Goal: Task Accomplishment & Management: Complete application form

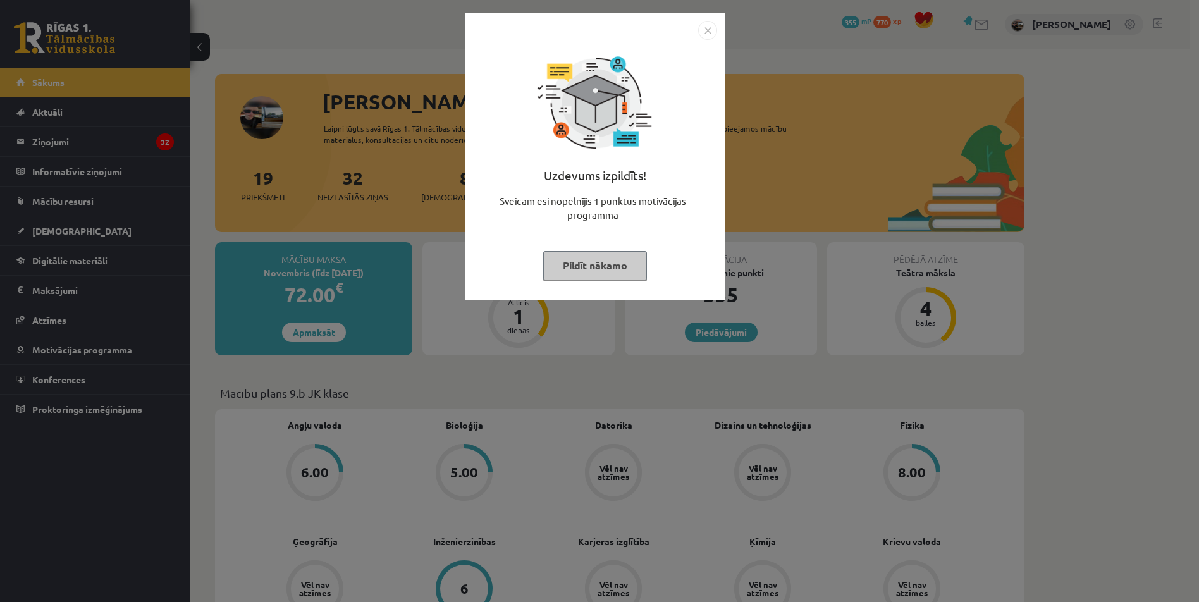
click at [710, 32] on img "Close" at bounding box center [707, 30] width 19 height 19
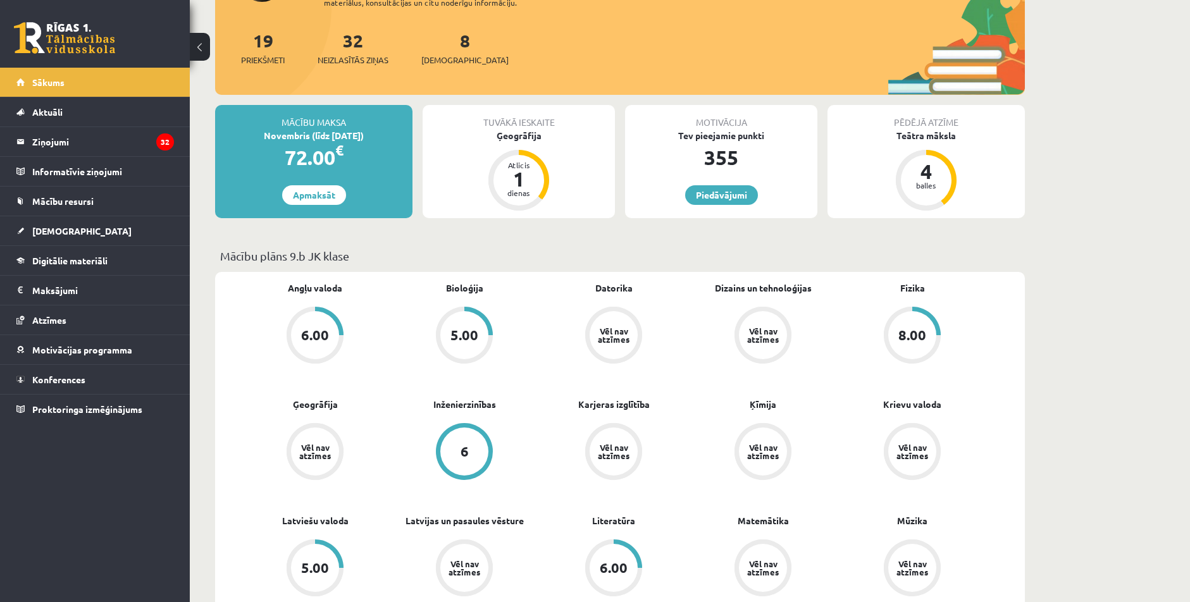
scroll to position [127, 0]
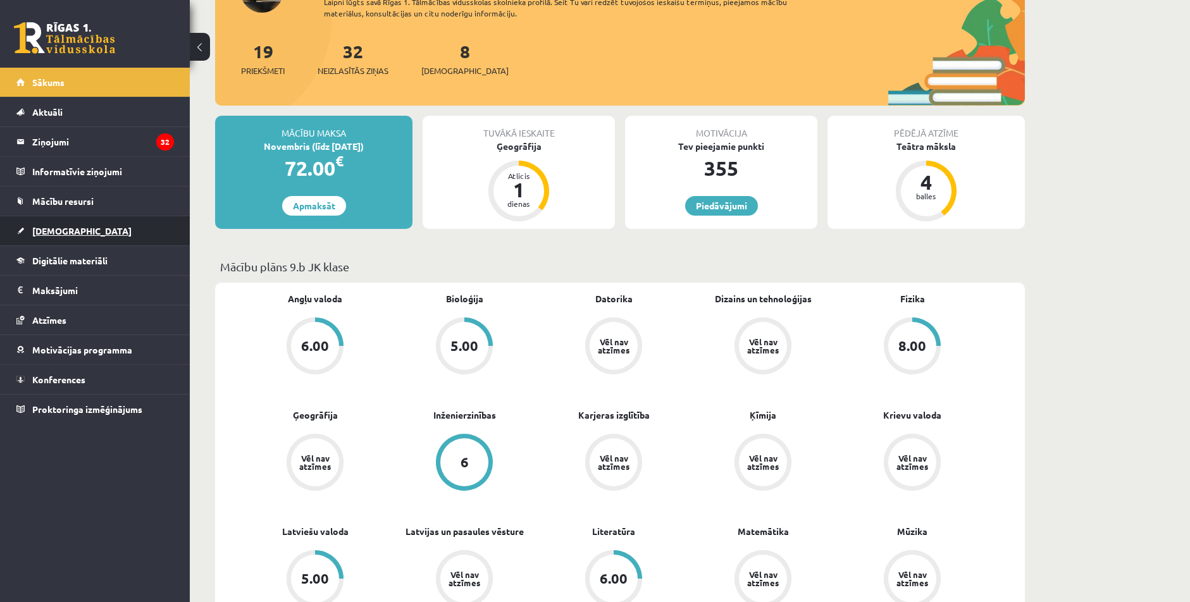
click at [72, 235] on link "[DEMOGRAPHIC_DATA]" at bounding box center [94, 230] width 157 height 29
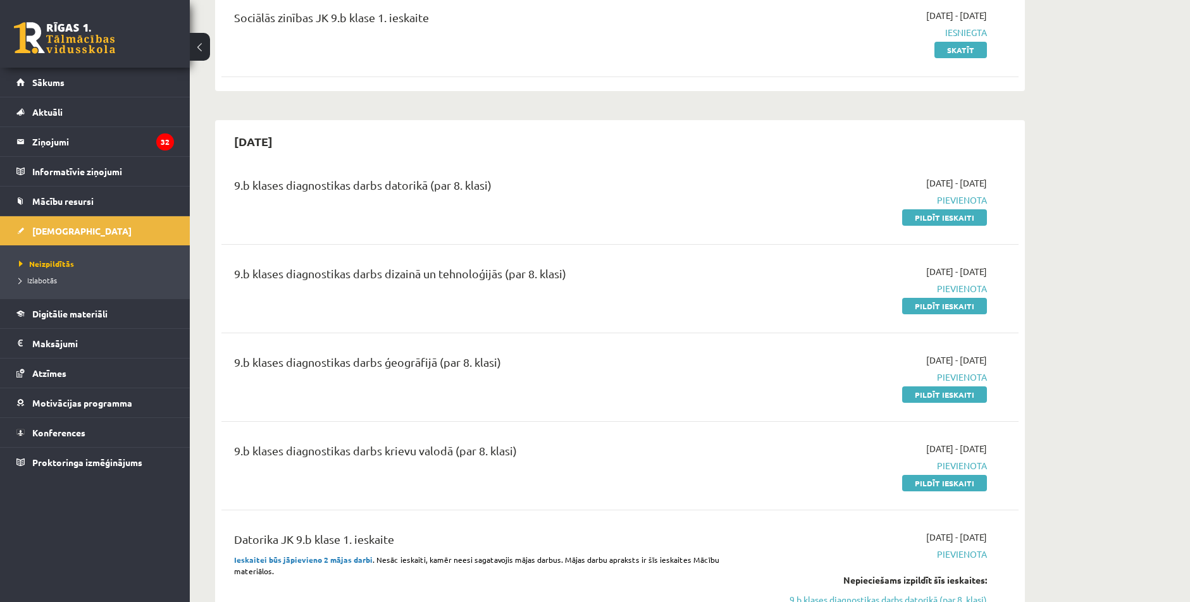
scroll to position [253, 0]
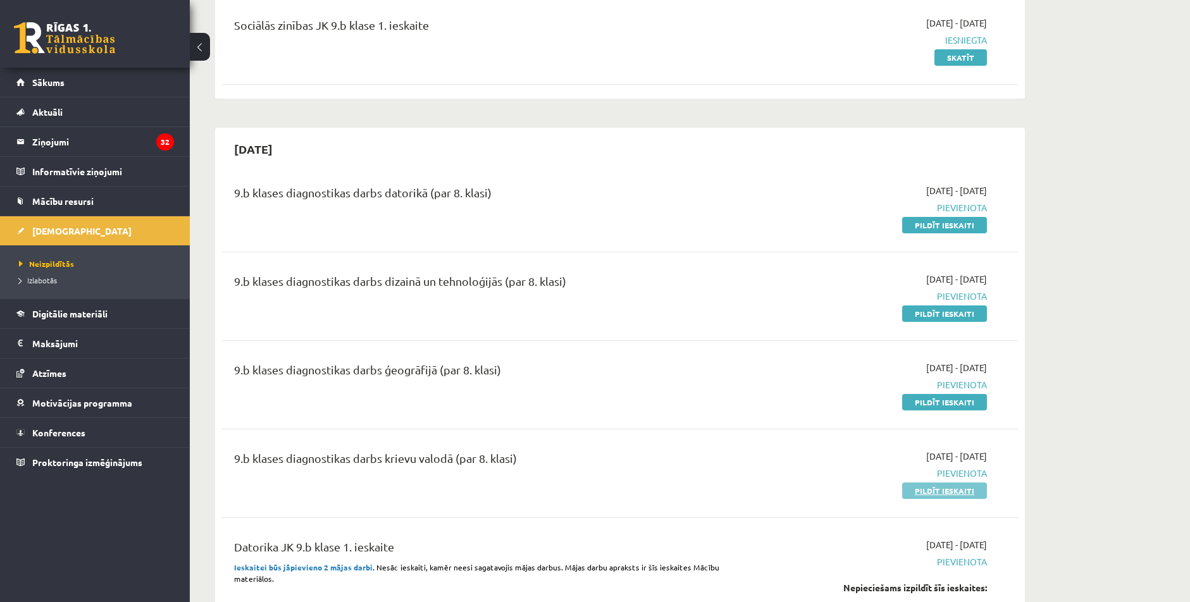
click at [939, 484] on link "Pildīt ieskaiti" at bounding box center [944, 491] width 85 height 16
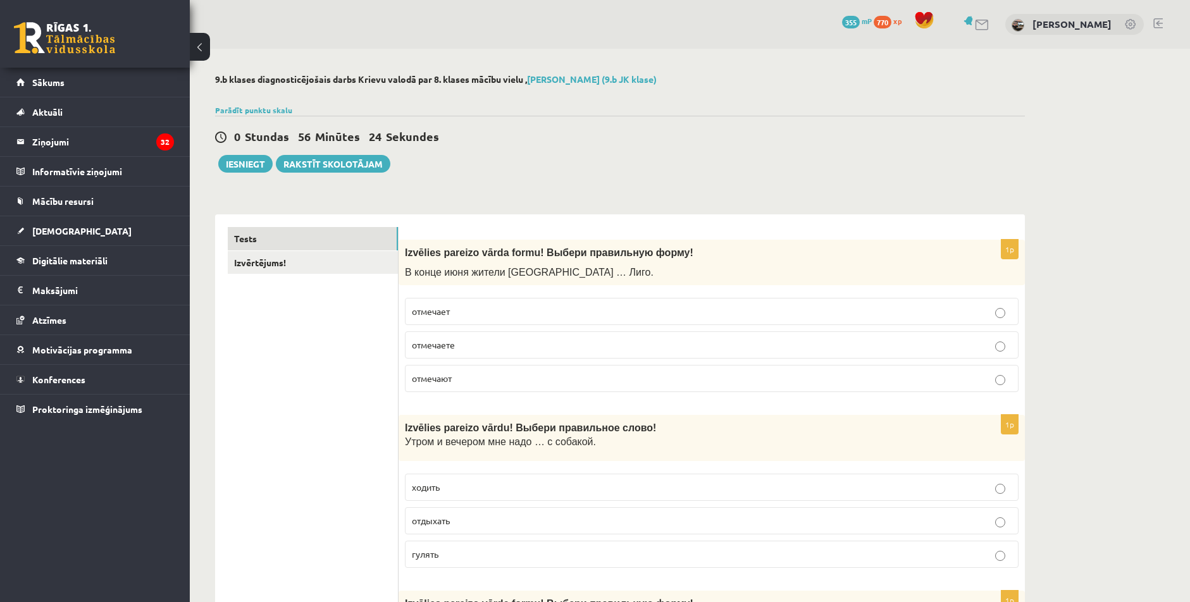
scroll to position [63, 0]
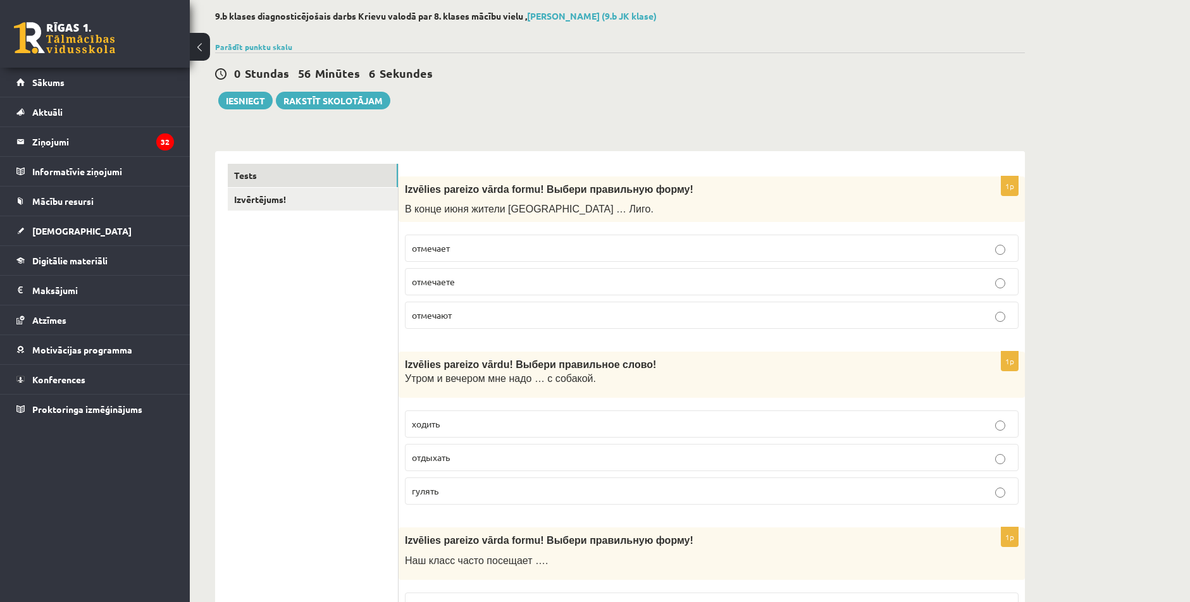
click at [459, 319] on p "отмечают" at bounding box center [712, 315] width 600 height 13
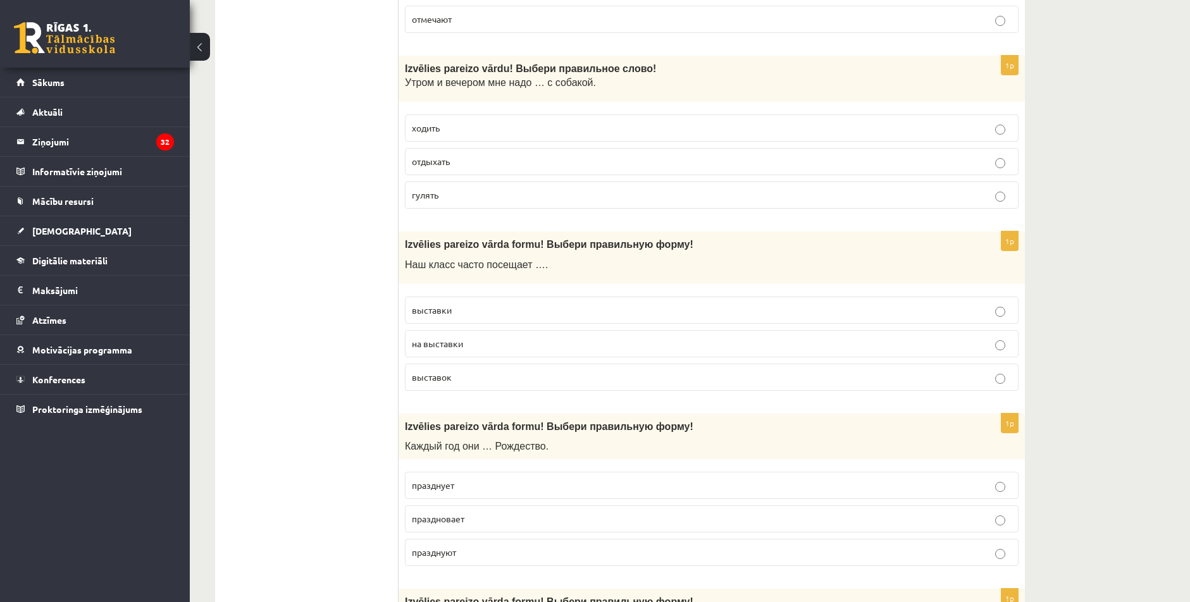
scroll to position [253, 0]
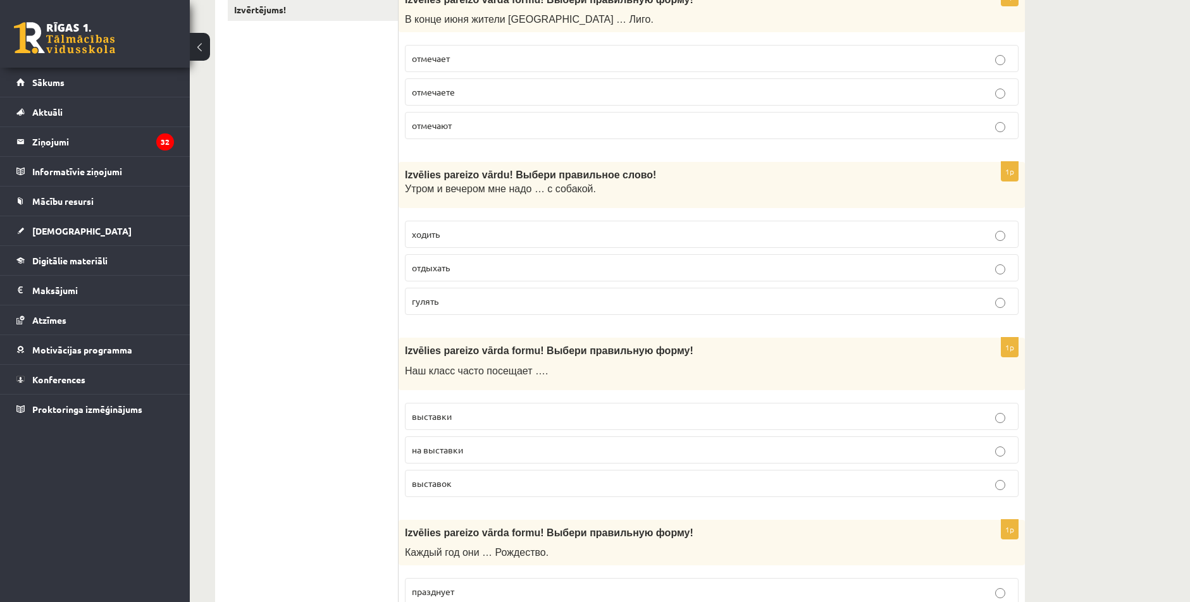
click at [429, 307] on span "гулять" at bounding box center [425, 300] width 27 height 11
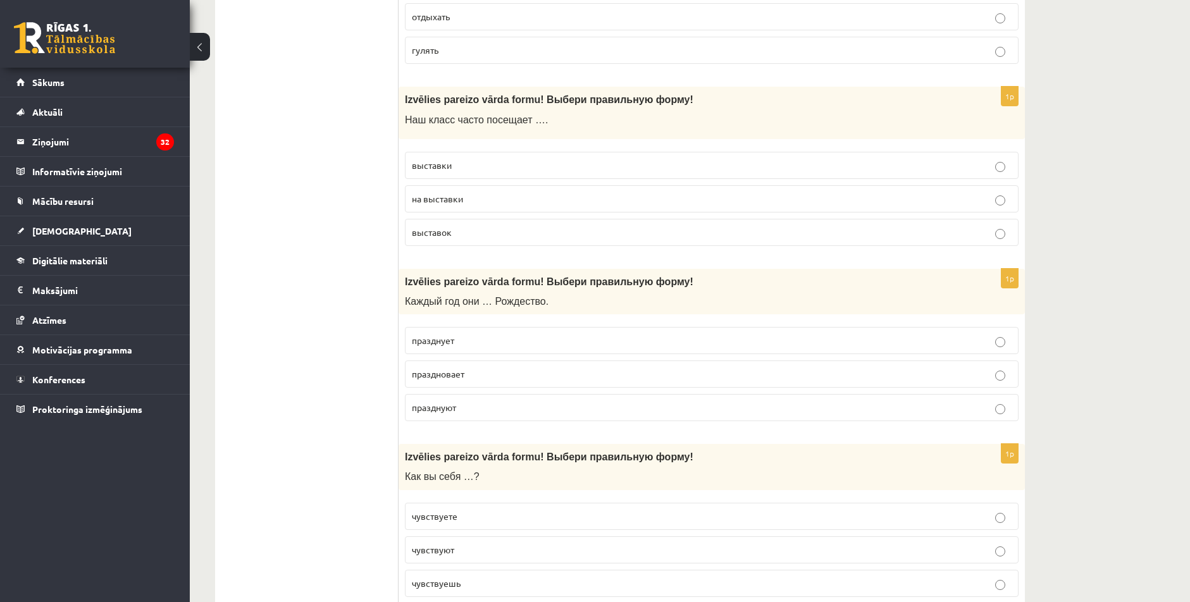
scroll to position [506, 0]
click at [435, 164] on span "выставки" at bounding box center [432, 162] width 40 height 11
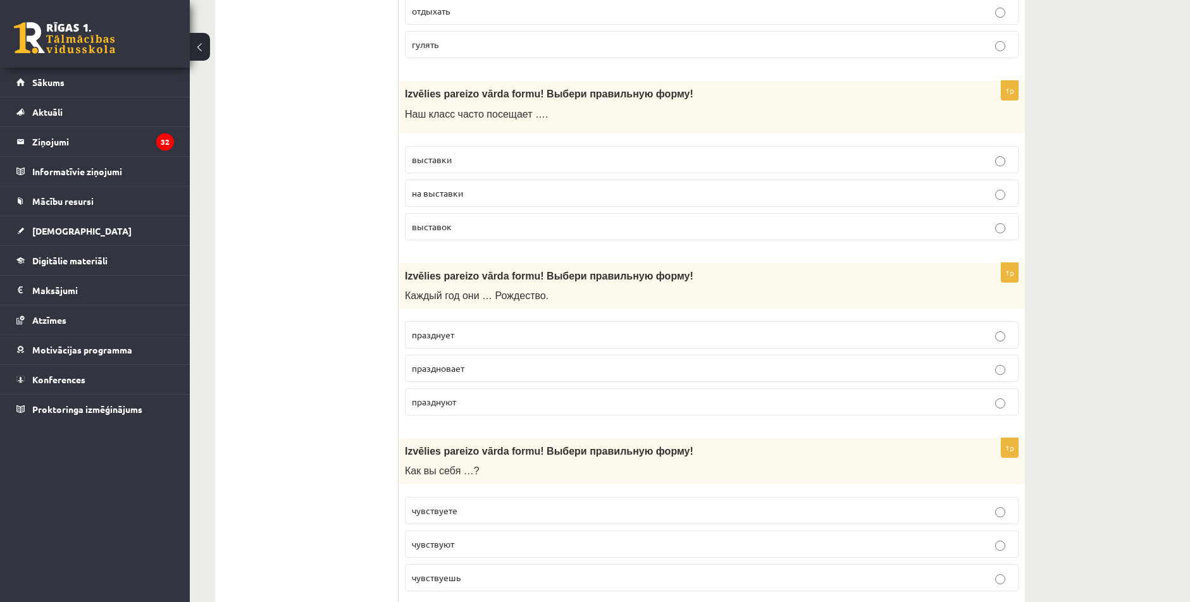
scroll to position [759, 0]
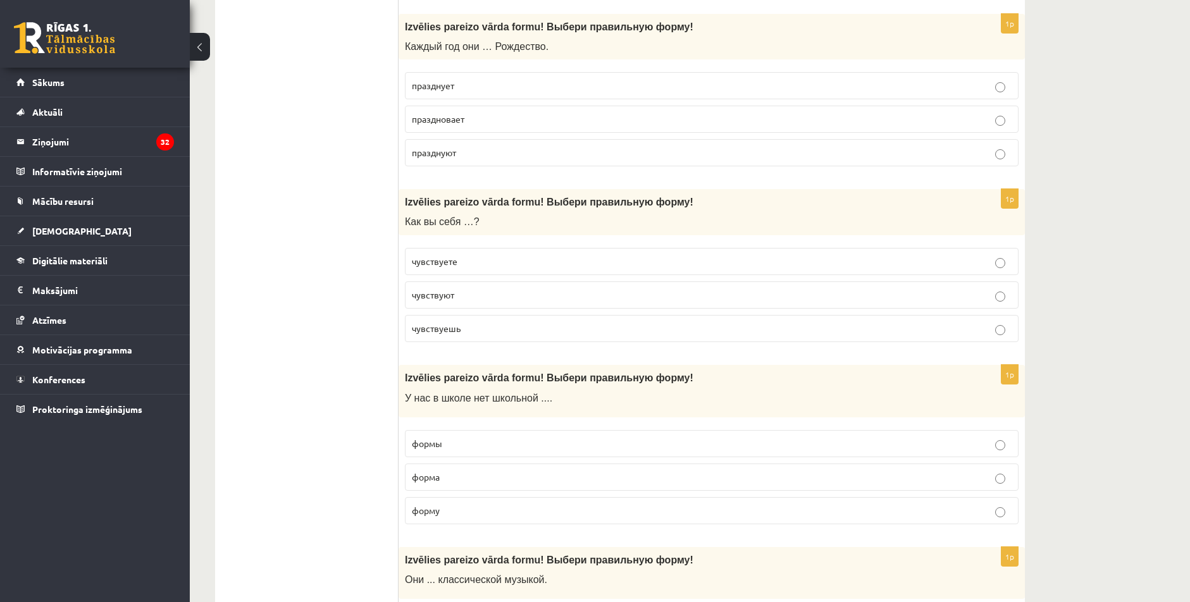
click at [441, 123] on span "праздновает" at bounding box center [438, 118] width 52 height 11
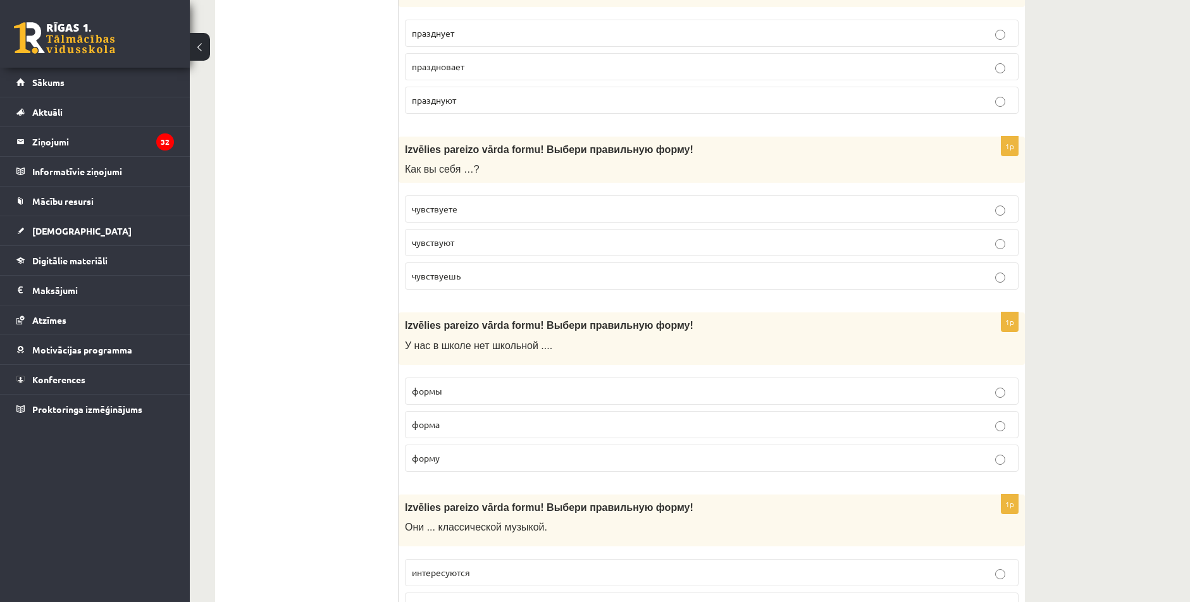
scroll to position [822, 0]
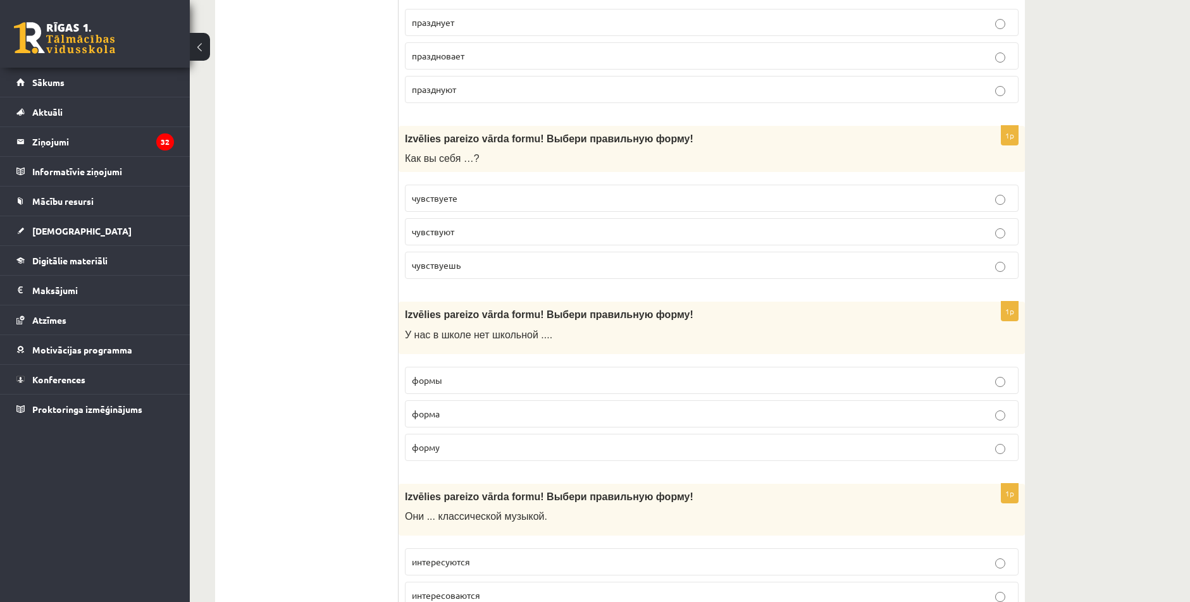
click at [460, 209] on label "чувствуете" at bounding box center [712, 198] width 614 height 27
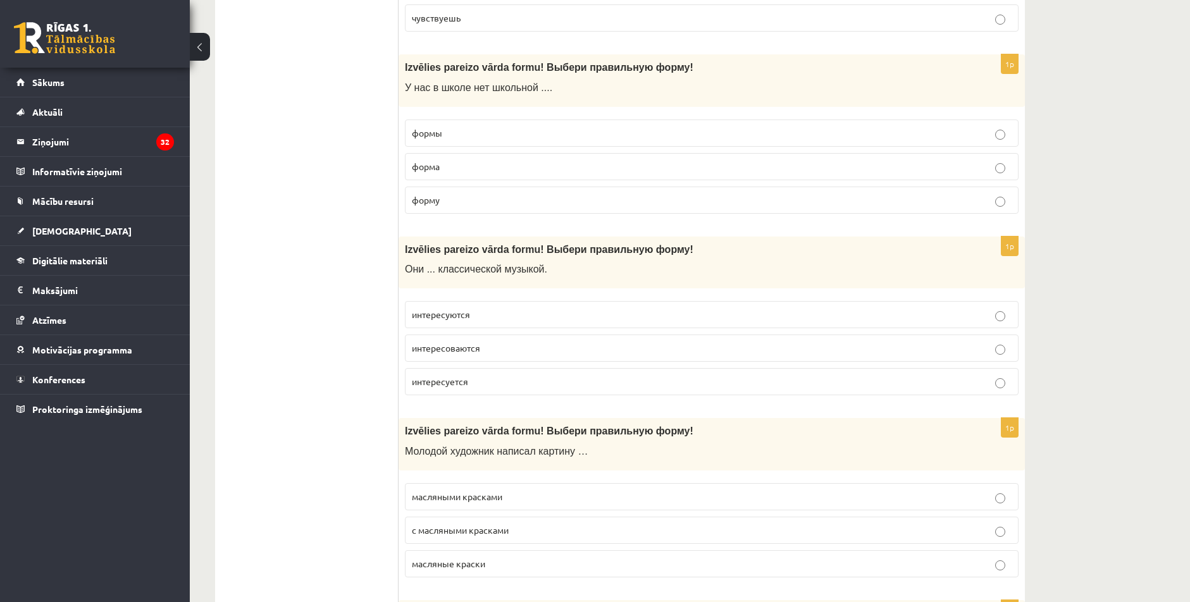
scroll to position [1075, 0]
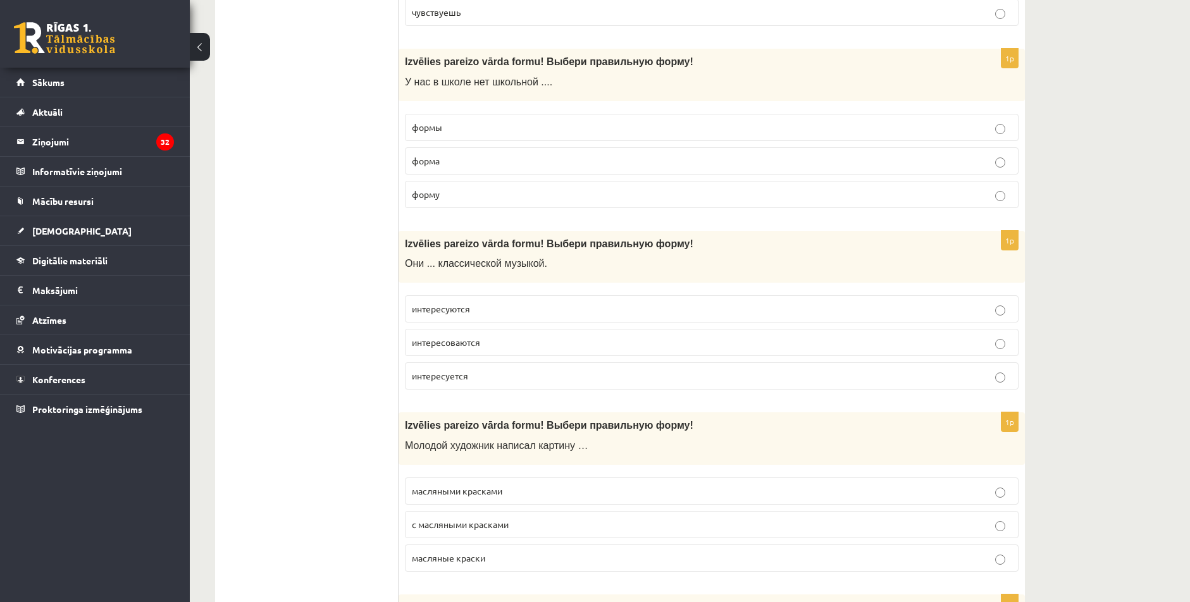
click at [448, 200] on p "форму" at bounding box center [712, 194] width 600 height 13
click at [462, 123] on p "формы" at bounding box center [712, 127] width 600 height 13
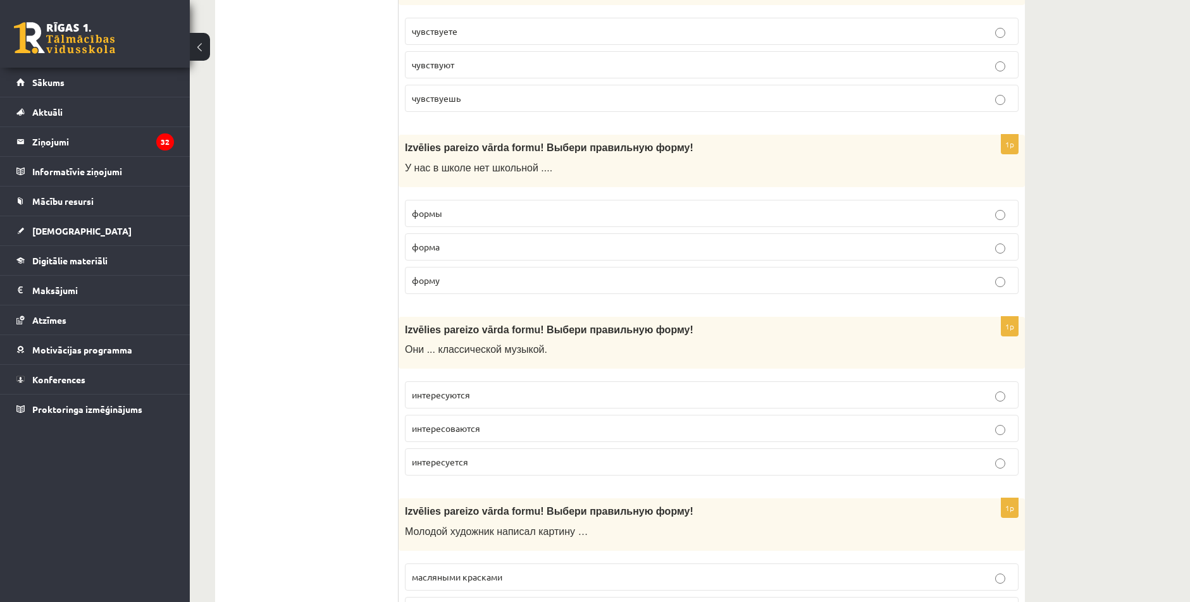
scroll to position [1012, 0]
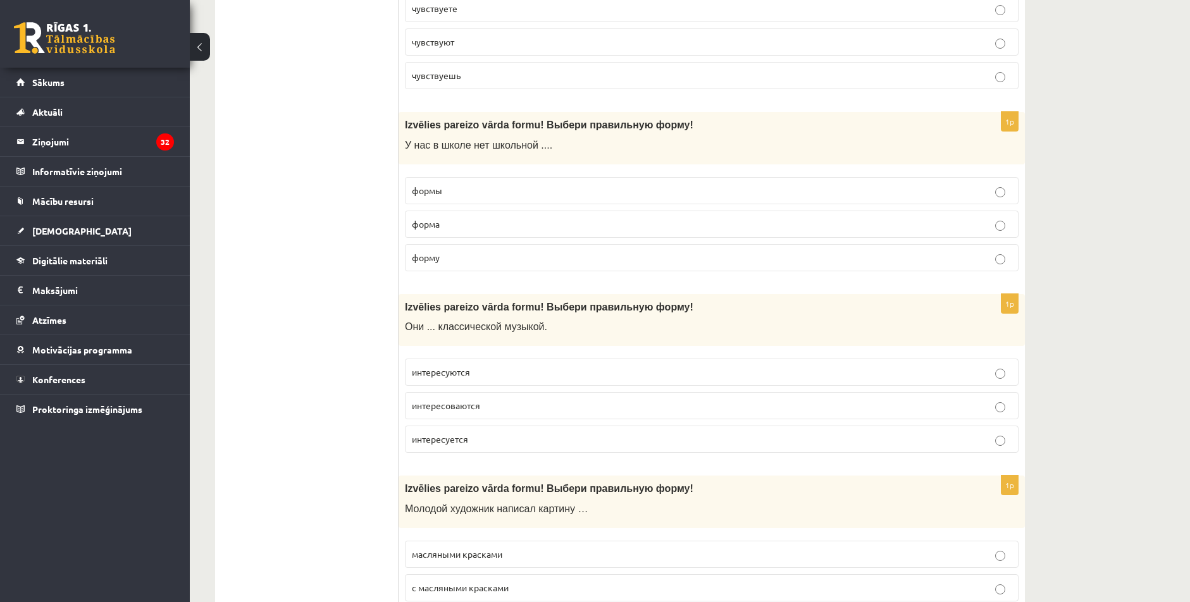
click at [459, 410] on span "интересоваются" at bounding box center [446, 405] width 68 height 11
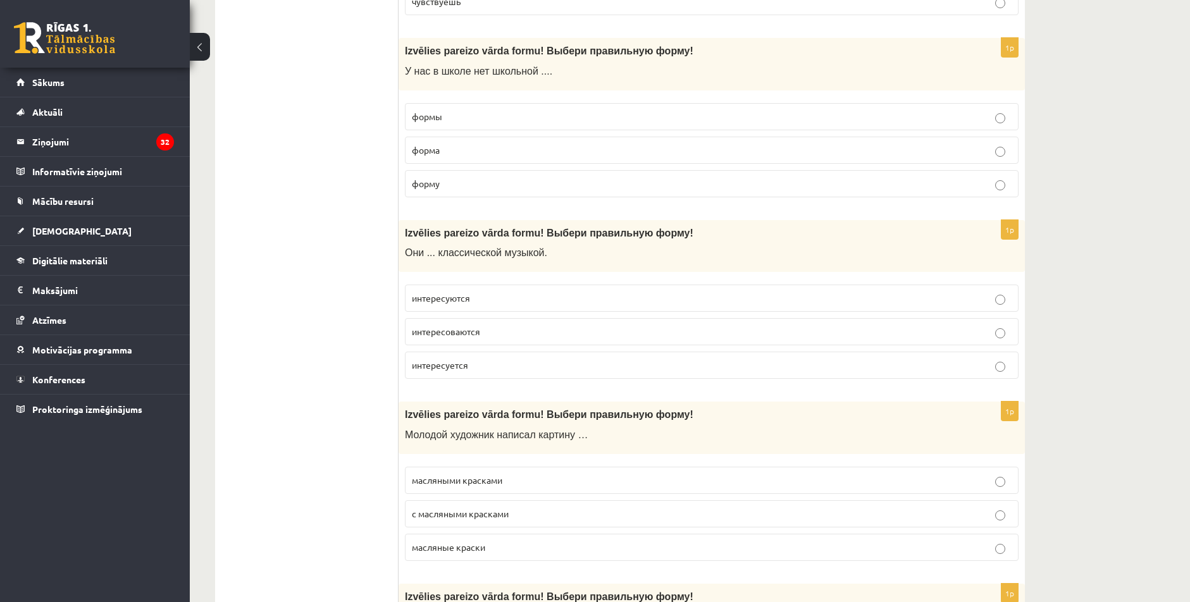
scroll to position [1265, 0]
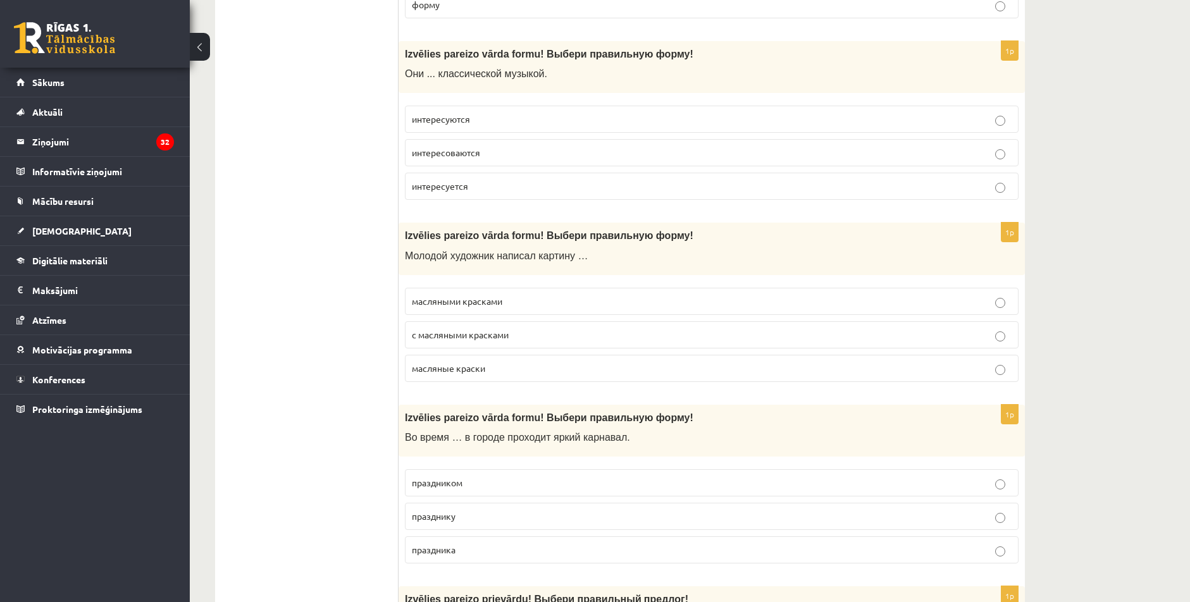
click at [485, 337] on span "с масляными красками" at bounding box center [460, 334] width 97 height 11
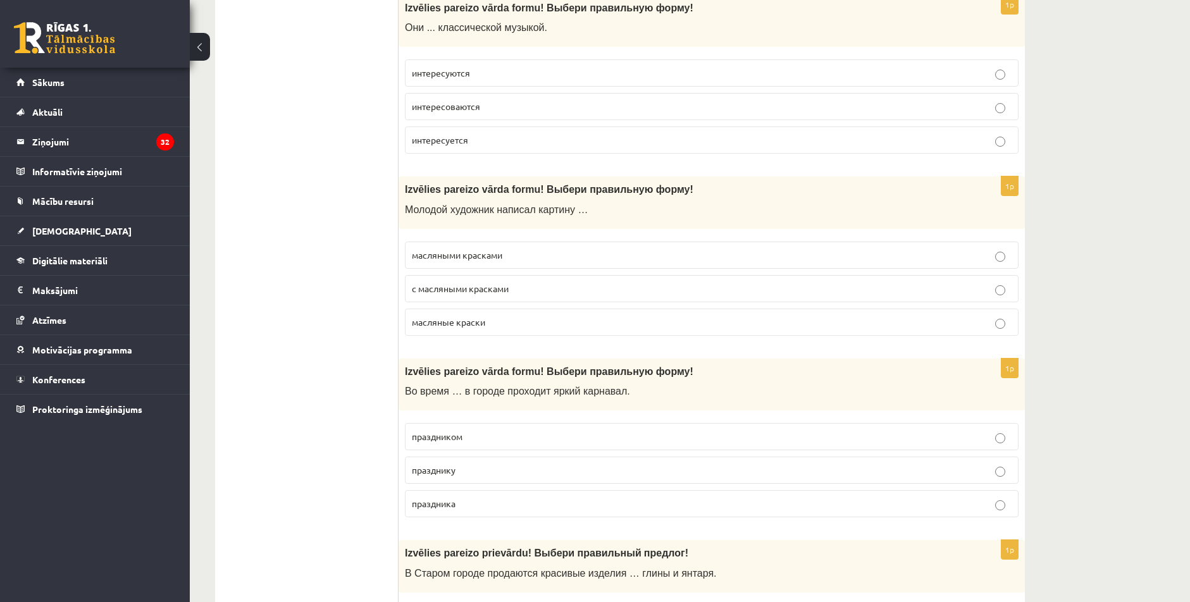
scroll to position [1518, 0]
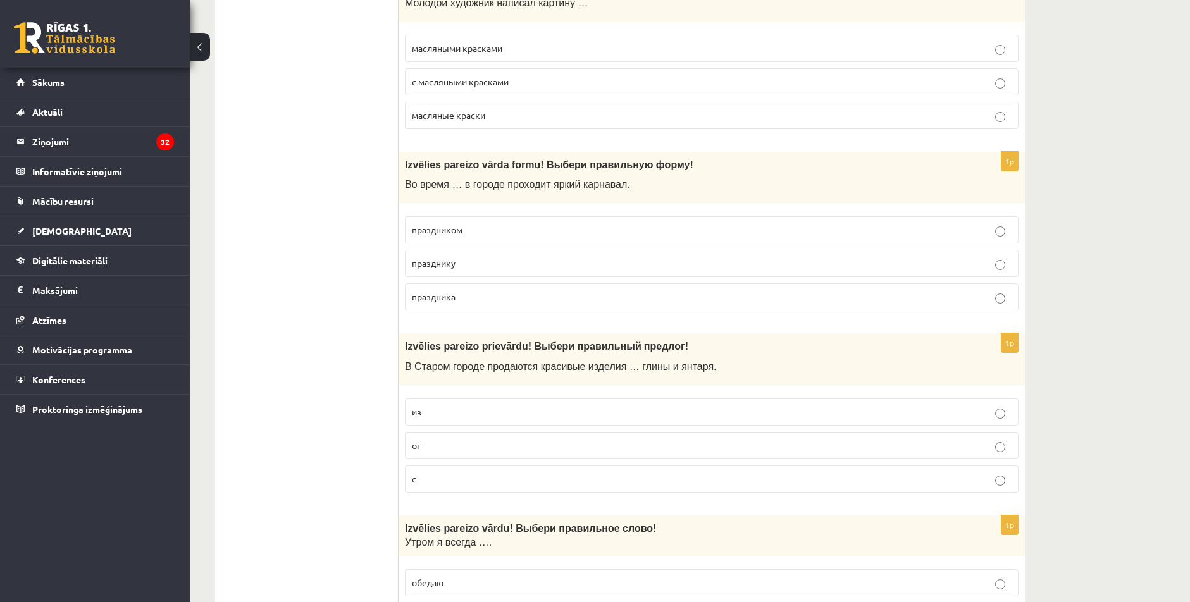
click at [452, 300] on span "праздника" at bounding box center [434, 296] width 44 height 11
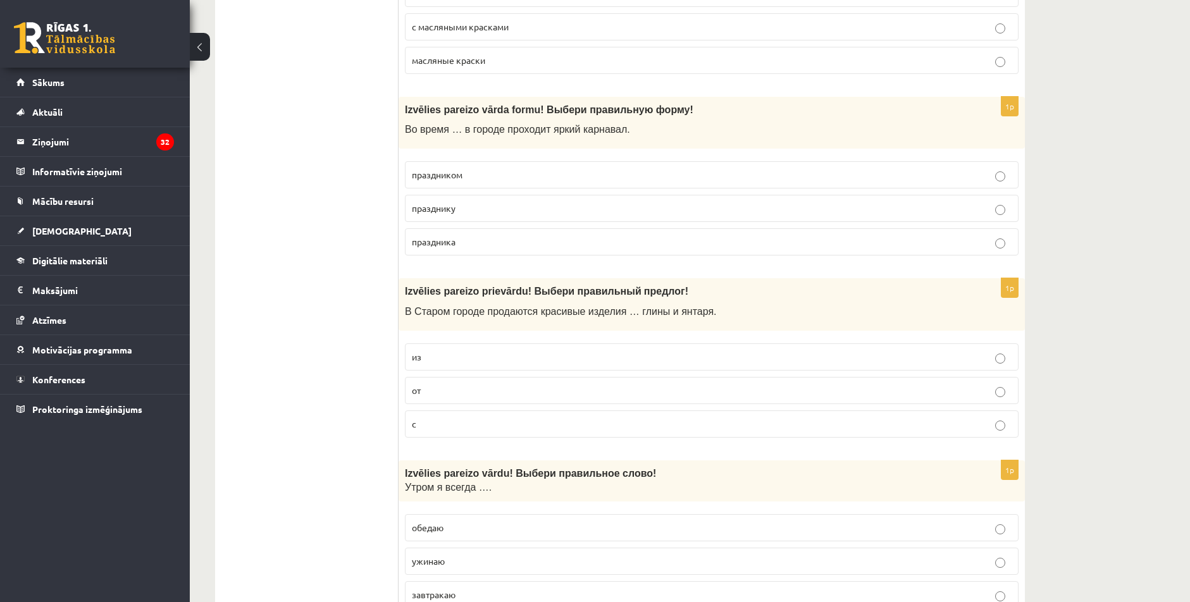
scroll to position [1581, 0]
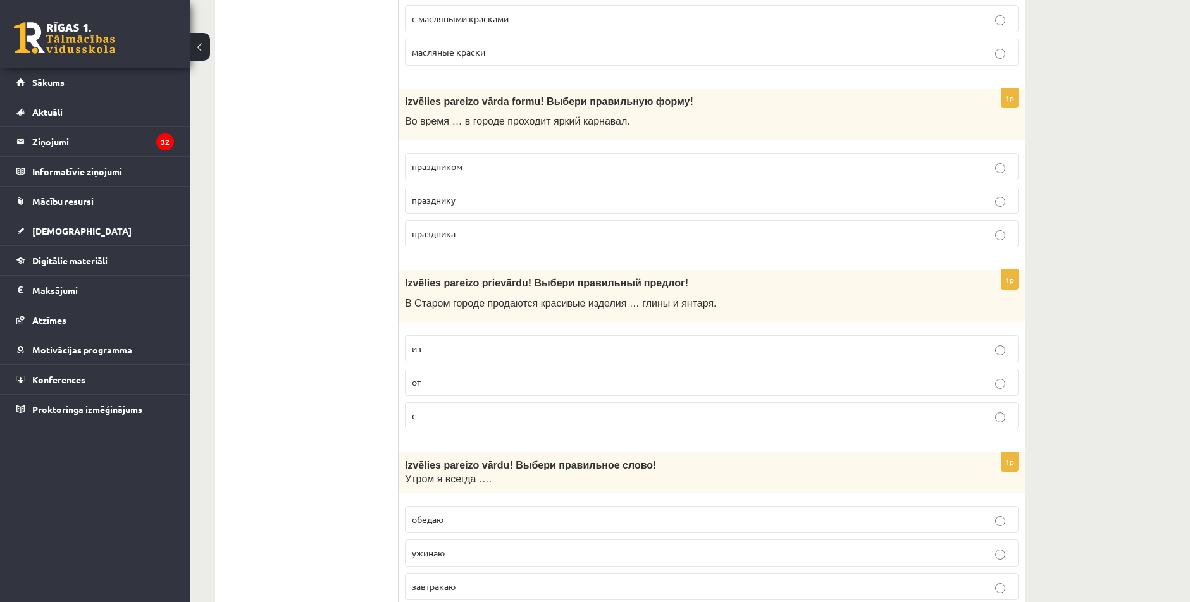
click at [428, 357] on label "из" at bounding box center [712, 348] width 614 height 27
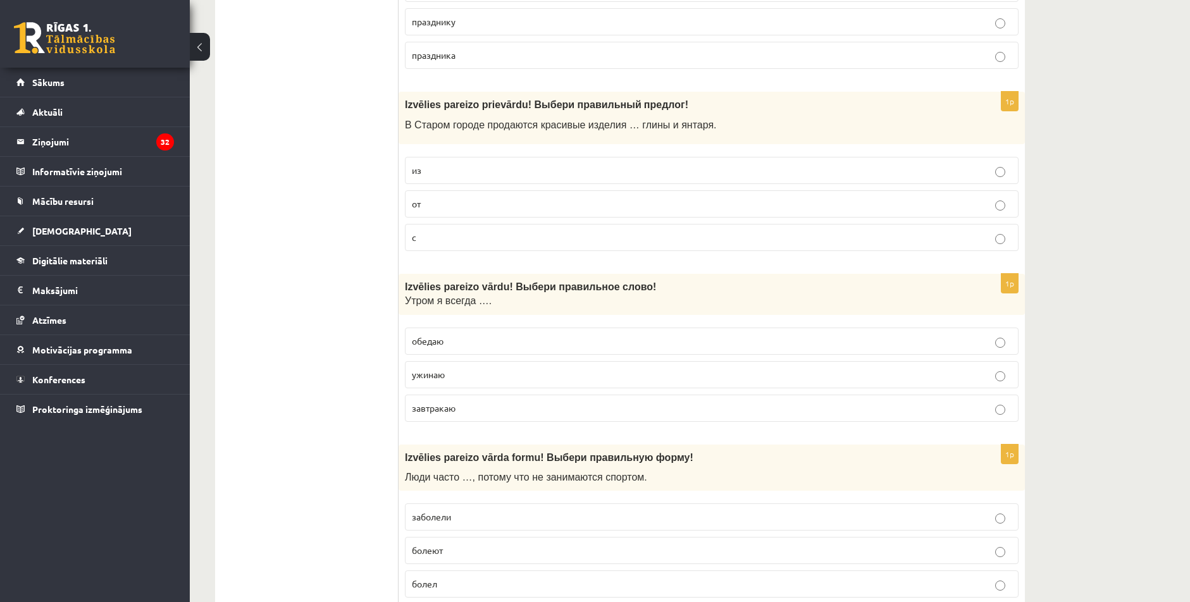
scroll to position [1771, 0]
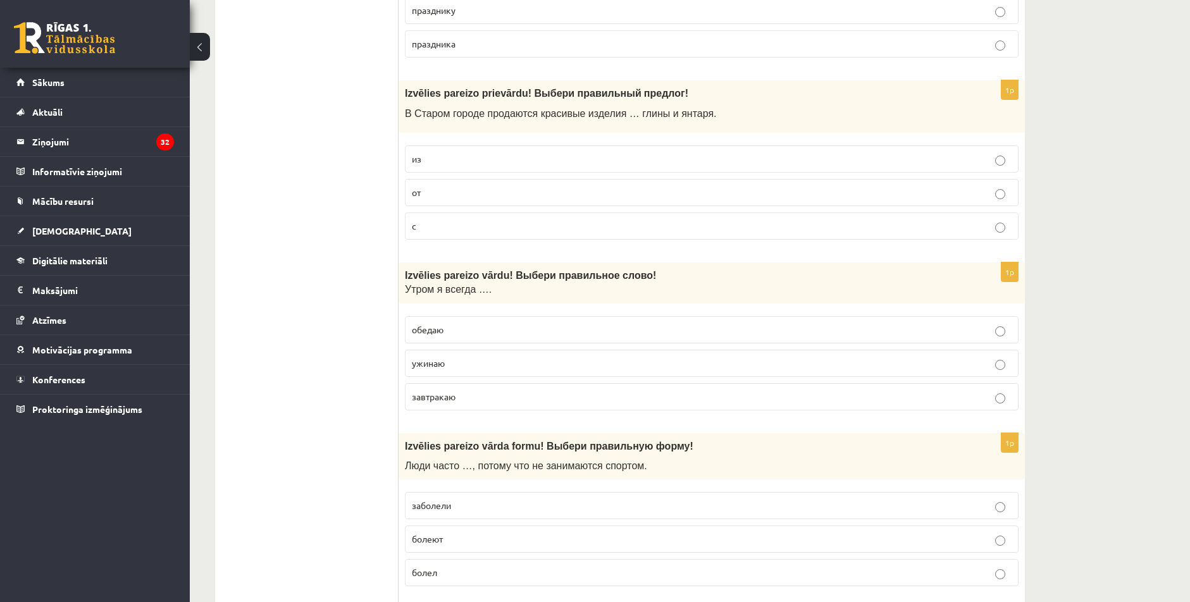
click at [442, 338] on label "обедаю" at bounding box center [712, 329] width 614 height 27
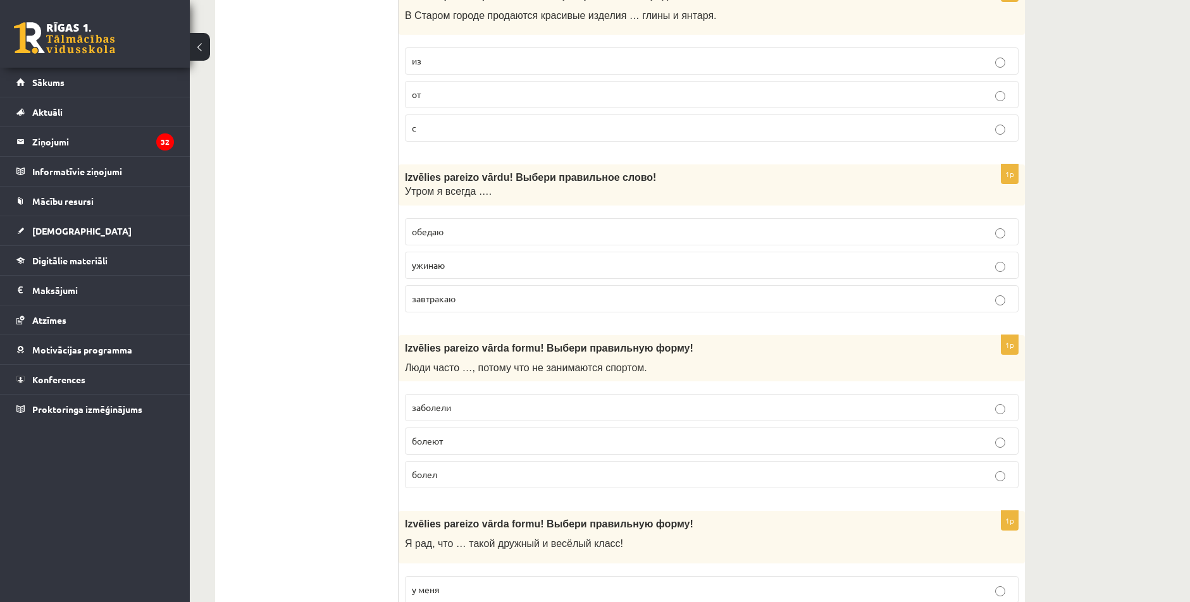
scroll to position [1898, 0]
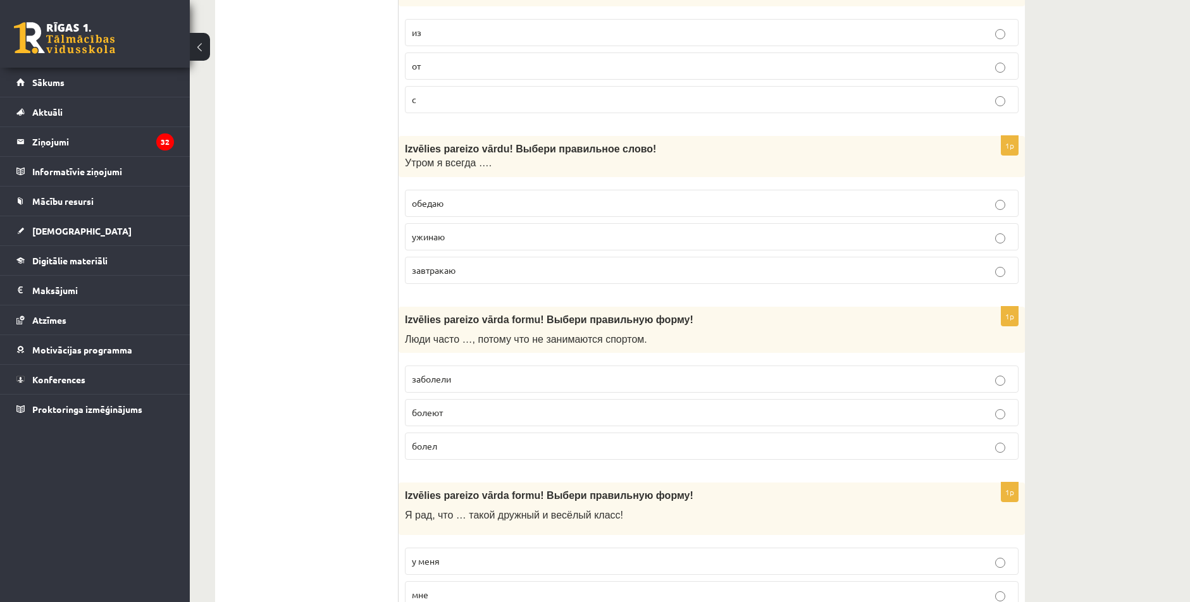
click at [421, 422] on label "болеют" at bounding box center [712, 412] width 614 height 27
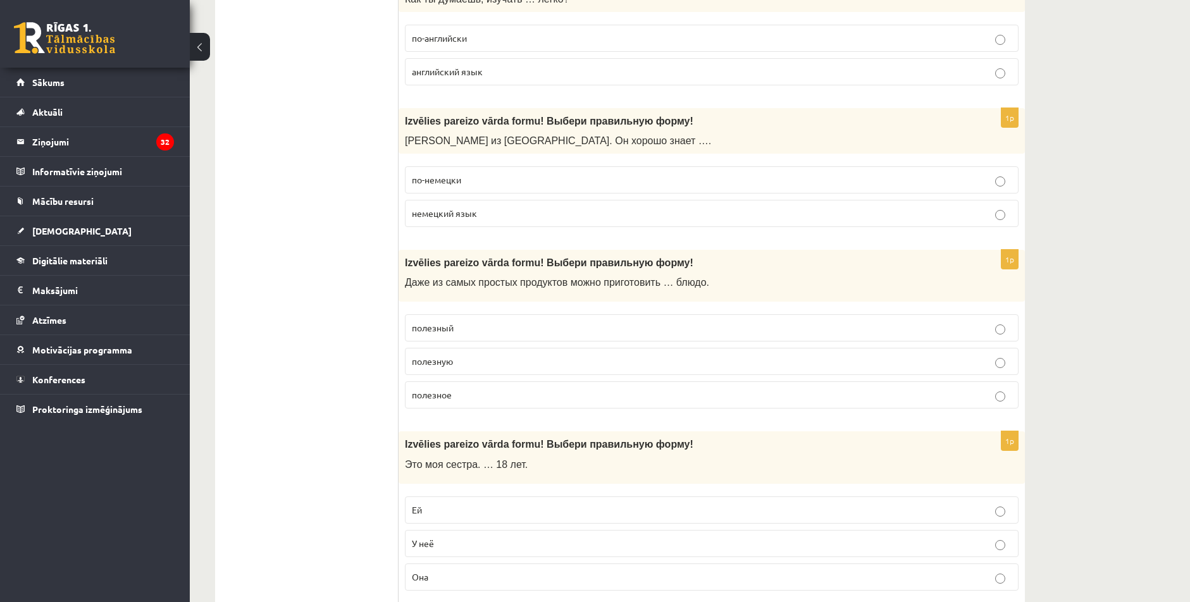
scroll to position [4757, 0]
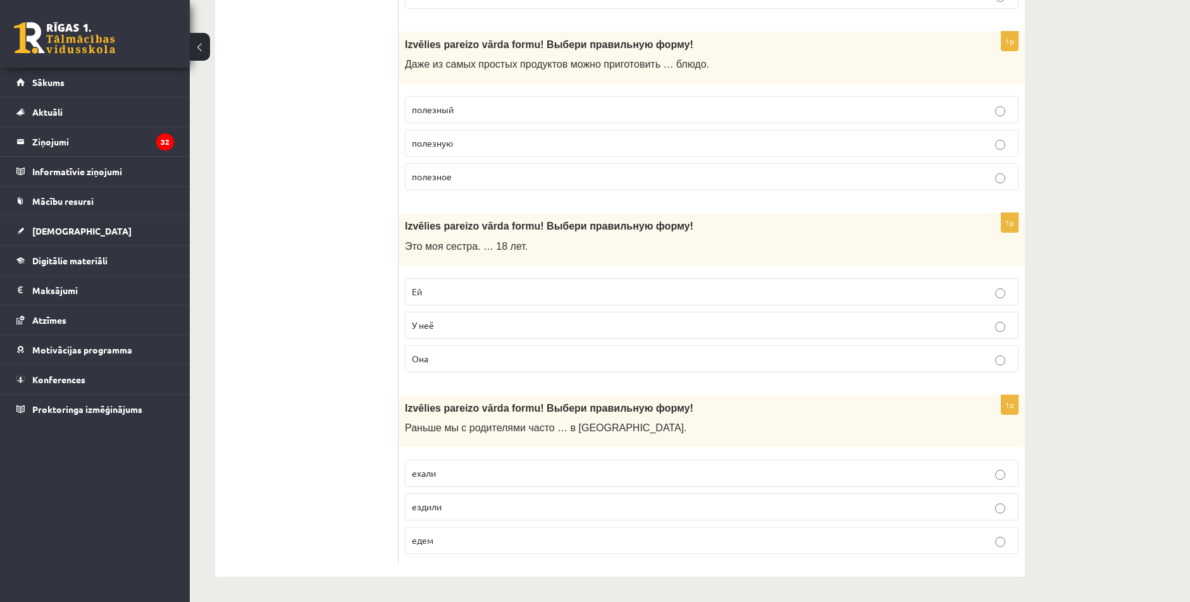
click at [419, 514] on p "ездили" at bounding box center [712, 506] width 600 height 13
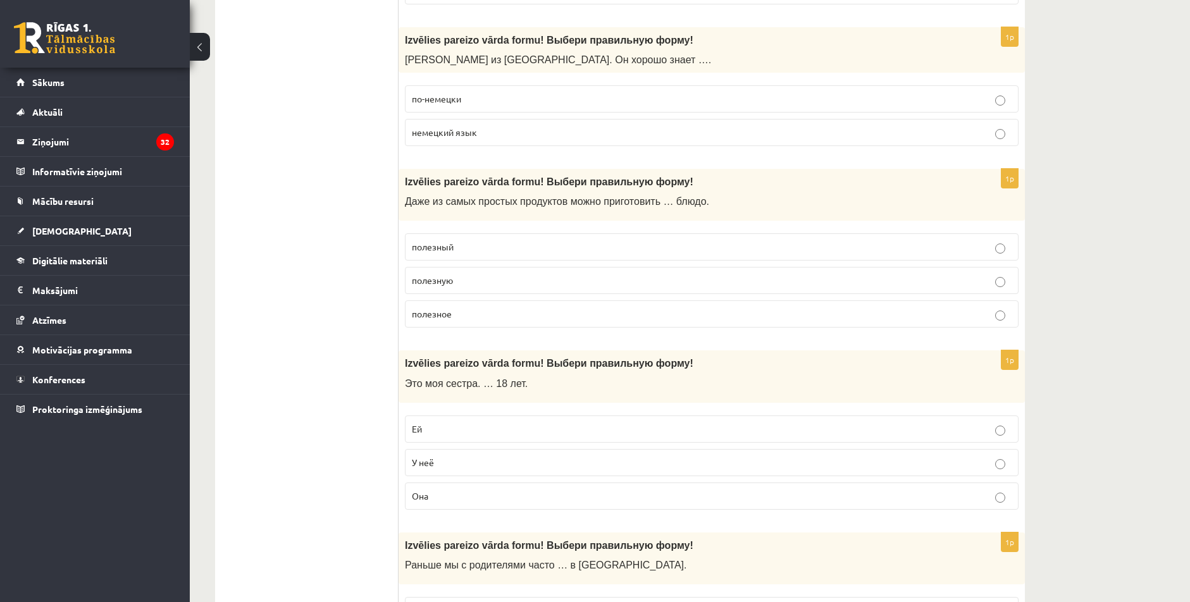
scroll to position [4567, 0]
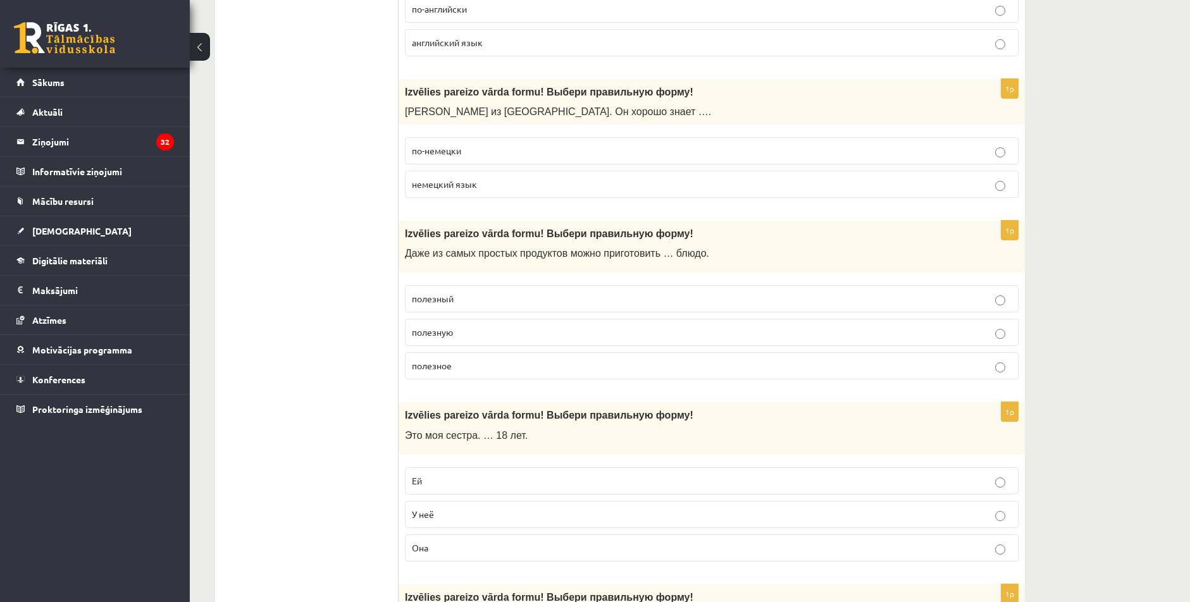
click at [423, 516] on span "У неё" at bounding box center [423, 514] width 22 height 11
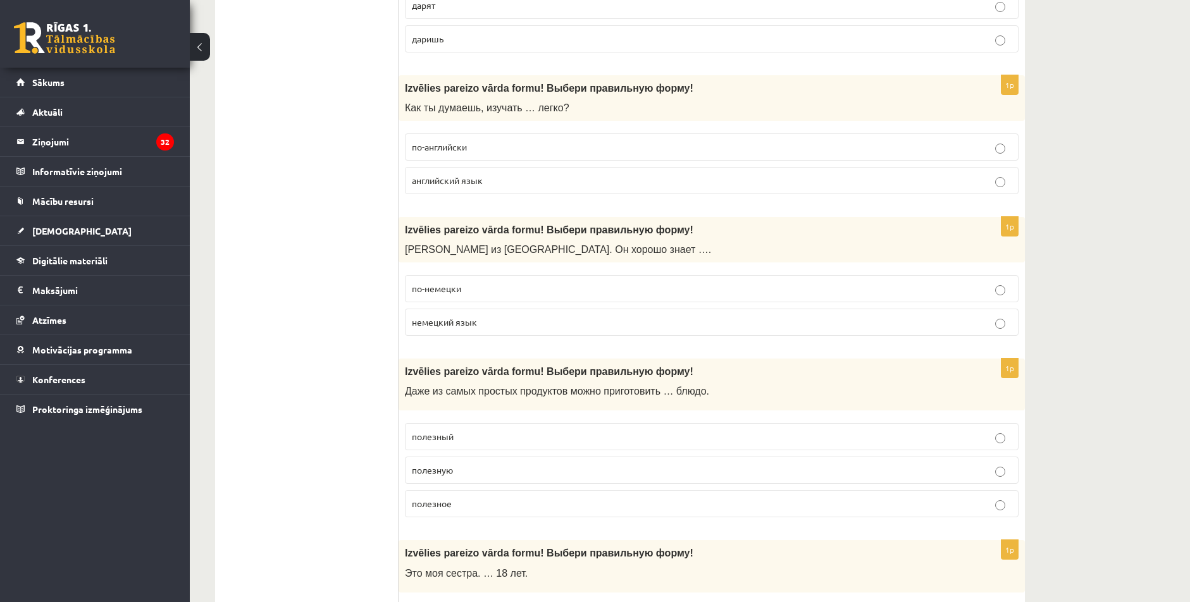
scroll to position [4440, 0]
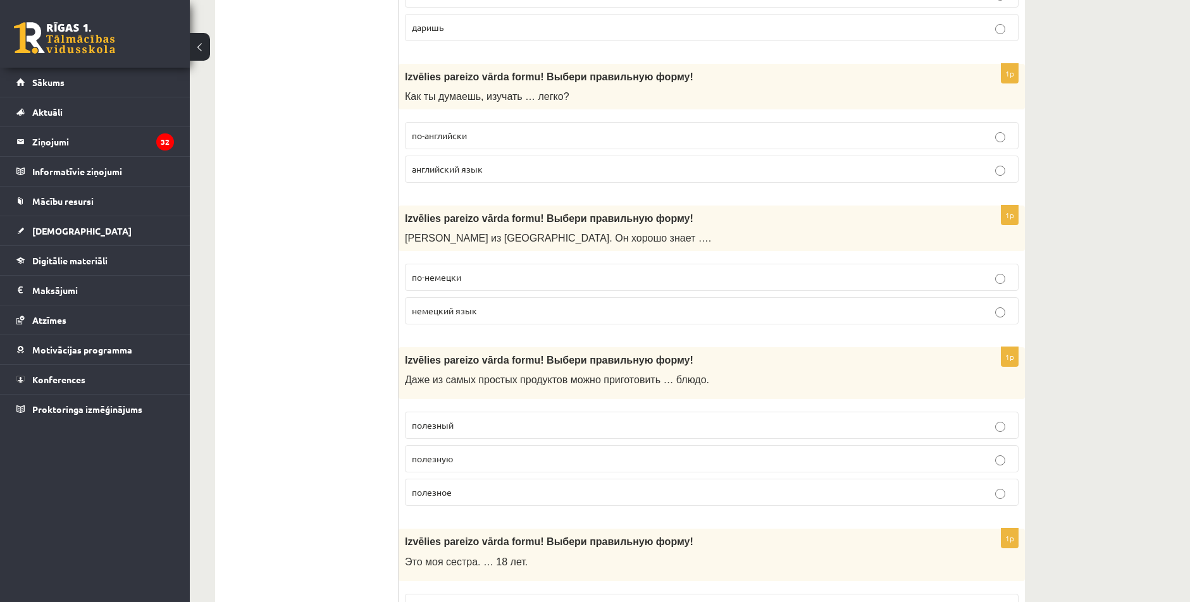
click at [438, 466] on p "полезную" at bounding box center [712, 458] width 600 height 13
click at [463, 281] on p "по-немецки" at bounding box center [712, 277] width 600 height 13
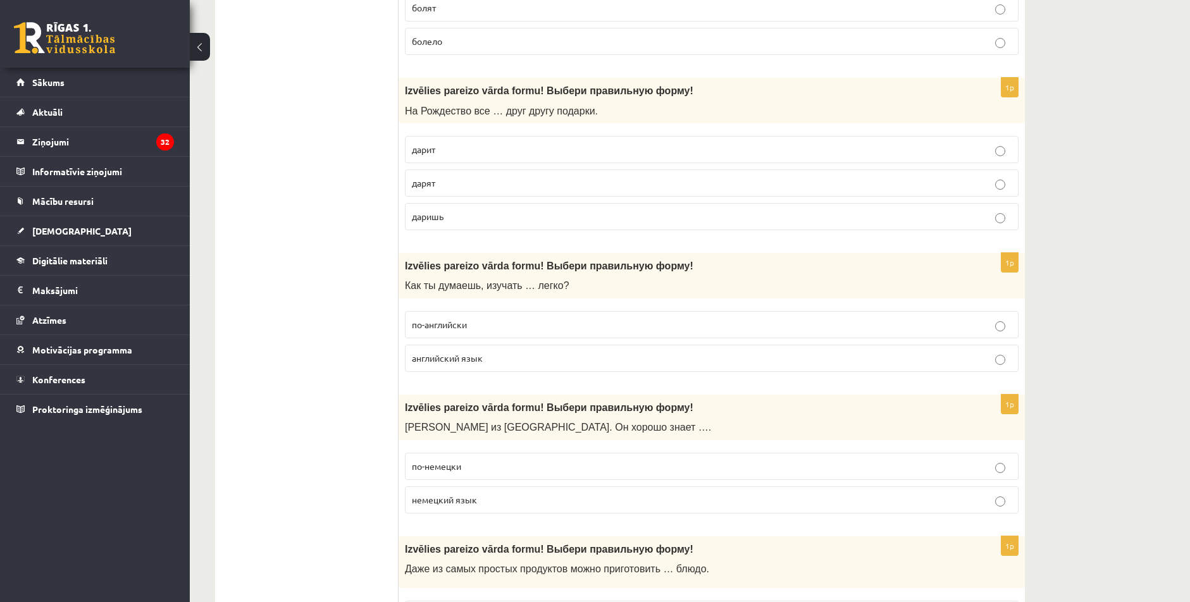
scroll to position [4250, 0]
click at [465, 330] on span "по-английски" at bounding box center [439, 324] width 55 height 11
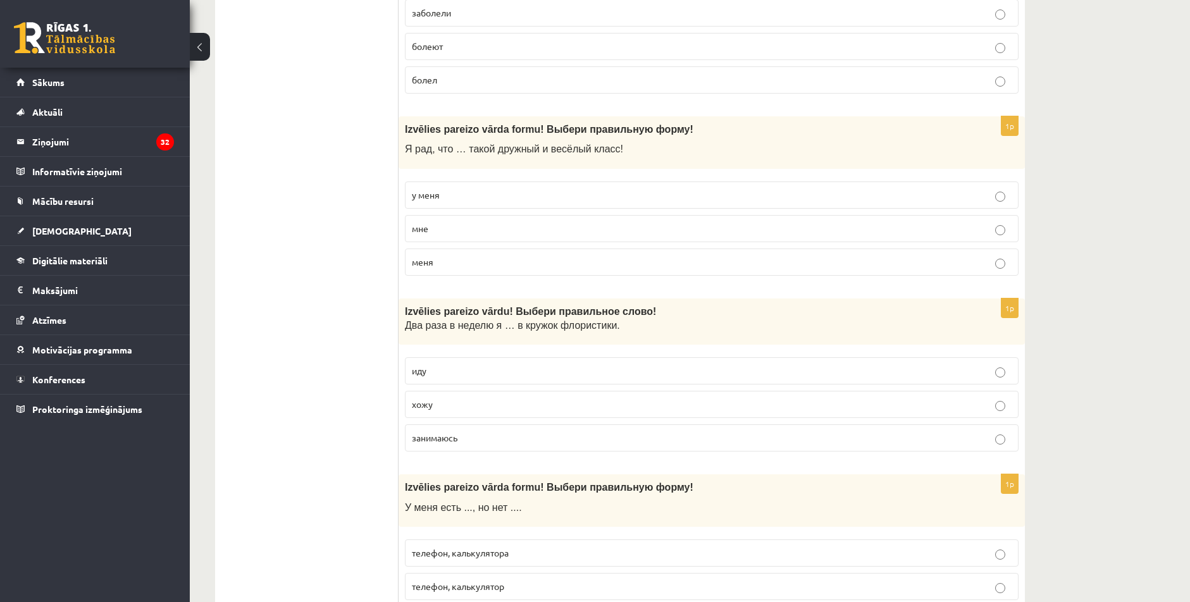
scroll to position [2290, 0]
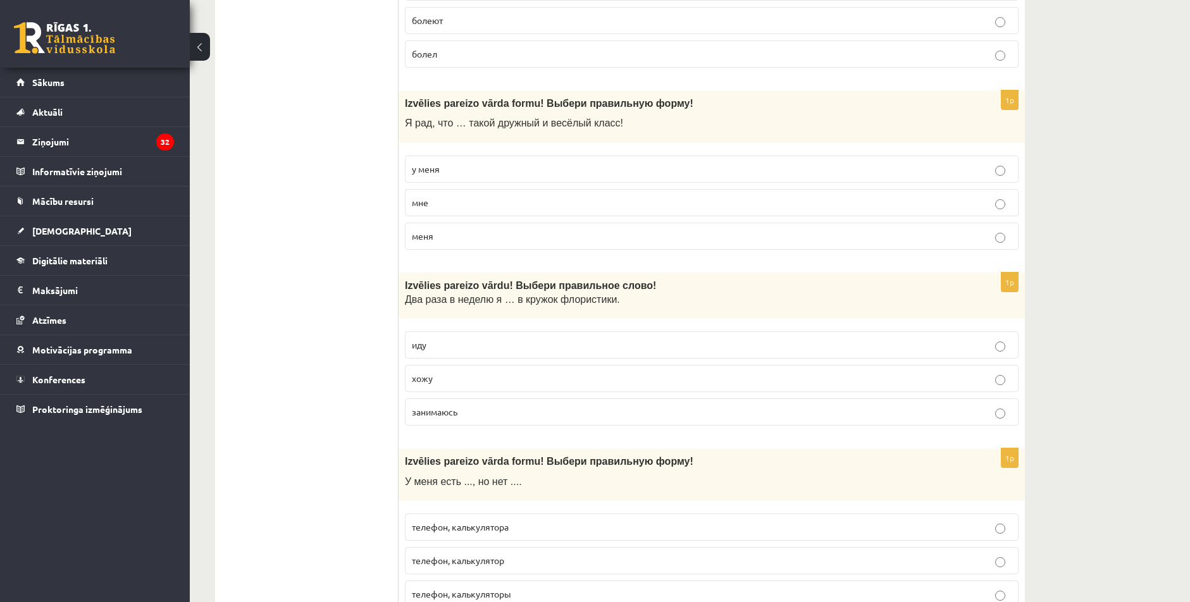
click at [463, 162] on label "у меня" at bounding box center [712, 169] width 614 height 27
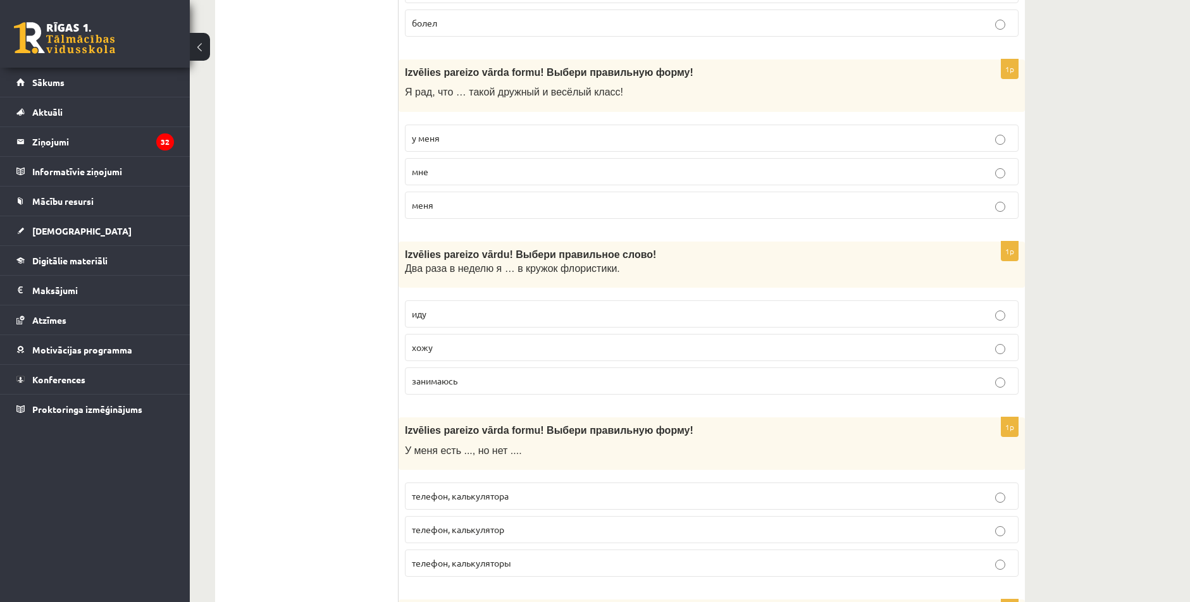
scroll to position [2479, 0]
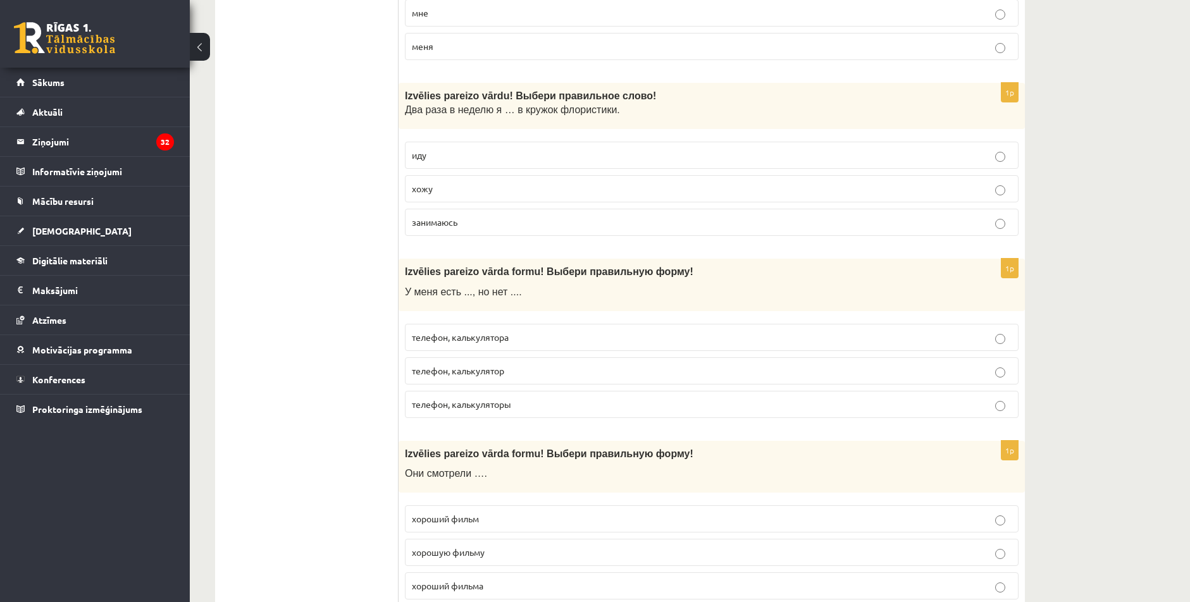
click at [448, 188] on p "хожу" at bounding box center [712, 188] width 600 height 13
click at [442, 216] on p "занимаюсь" at bounding box center [712, 222] width 600 height 13
click at [461, 182] on label "хожу" at bounding box center [712, 188] width 614 height 27
click at [446, 220] on span "занимаюсь" at bounding box center [435, 221] width 46 height 11
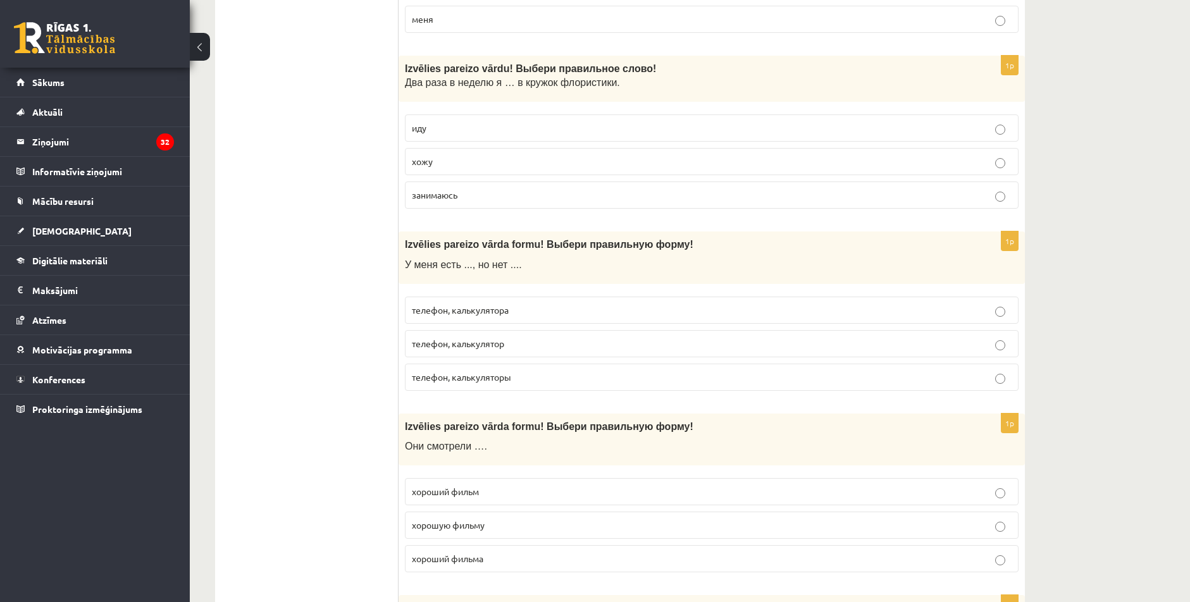
scroll to position [2732, 0]
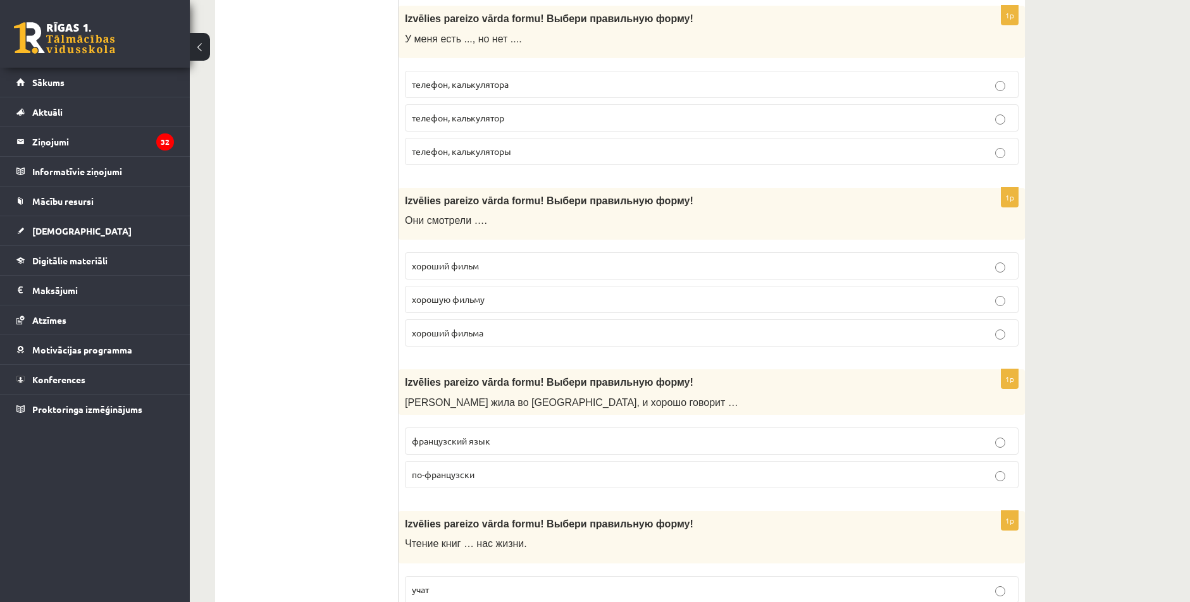
click at [431, 88] on span "телефон, калькулятора" at bounding box center [460, 83] width 97 height 11
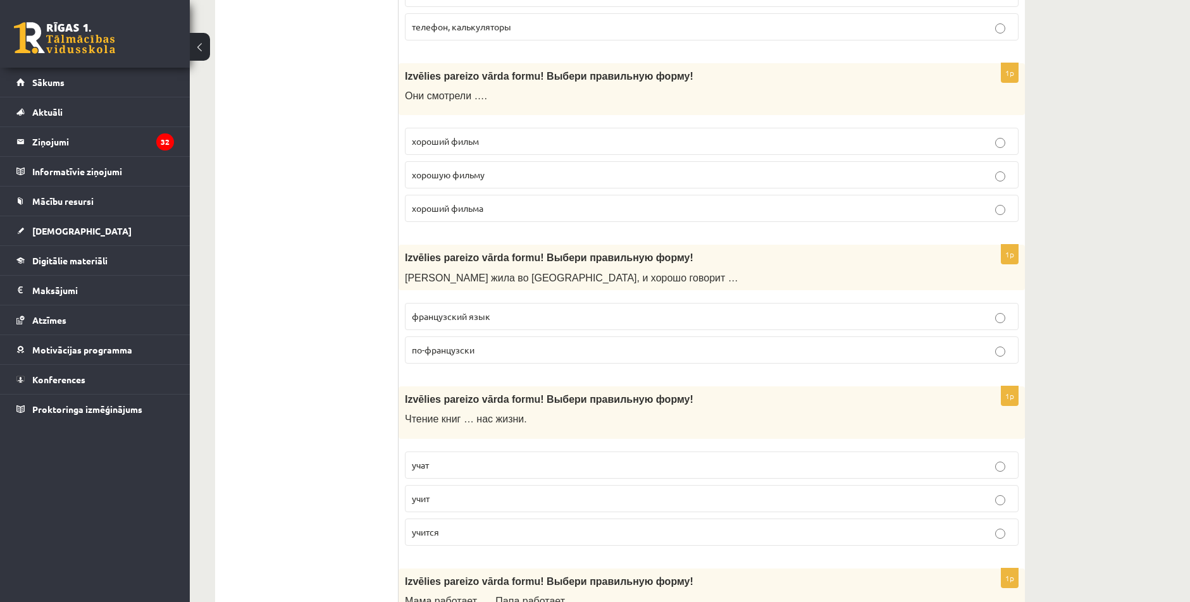
scroll to position [2859, 0]
click at [433, 152] on label "хороший фильм" at bounding box center [712, 139] width 614 height 27
click at [424, 185] on label "хорошую фильму" at bounding box center [712, 172] width 614 height 27
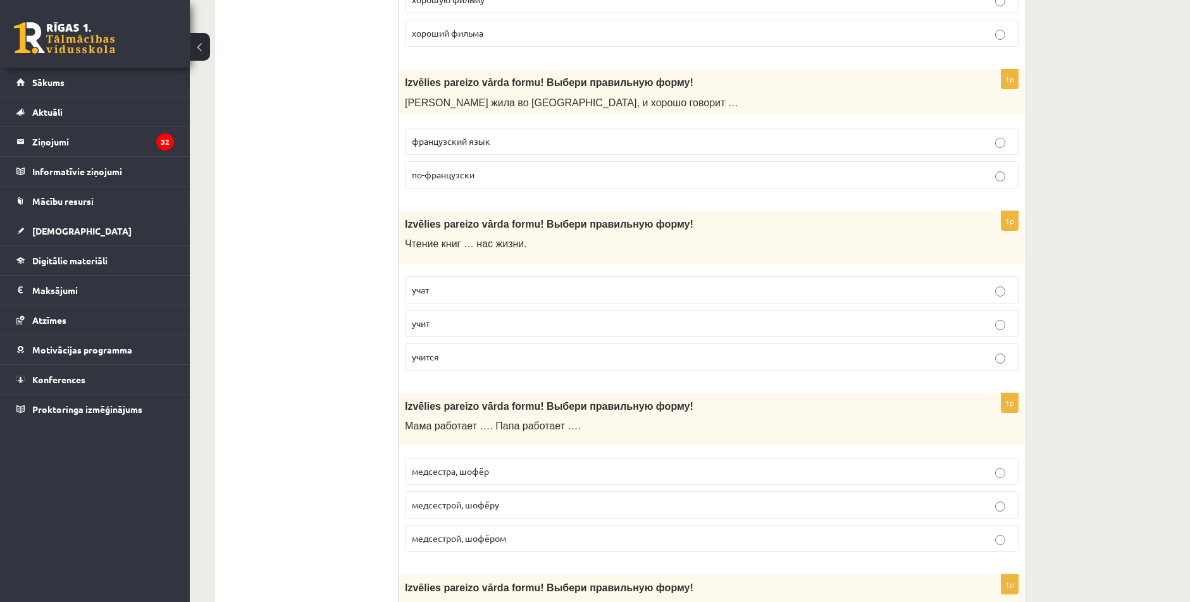
scroll to position [3049, 0]
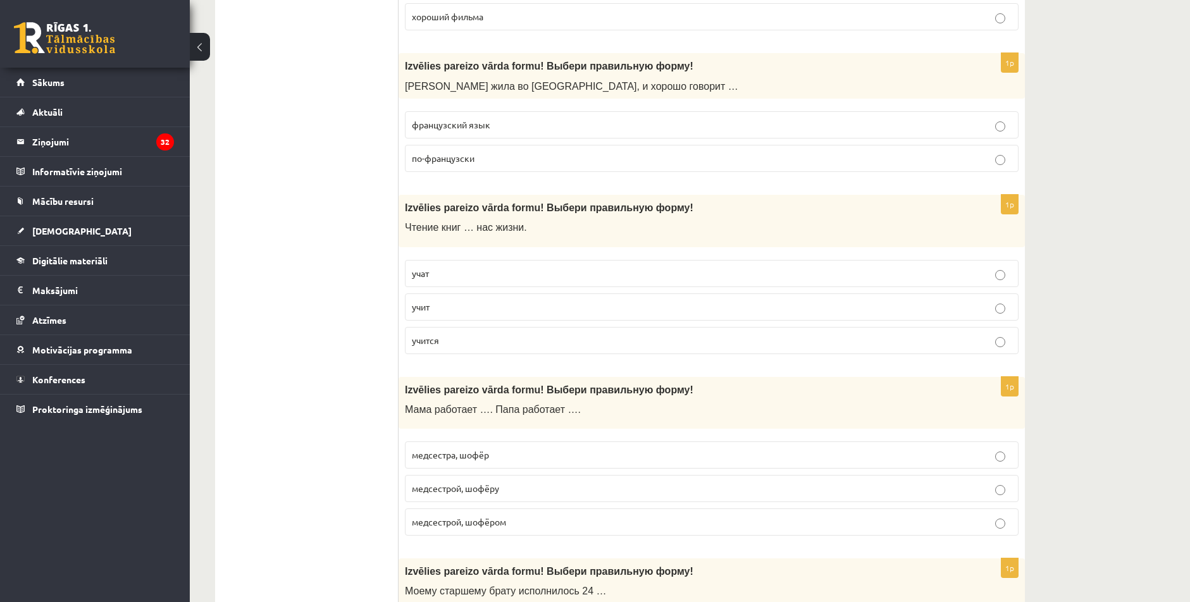
click at [455, 133] on label "французский язык" at bounding box center [712, 124] width 614 height 27
click at [468, 164] on span "по-французски" at bounding box center [443, 157] width 63 height 11
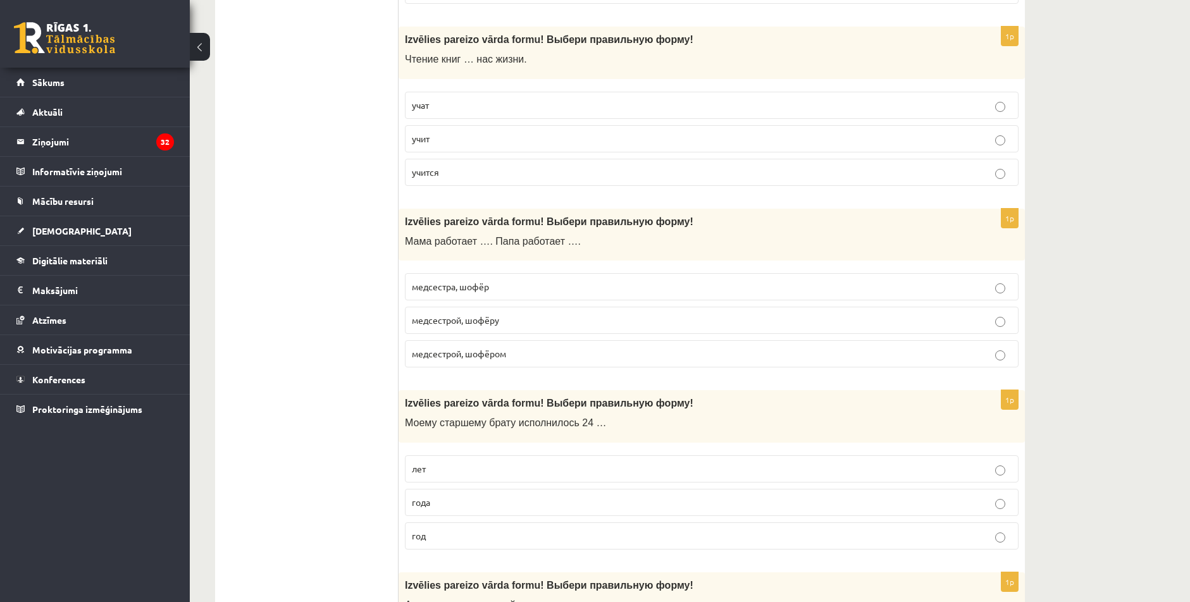
scroll to position [3175, 0]
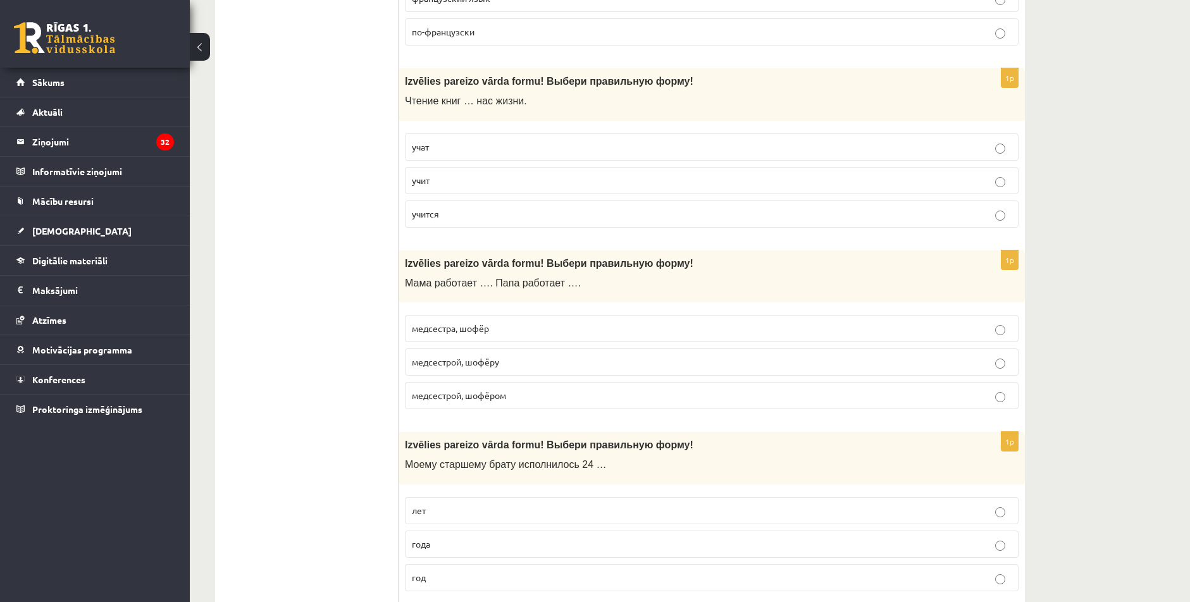
click at [452, 149] on p "учат" at bounding box center [712, 146] width 600 height 13
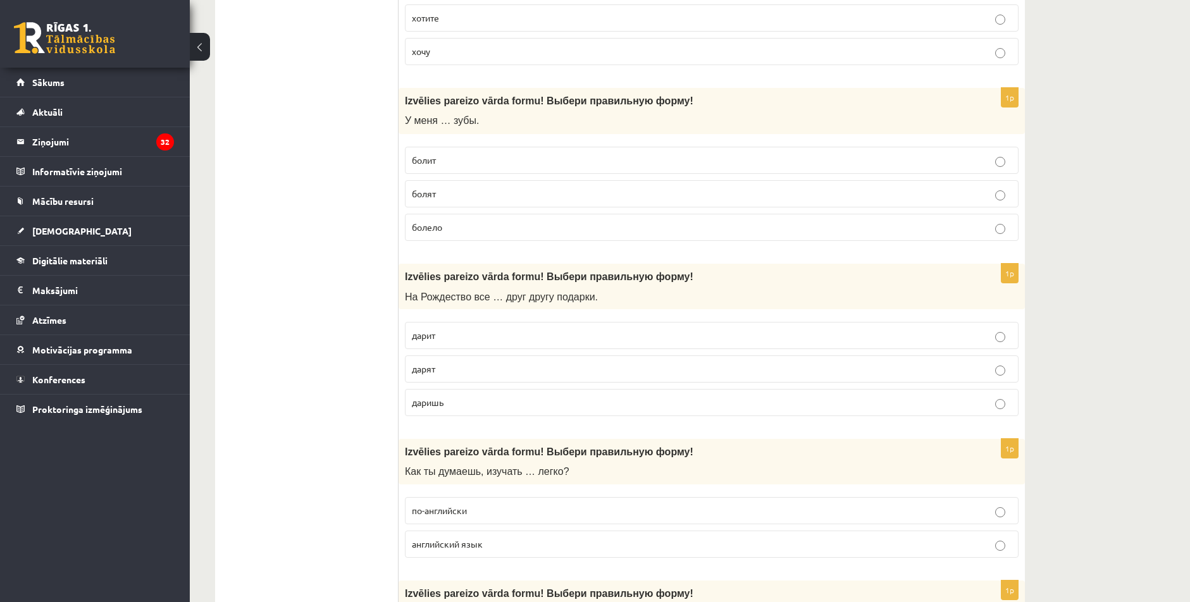
scroll to position [4061, 0]
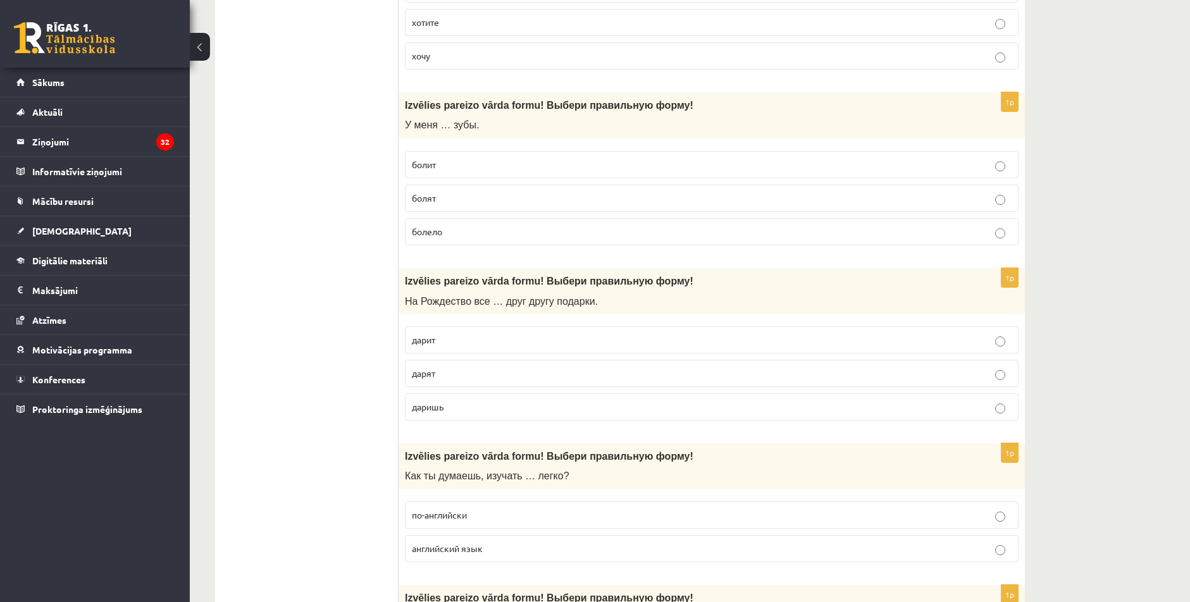
click at [424, 380] on p "дарят" at bounding box center [712, 373] width 600 height 13
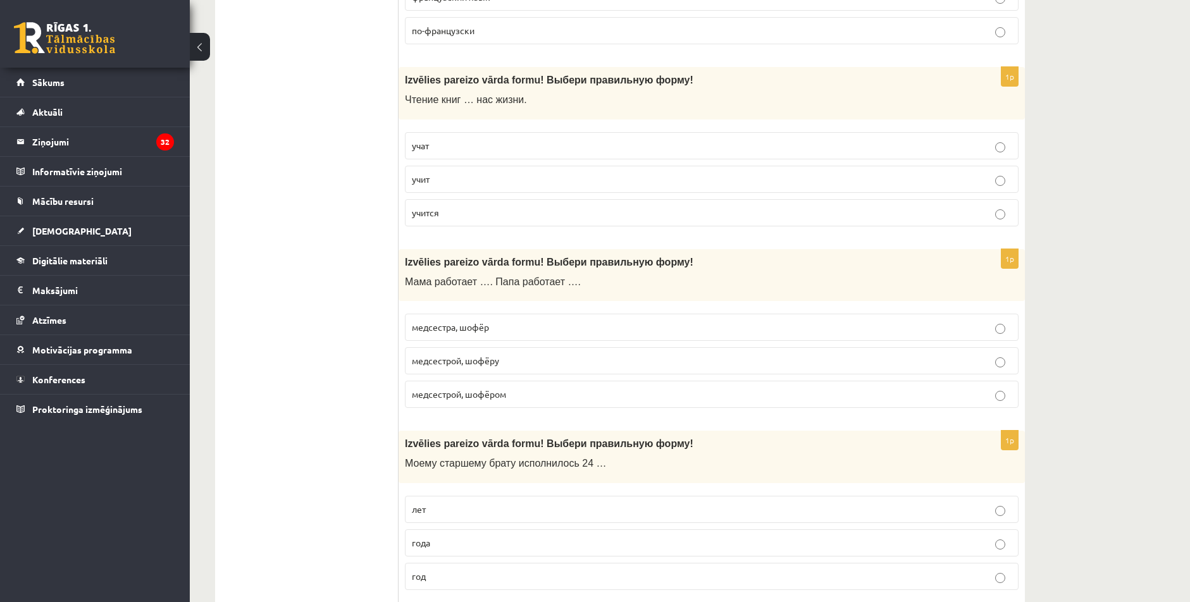
scroll to position [3175, 0]
click at [447, 371] on label "медсестрой, шофёру" at bounding box center [712, 362] width 614 height 27
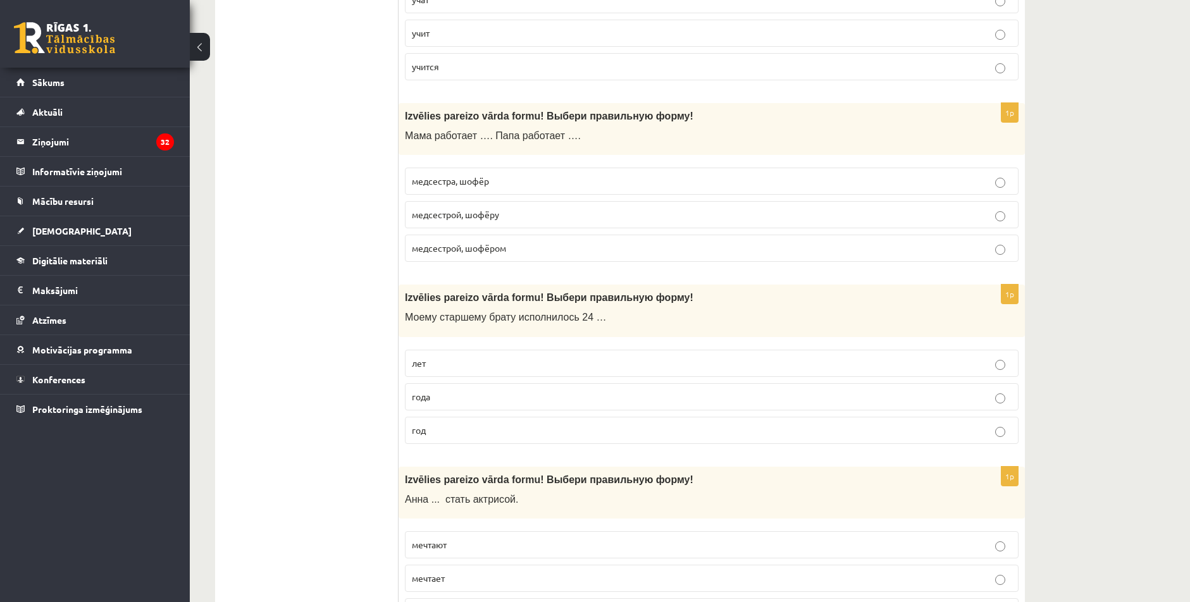
scroll to position [3365, 0]
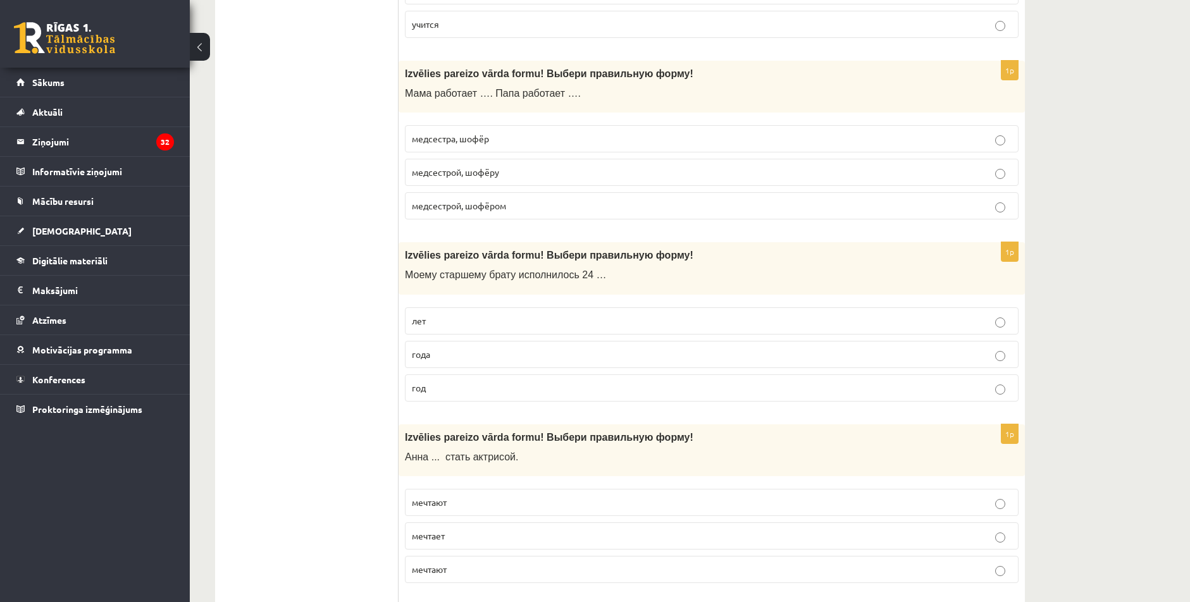
click at [431, 324] on p "лет" at bounding box center [712, 320] width 600 height 13
click at [447, 331] on label "лет" at bounding box center [712, 320] width 614 height 27
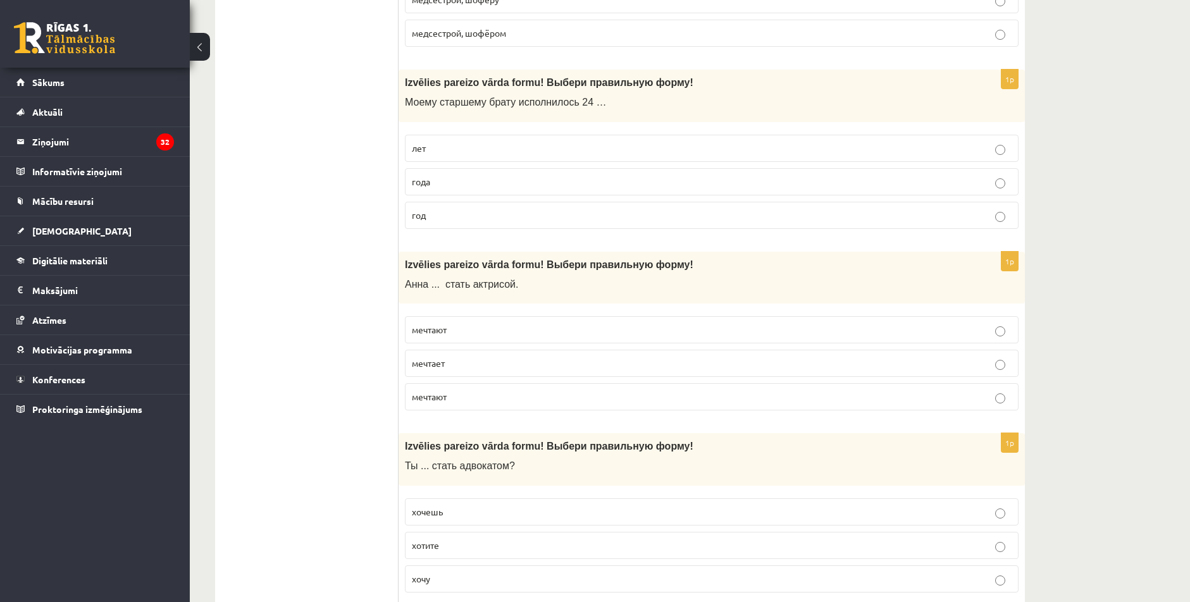
scroll to position [3555, 0]
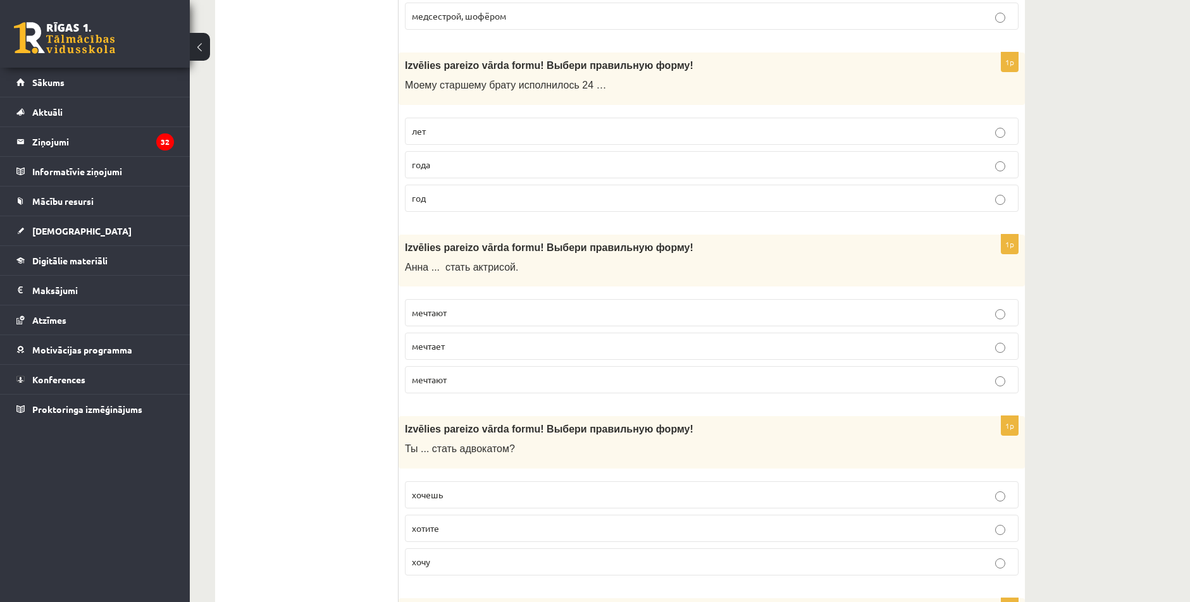
click at [433, 342] on span "мечтает" at bounding box center [428, 345] width 33 height 11
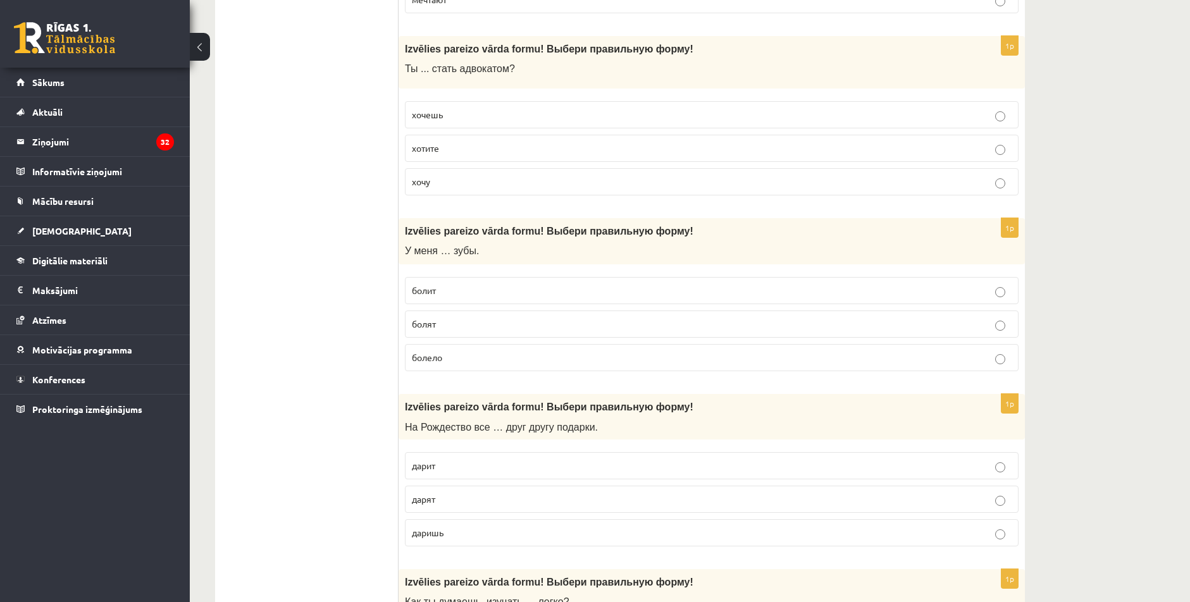
scroll to position [3934, 0]
click at [443, 364] on p "болело" at bounding box center [712, 358] width 600 height 13
click at [423, 293] on span "болит" at bounding box center [424, 290] width 24 height 11
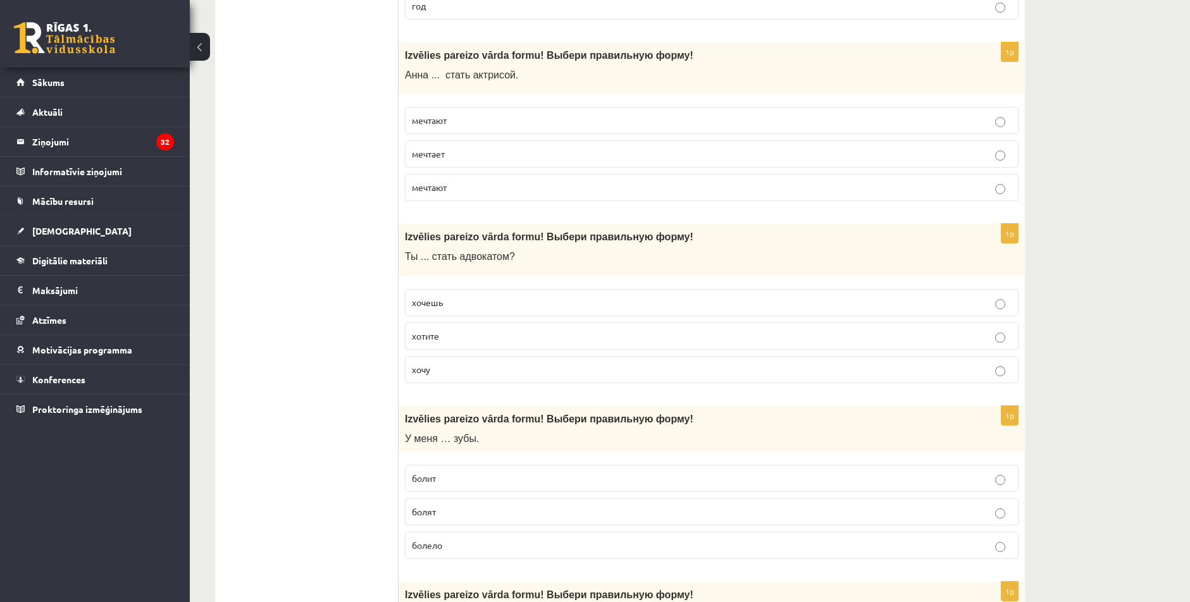
scroll to position [3744, 0]
click at [428, 302] on span "хочешь" at bounding box center [427, 304] width 31 height 11
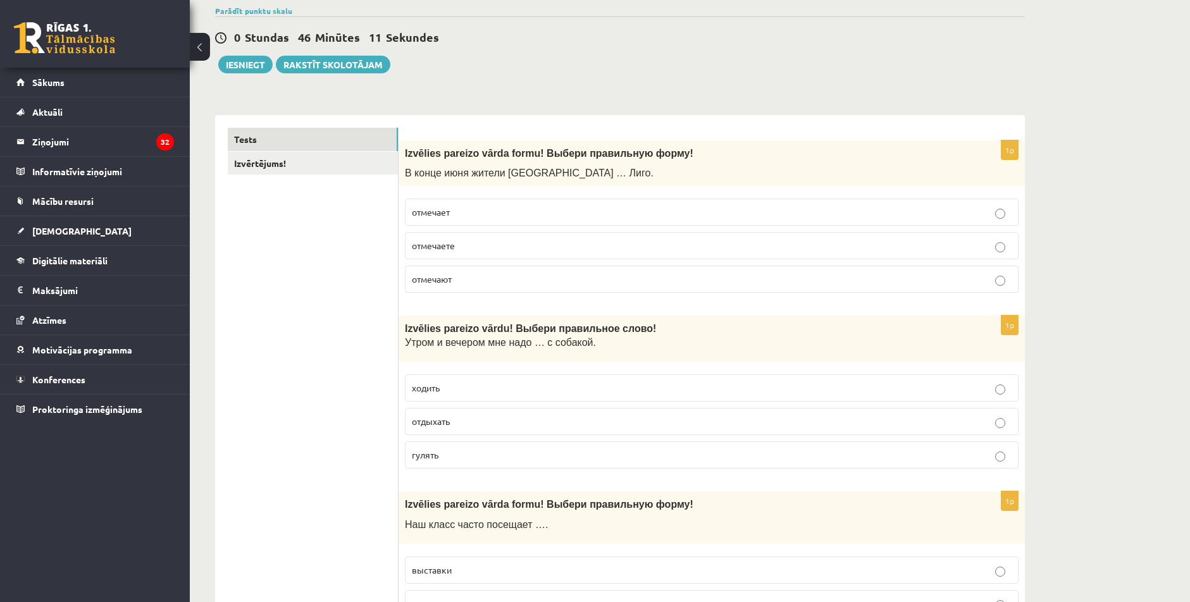
scroll to position [0, 0]
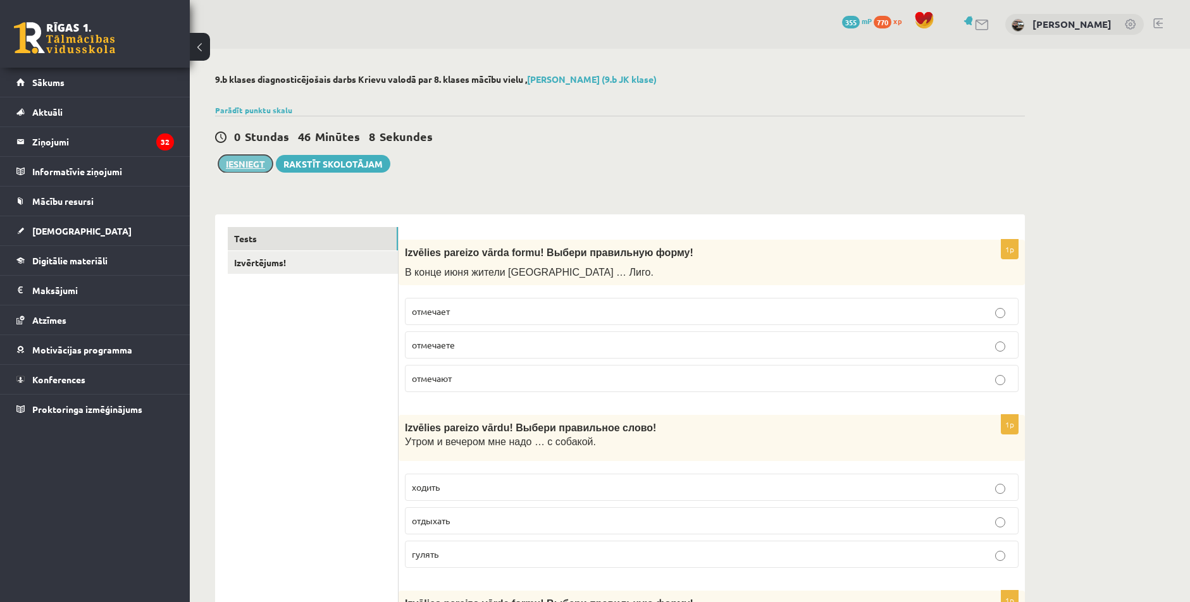
click at [237, 164] on button "Iesniegt" at bounding box center [245, 164] width 54 height 18
click at [290, 259] on link "Izvērtējums!" at bounding box center [313, 262] width 170 height 23
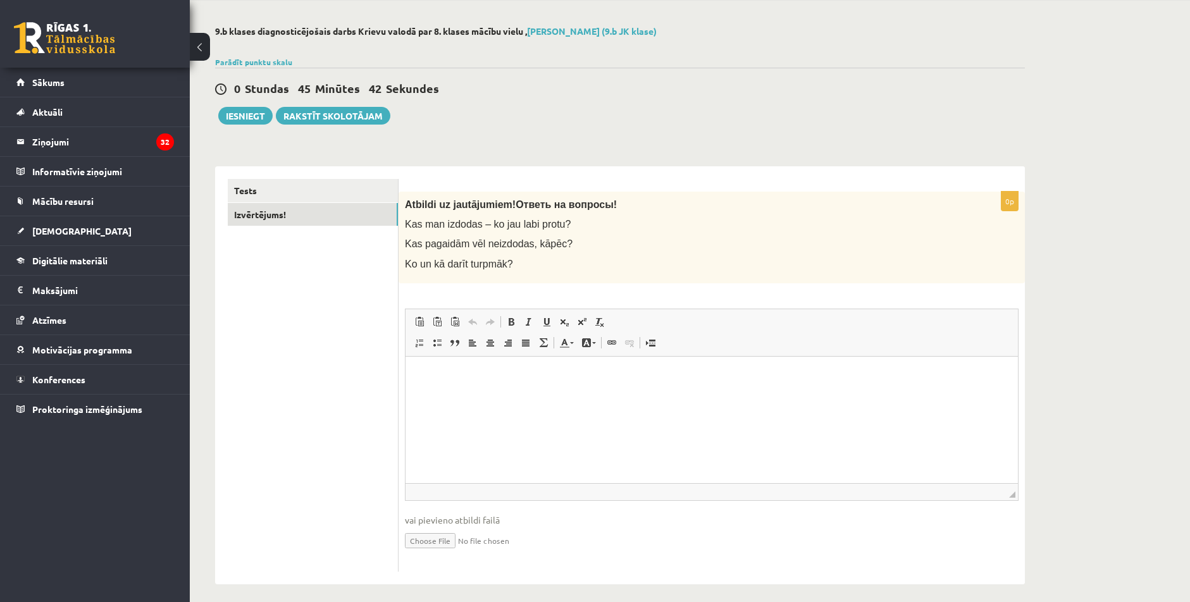
scroll to position [57, 0]
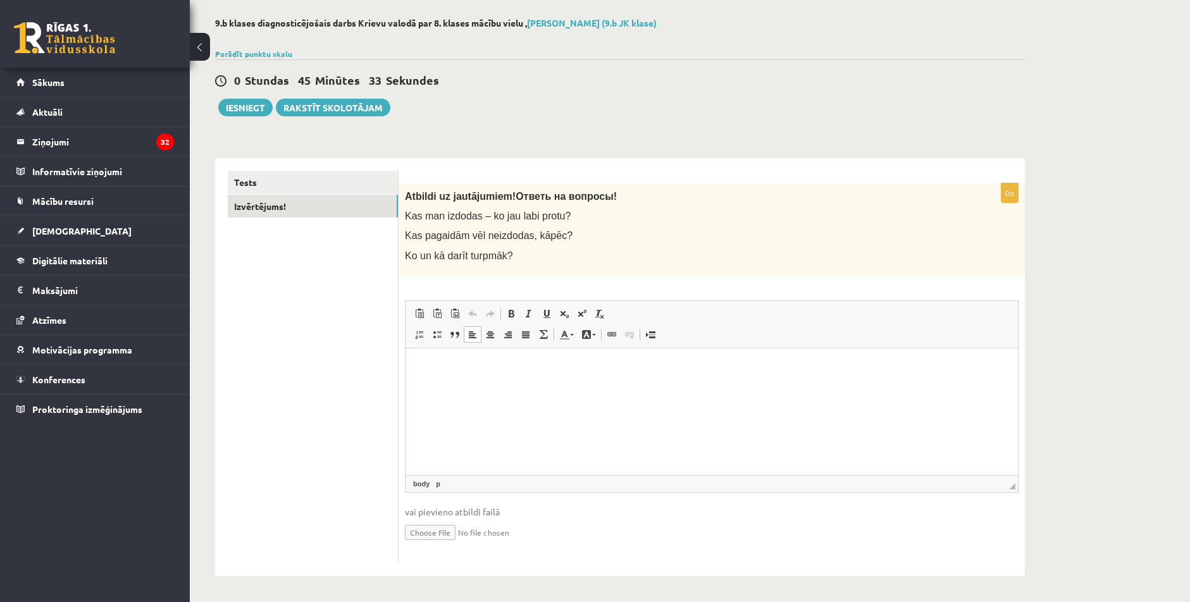
click at [468, 374] on html at bounding box center [711, 367] width 612 height 39
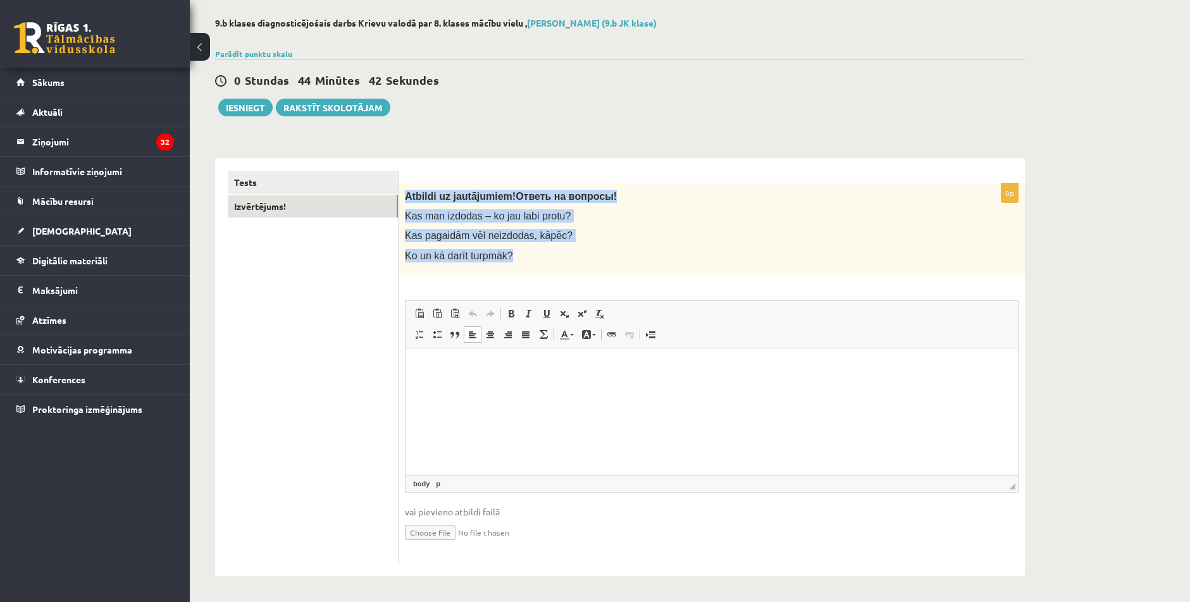
drag, startPoint x: 405, startPoint y: 195, endPoint x: 529, endPoint y: 230, distance: 129.4
click at [572, 254] on div "Atbildi uz jautājumiem! Ответь на вопросы! Kas man izdodas – ko jau labi protu?…" at bounding box center [711, 229] width 626 height 92
copy div "Atbildi uz jautājumiem! Ответь на вопросы! Kas man izdodas – ko jau labi protu?…"
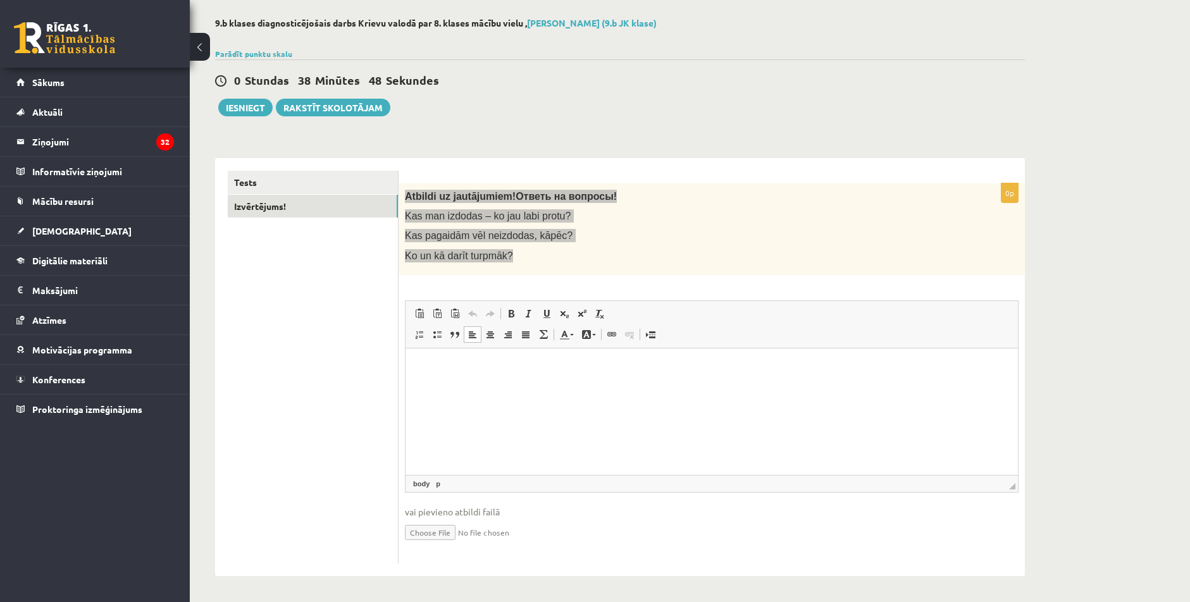
click at [433, 361] on p "Bagātinātā teksta redaktors, wiswyg-editor-user-answer-47434022640480" at bounding box center [711, 367] width 587 height 13
click at [468, 371] on span "Ielīmēt" at bounding box center [466, 371] width 35 height 18
click at [561, 381] on span "vadīšanas taustiņš+V" at bounding box center [551, 380] width 78 height 18
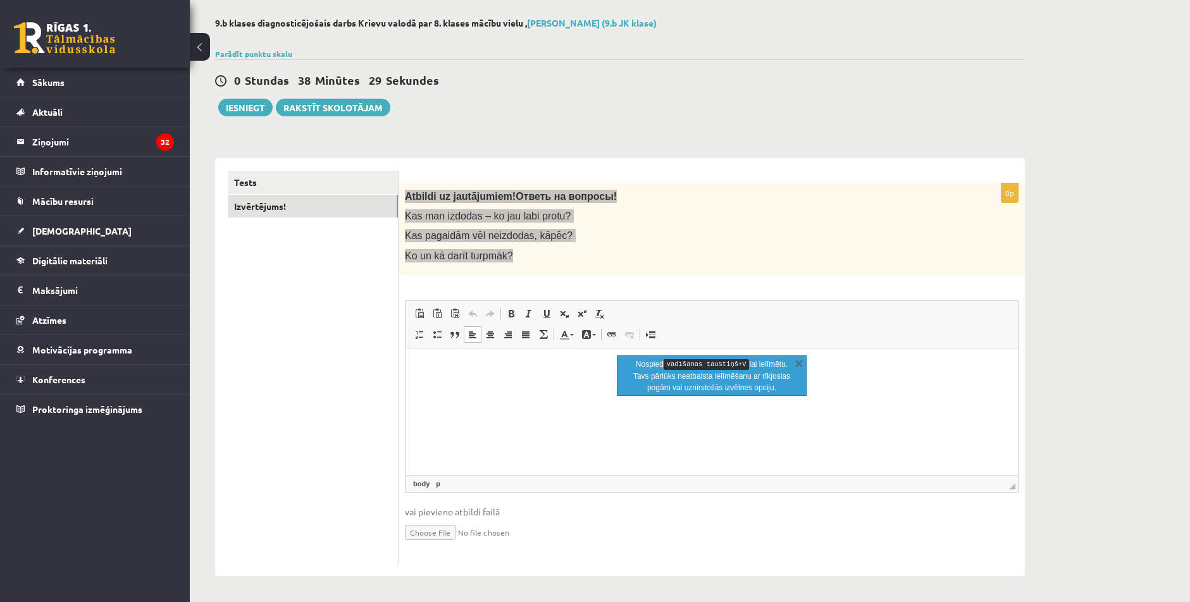
click at [565, 368] on p "Bagātinātā teksta redaktors, wiswyg-editor-user-answer-47434022640480" at bounding box center [711, 367] width 587 height 13
click at [565, 368] on p "***" at bounding box center [711, 367] width 587 height 13
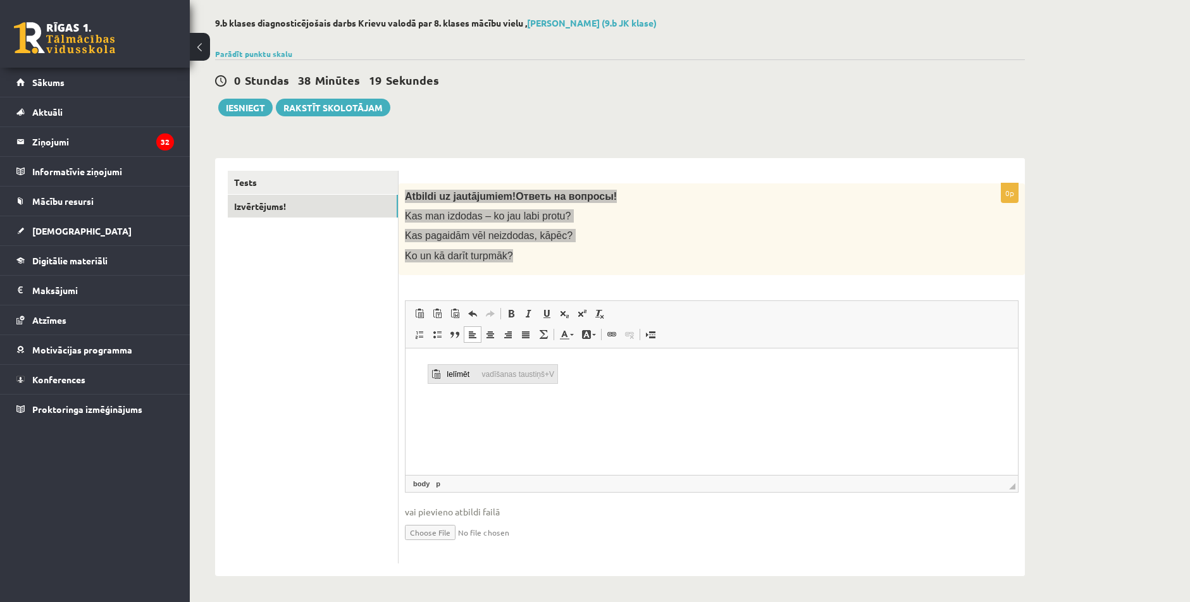
click at [436, 371] on span "Ielīmēt" at bounding box center [436, 374] width 10 height 10
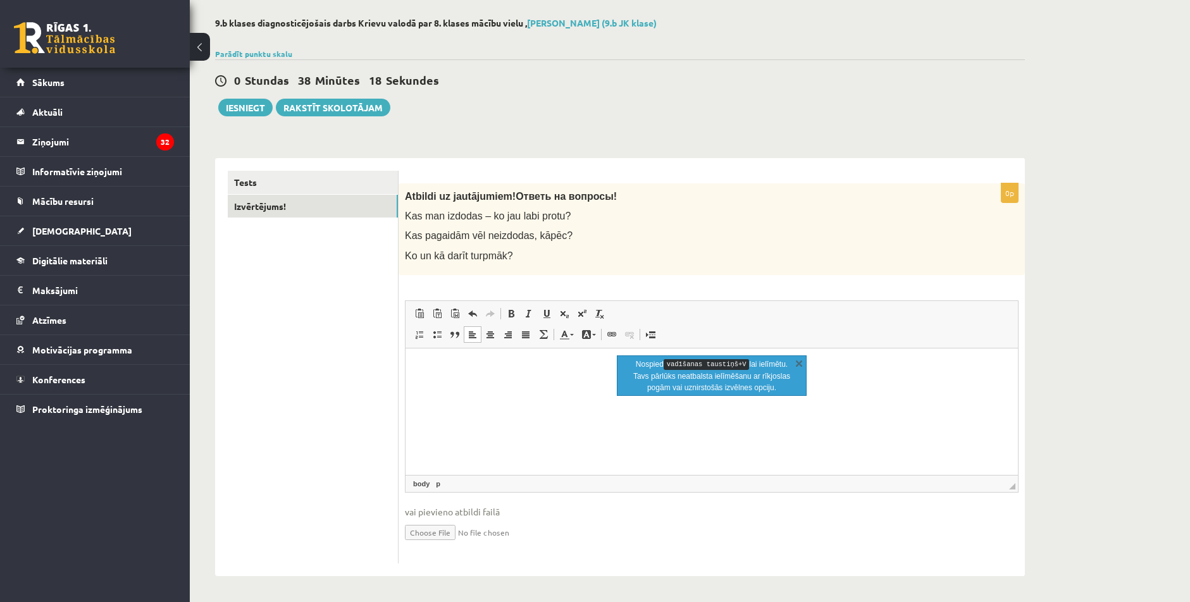
click at [676, 391] on p "Nospied vadīšanas taustiņš+V lai ielīmētu. Tavs pārlūks neatbalsta ielīmēšanu a…" at bounding box center [711, 376] width 159 height 35
click at [690, 359] on kbd "vadīšanas taustiņš+V" at bounding box center [707, 364] width 86 height 11
drag, startPoint x: 693, startPoint y: 361, endPoint x: 689, endPoint y: 384, distance: 23.7
click at [693, 385] on p "Nospied vadīšanas taustiņš+V lai ielīmētu. Tavs pārlūks neatbalsta ielīmēšanu a…" at bounding box center [711, 376] width 159 height 35
click at [440, 364] on p "Bagātinātā teksta redaktors, wiswyg-editor-user-answer-47434022640480" at bounding box center [711, 367] width 587 height 13
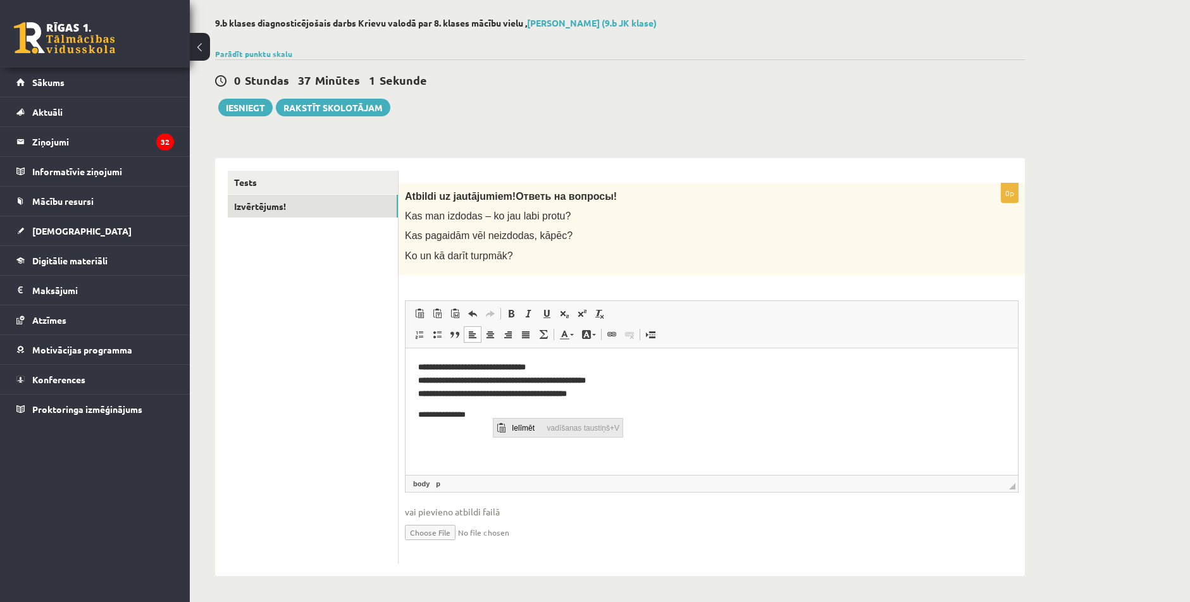
click at [505, 429] on span "Ielīmēt" at bounding box center [501, 428] width 10 height 10
click at [490, 417] on p "**********" at bounding box center [706, 414] width 577 height 13
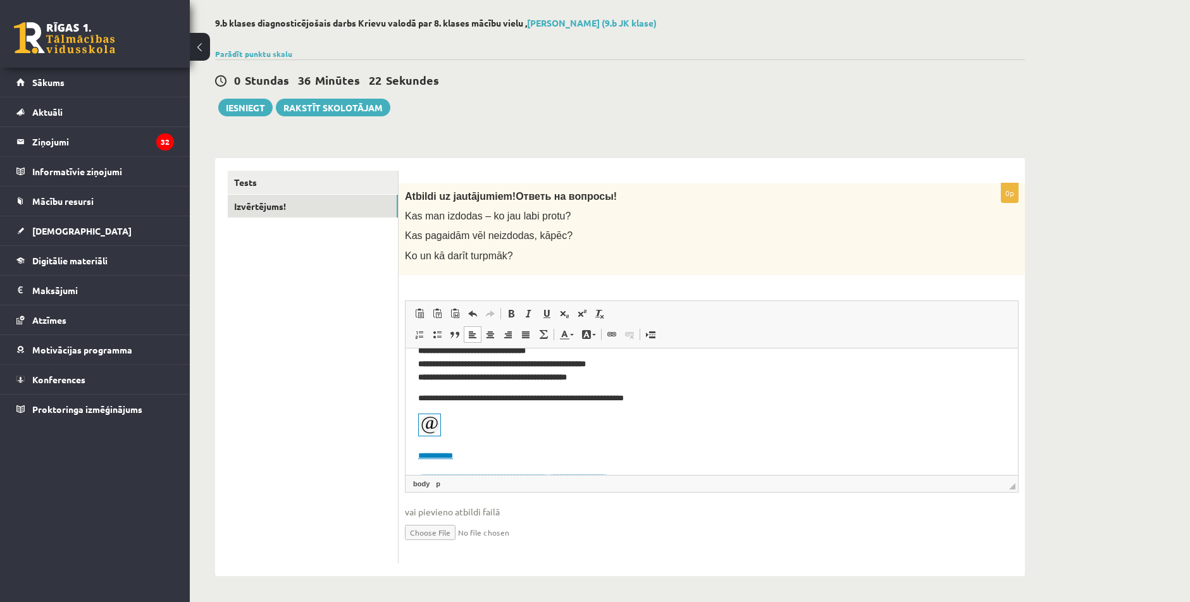
scroll to position [63, 0]
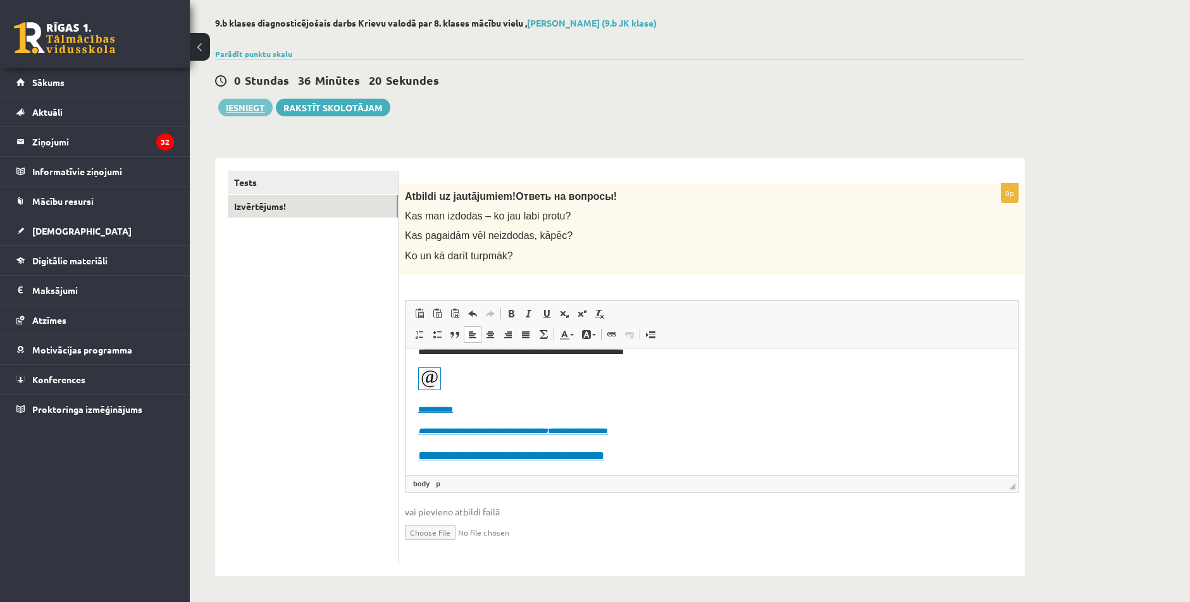
click at [240, 106] on button "Iesniegt" at bounding box center [245, 108] width 54 height 18
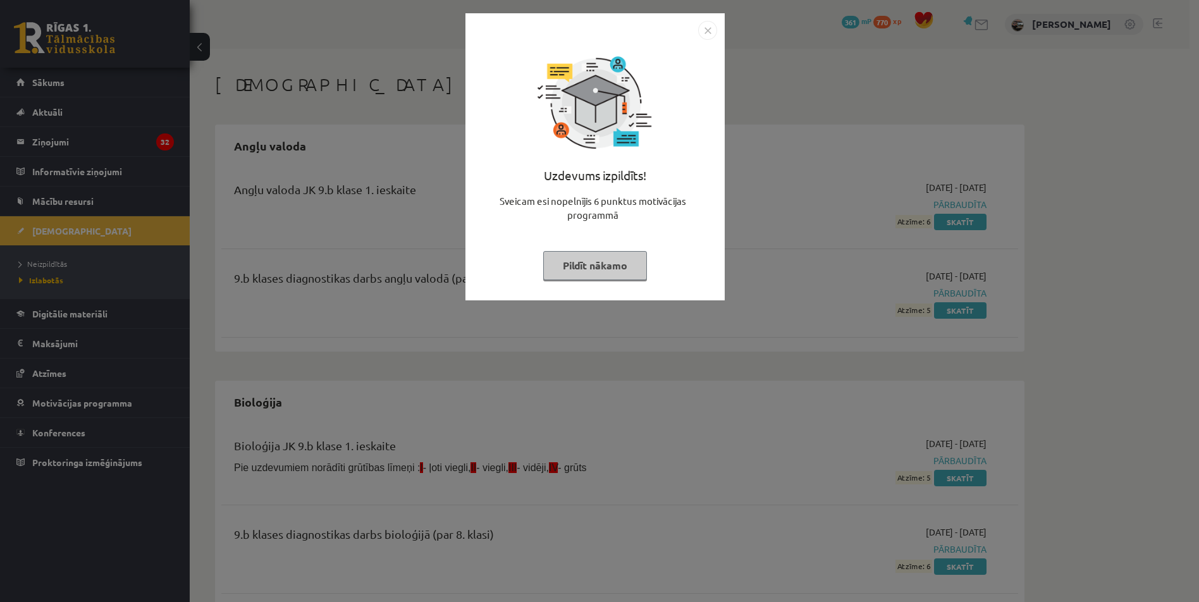
click at [692, 32] on div at bounding box center [595, 30] width 244 height 19
click at [695, 28] on div at bounding box center [595, 30] width 244 height 19
click at [708, 34] on img "Close" at bounding box center [707, 30] width 19 height 19
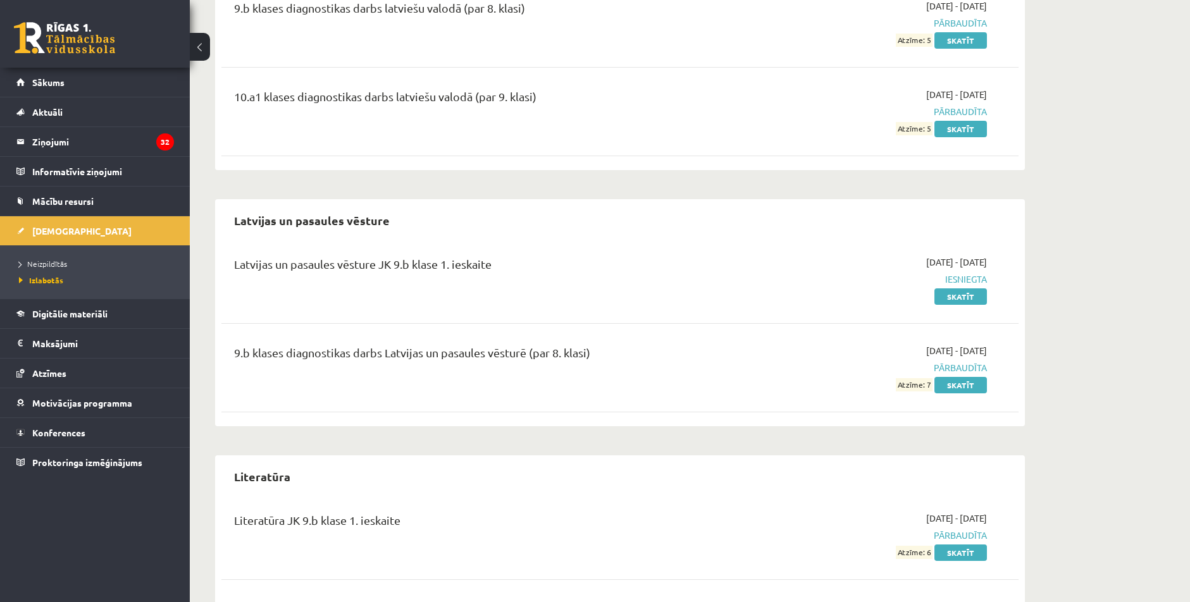
scroll to position [1581, 0]
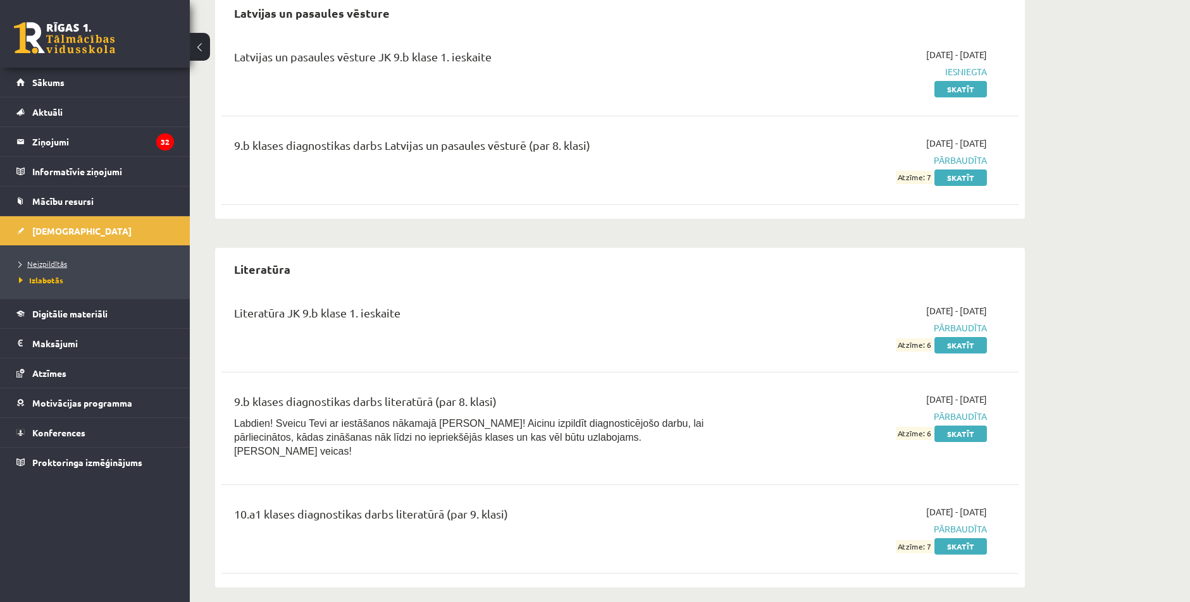
click at [53, 259] on link "Neizpildītās" at bounding box center [98, 263] width 158 height 11
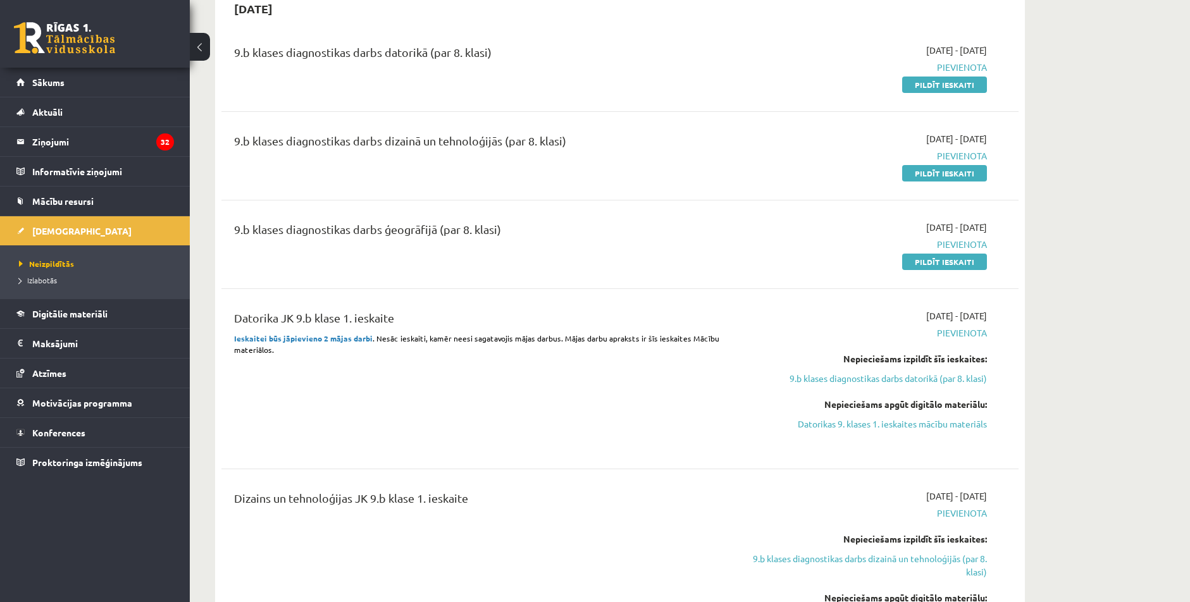
scroll to position [127, 0]
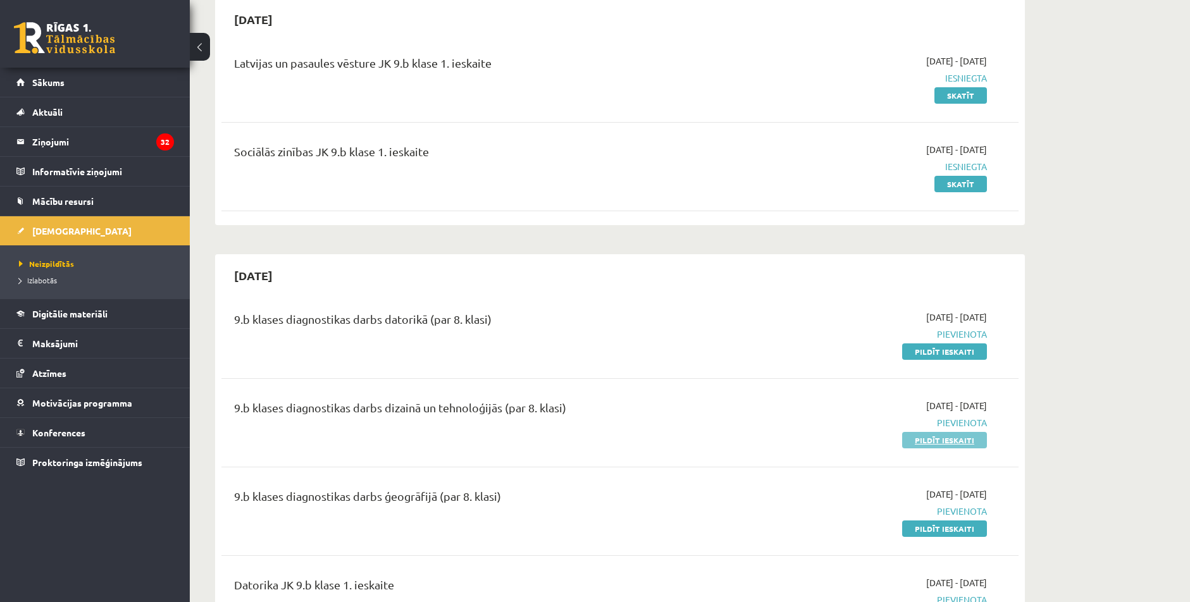
click at [963, 441] on link "Pildīt ieskaiti" at bounding box center [944, 440] width 85 height 16
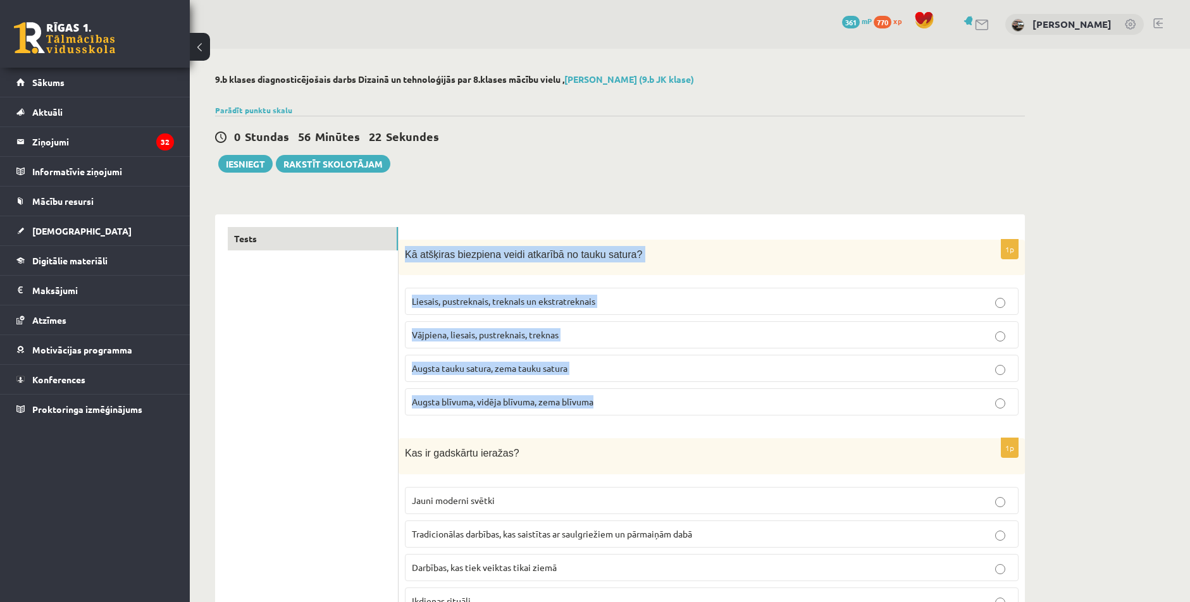
drag, startPoint x: 405, startPoint y: 255, endPoint x: 650, endPoint y: 395, distance: 281.9
click at [709, 400] on div "1p Kā atšķiras biezpiena veidi atkarībā no tauku satura? Liesais, pustreknais, …" at bounding box center [711, 333] width 626 height 187
copy div "Kā atšķiras biezpiena veidi atkarībā no tauku satura? Liesais, pustreknais, tre…"
click at [440, 297] on span "Liesais, pustreknais, treknaIs un ekstratreknais" at bounding box center [503, 300] width 183 height 11
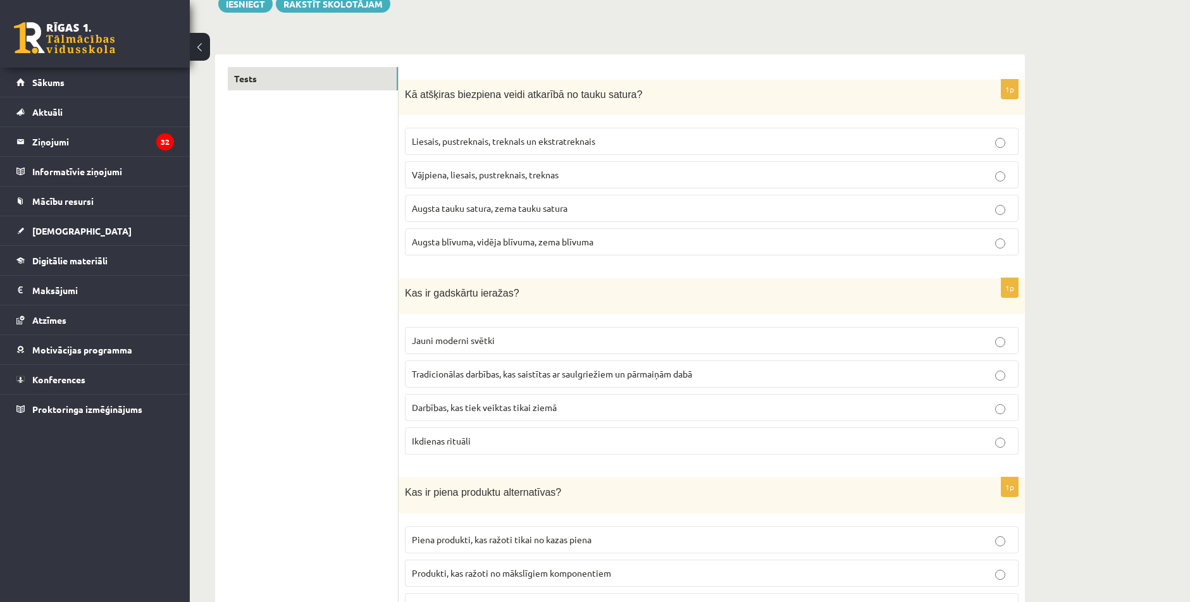
scroll to position [127, 0]
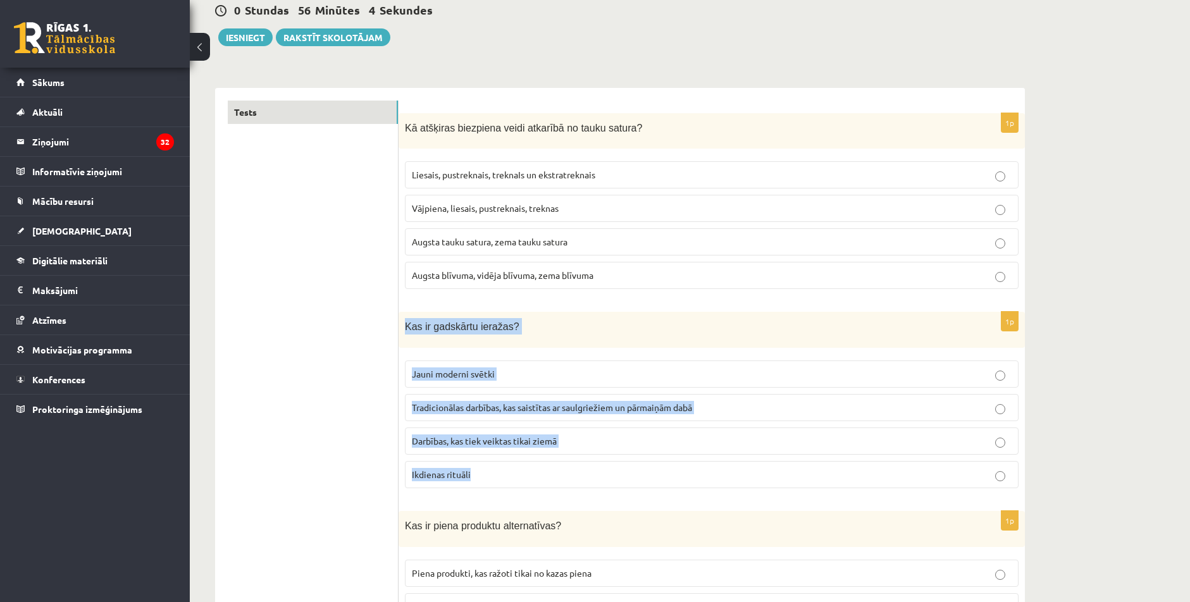
drag, startPoint x: 400, startPoint y: 329, endPoint x: 655, endPoint y: 460, distance: 286.6
click at [656, 460] on div "1p Kas ir gadskārtu ieražas? Jauni moderni svētki Tradicionālas darbības, kas s…" at bounding box center [711, 405] width 626 height 187
copy div "Kas ir gadskārtu ieražas? Jauni moderni svētki Tradicionālas darbības, kas sais…"
drag, startPoint x: 506, startPoint y: 406, endPoint x: 513, endPoint y: 417, distance: 12.8
click at [506, 406] on span "Tradicionālas darbības, kas saistītas ar saulgriežiem un pārmaiņām dabā" at bounding box center [552, 407] width 280 height 11
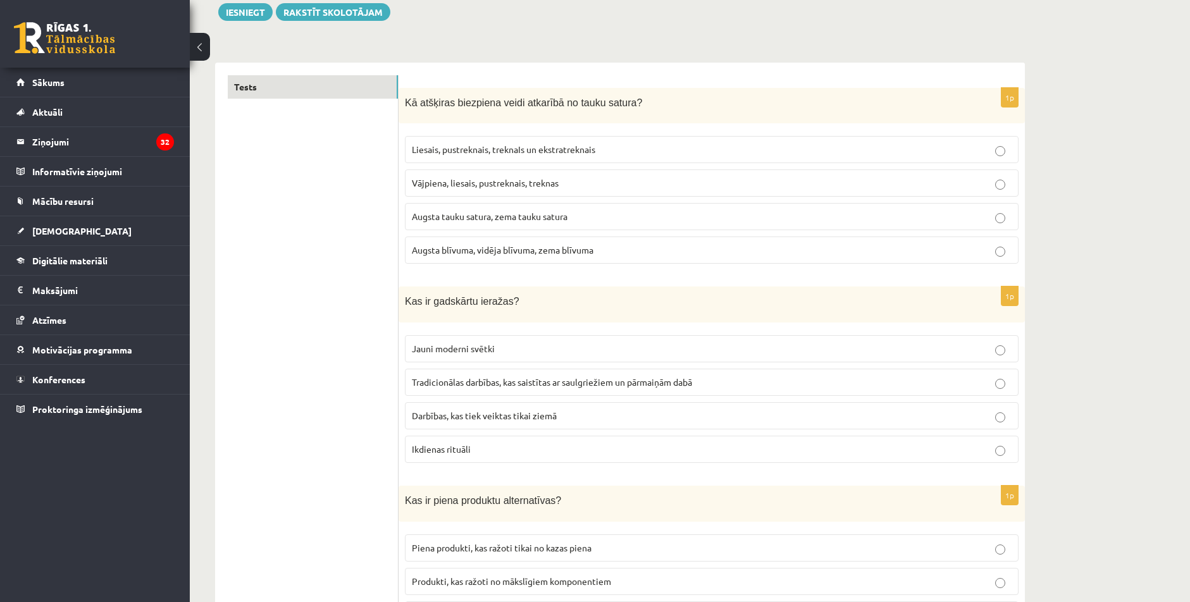
scroll to position [253, 0]
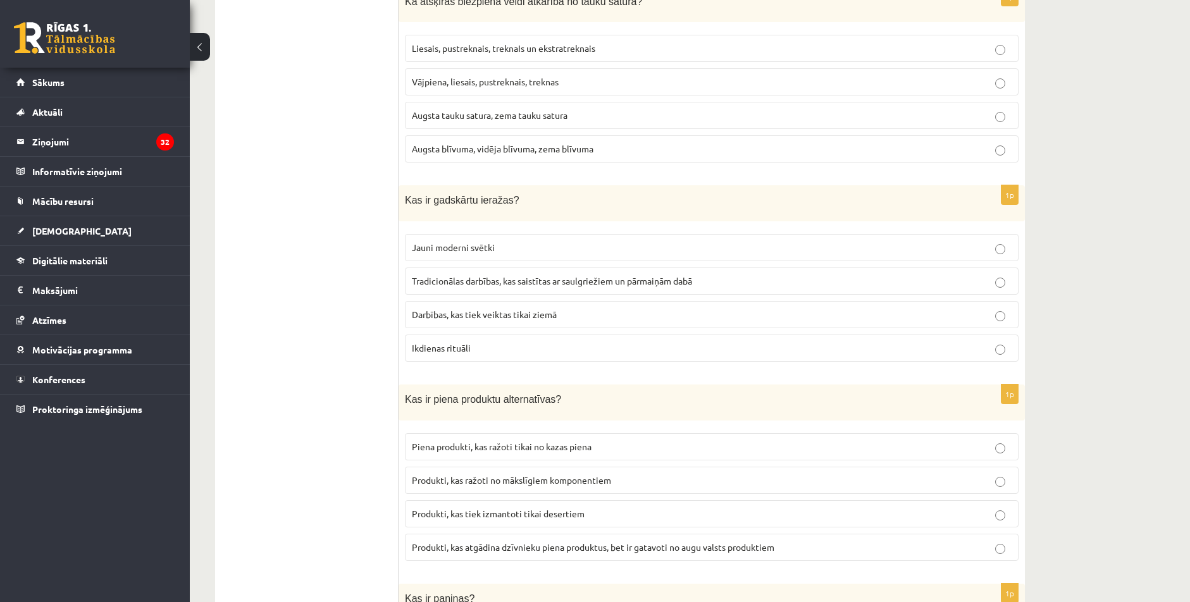
click at [416, 218] on div "Kas ir gadskārtu ieražas?" at bounding box center [711, 203] width 626 height 36
click at [487, 361] on label "Ikdienas rituāli" at bounding box center [712, 348] width 614 height 27
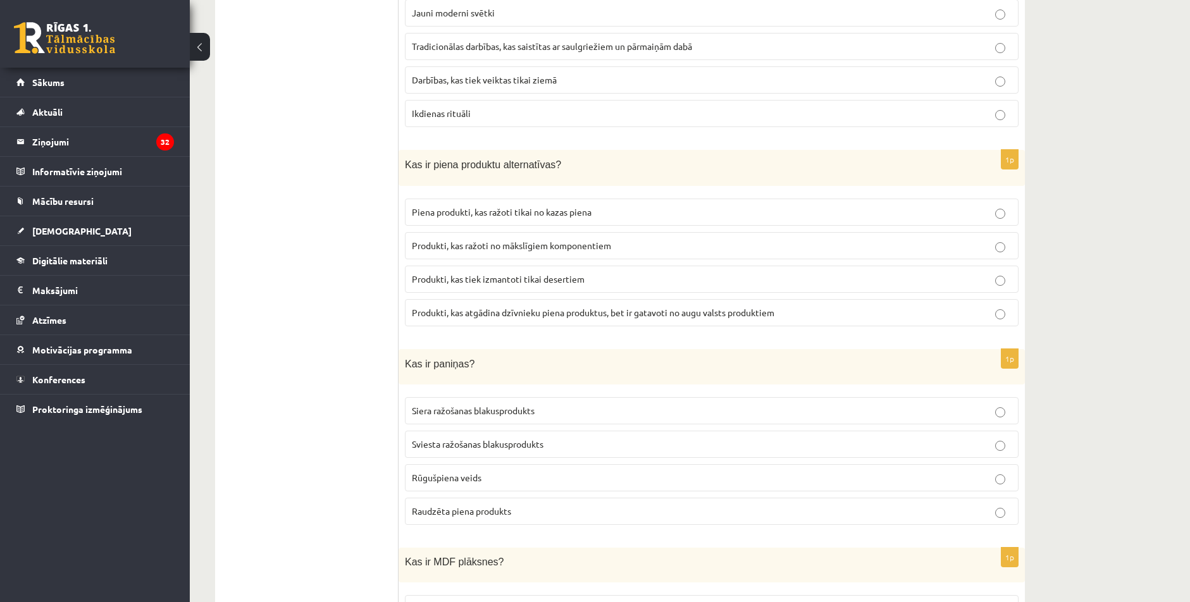
scroll to position [443, 0]
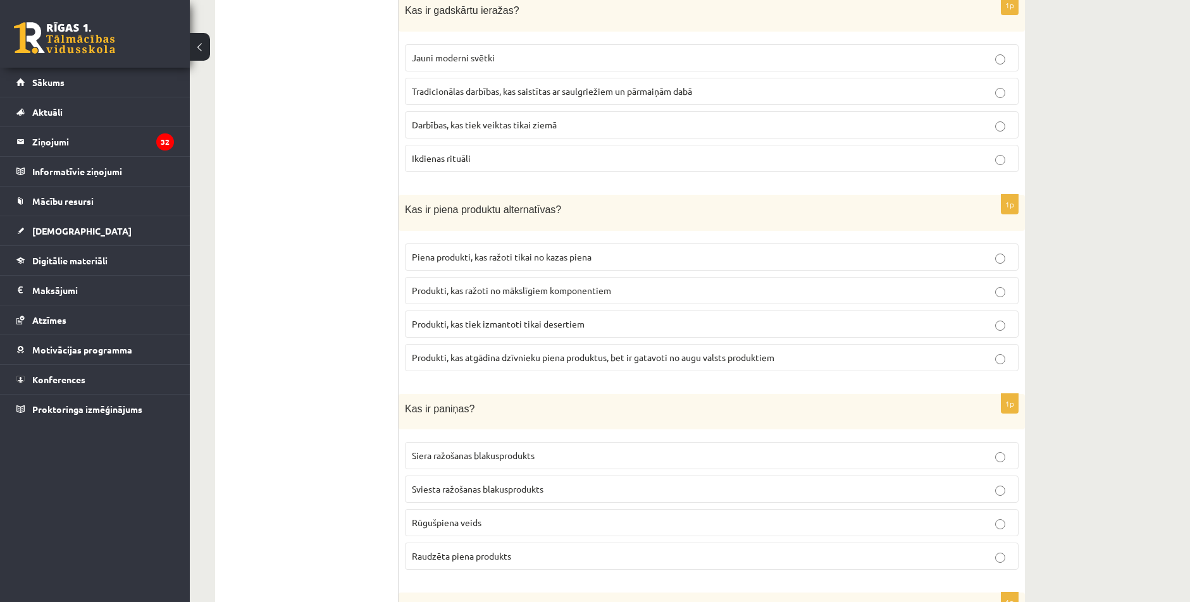
click at [572, 352] on span "Produkti, kas atgādina dzīvnieku piena produktus, bet ir gatavoti no augu valst…" at bounding box center [593, 357] width 362 height 11
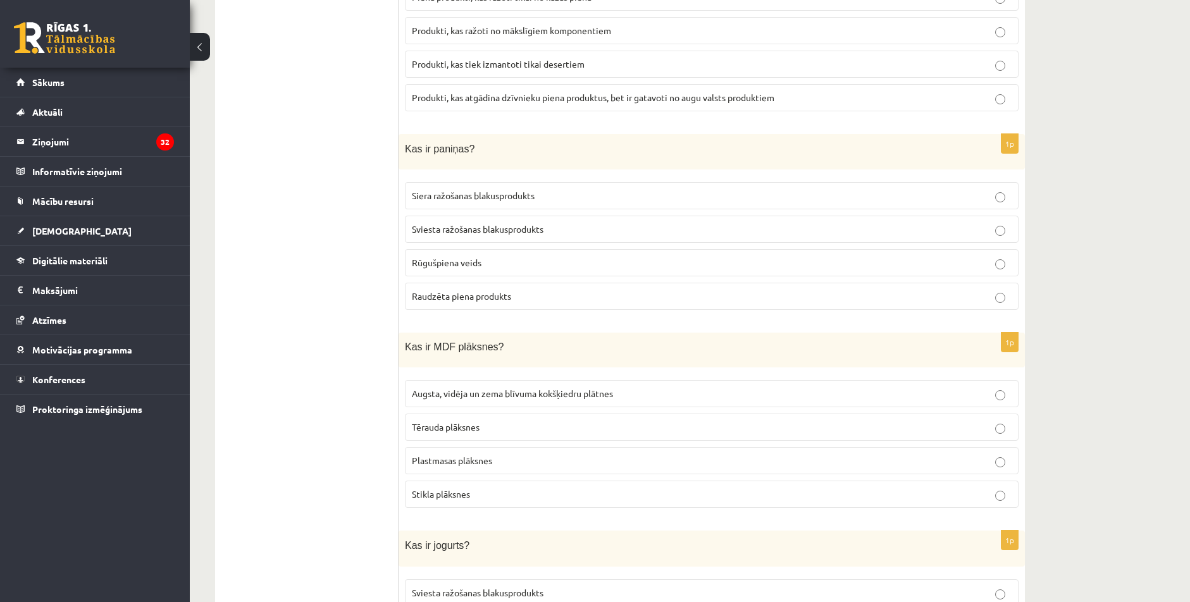
scroll to position [759, 0]
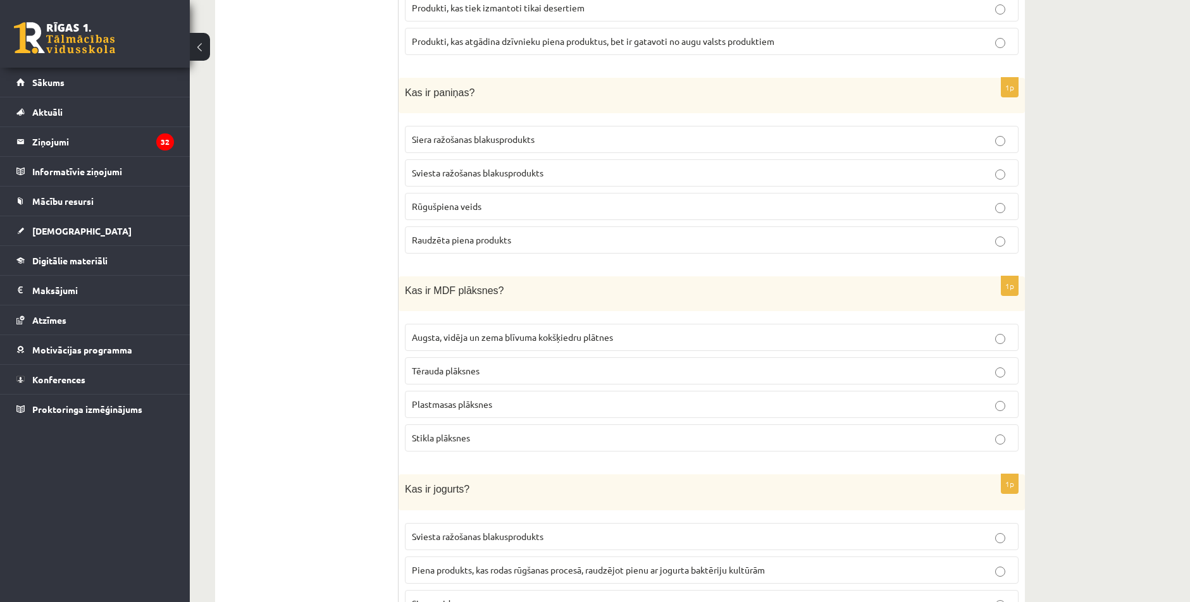
click at [481, 145] on label "Siera ražošanas blakusprodukts" at bounding box center [712, 139] width 614 height 27
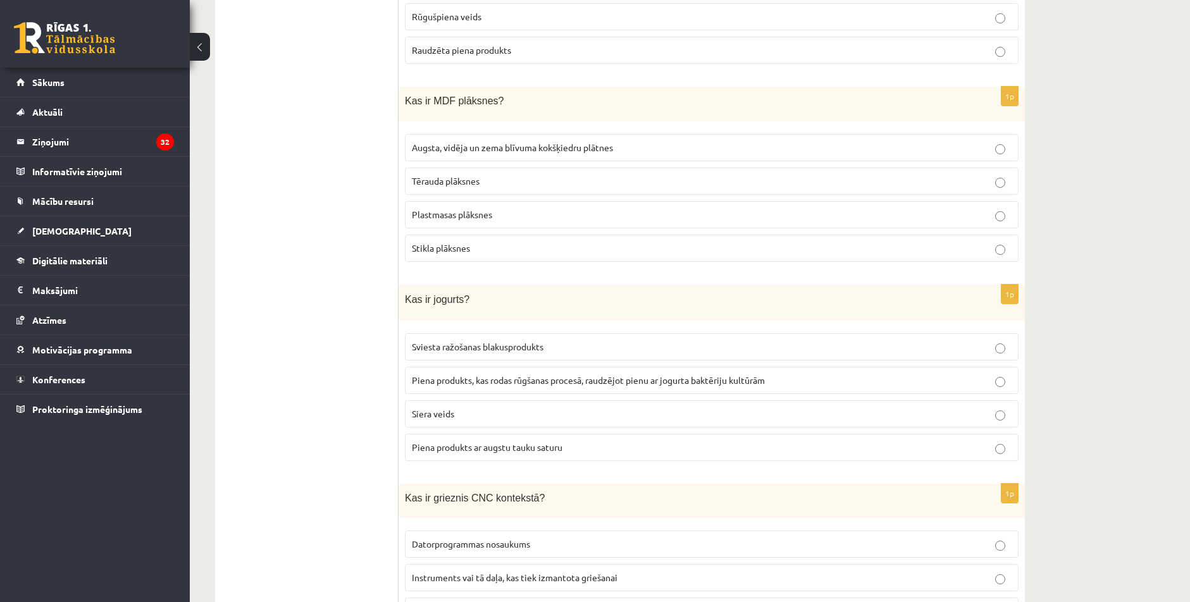
click at [574, 156] on label "Augsta, vidēja un zema blīvuma kokšķiedru plātnes" at bounding box center [712, 147] width 614 height 27
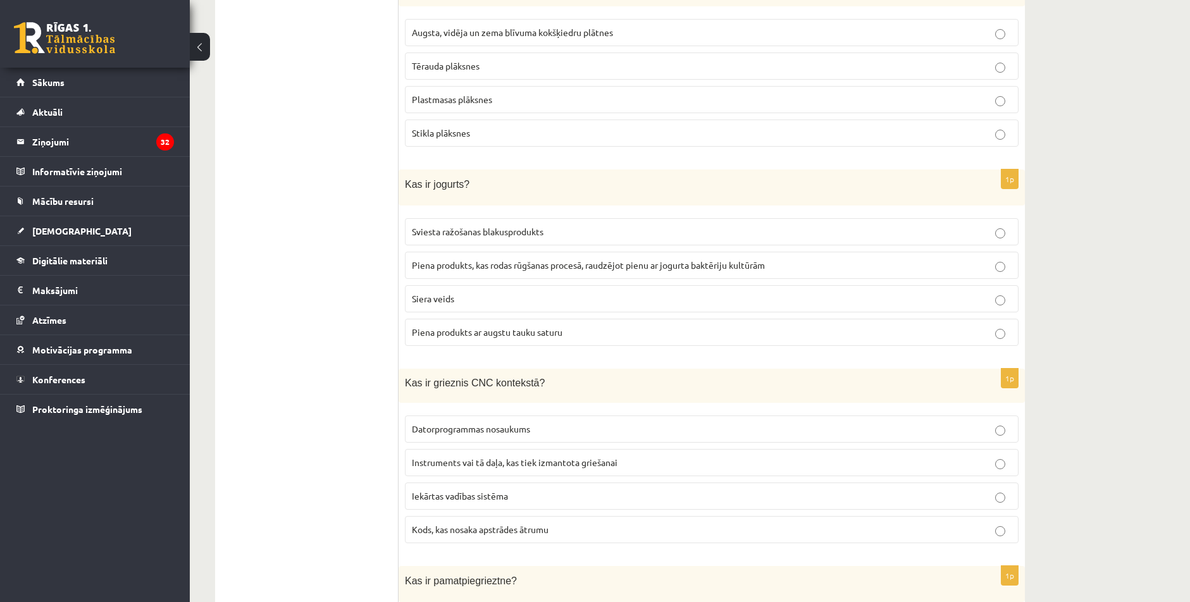
scroll to position [1075, 0]
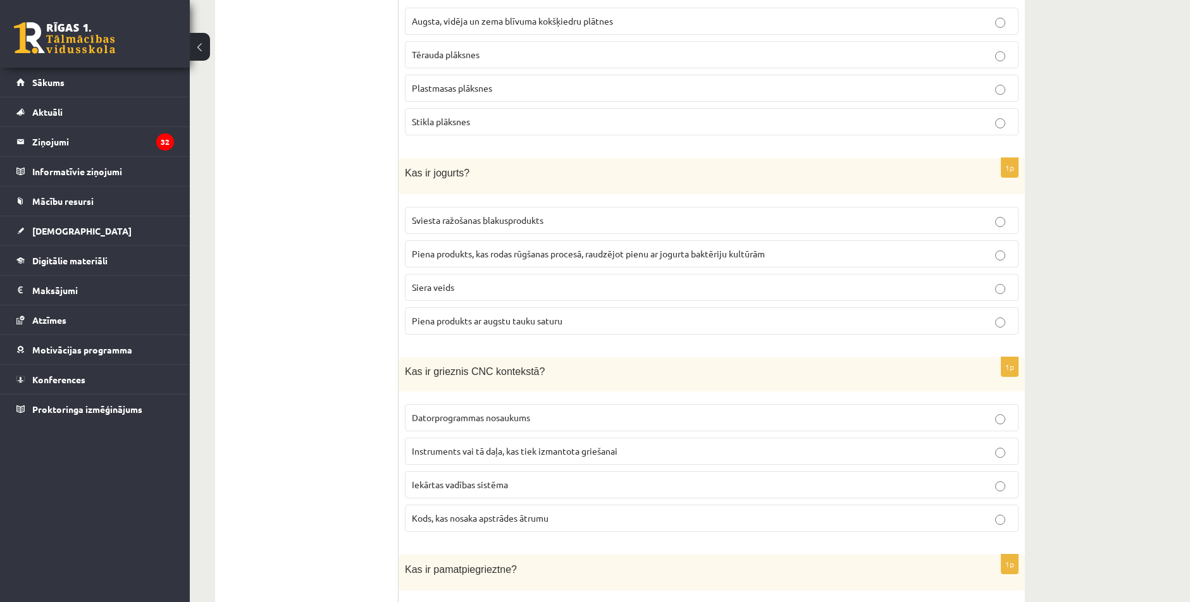
click at [439, 309] on label "Piena produkts ar augstu tauku saturu" at bounding box center [712, 320] width 614 height 27
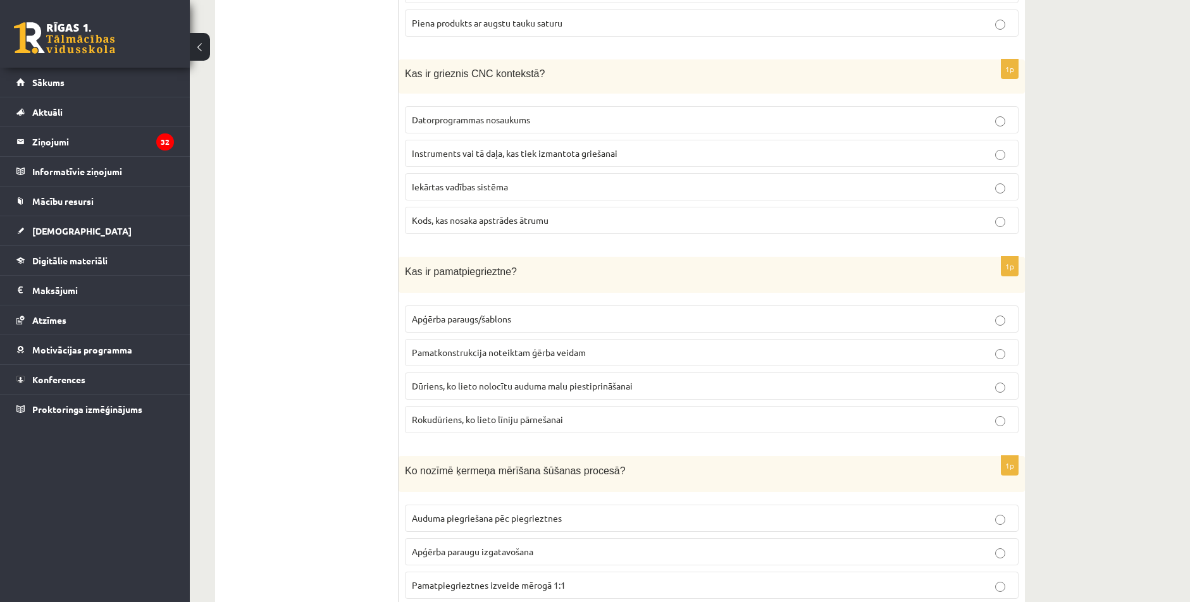
scroll to position [1328, 0]
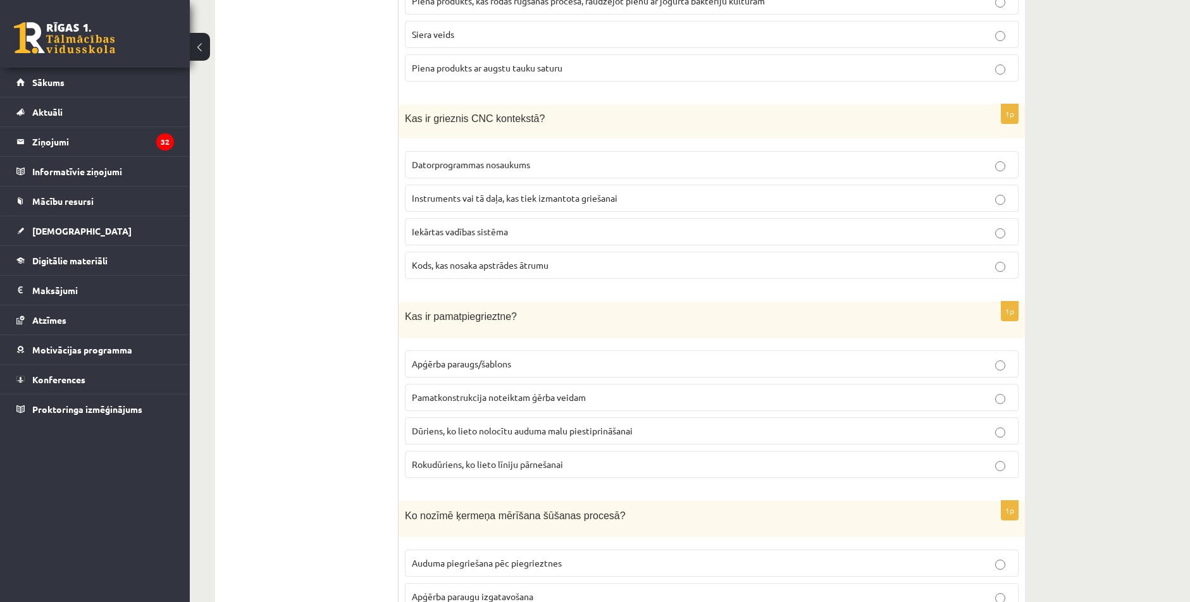
click at [466, 192] on p "Instruments vai tā daļa, kas tiek izmantota griešanai" at bounding box center [712, 198] width 600 height 13
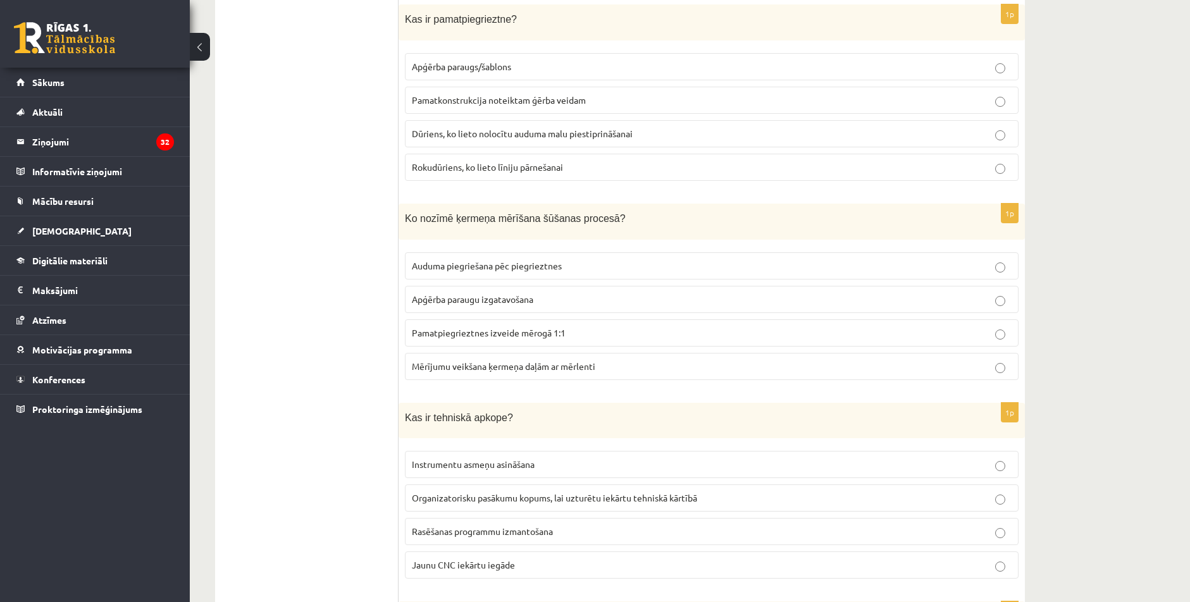
scroll to position [1581, 0]
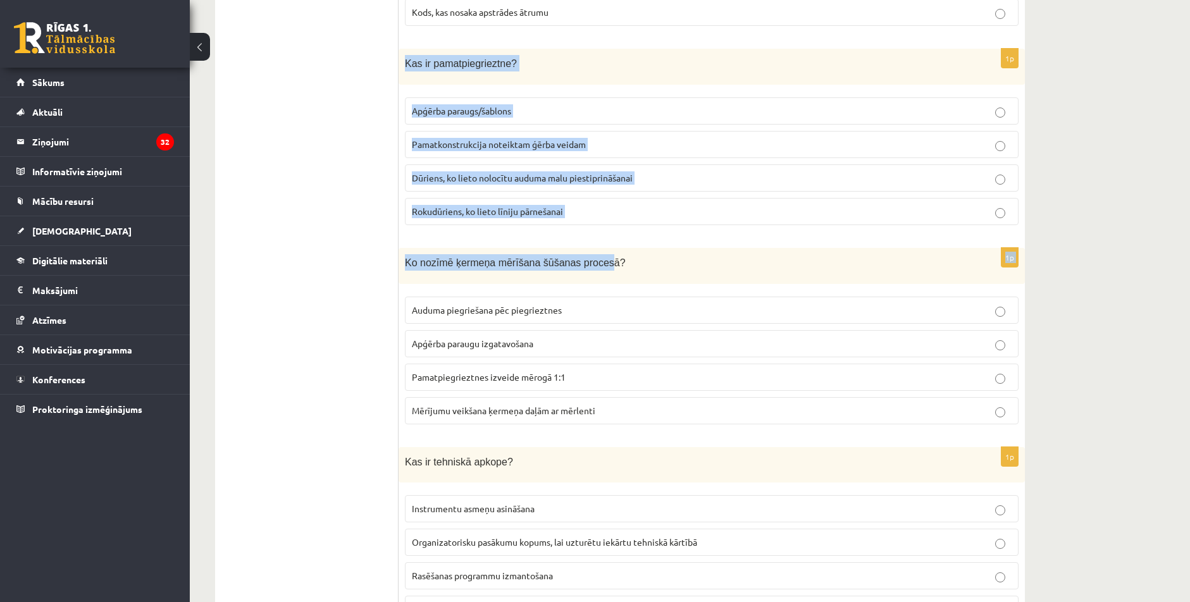
drag, startPoint x: 404, startPoint y: 56, endPoint x: 589, endPoint y: 245, distance: 264.3
click at [541, 232] on div "1p Kas ir pamatpiegrieztne? Apģērba paraugs/šablons Pamatkonstrukcija noteiktam…" at bounding box center [711, 142] width 626 height 187
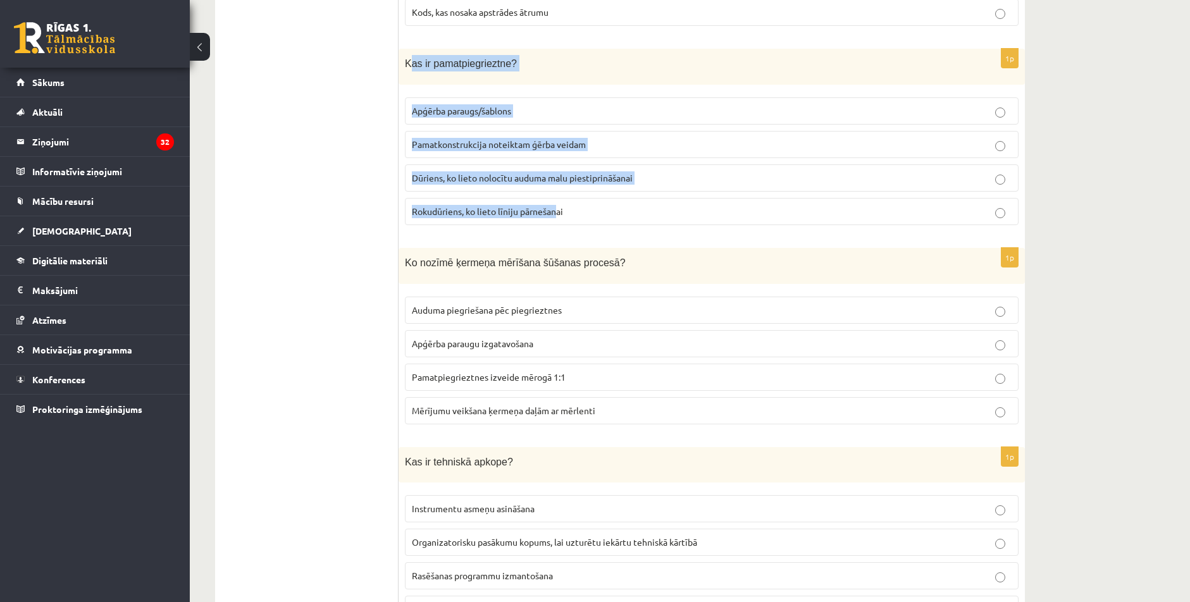
drag, startPoint x: 408, startPoint y: 63, endPoint x: 324, endPoint y: 80, distance: 85.3
click at [553, 226] on div "1p Kas ir pamatpiegrieztne? Apģērba paraugs/šablons Pamatkonstrukcija noteiktam…" at bounding box center [711, 142] width 626 height 187
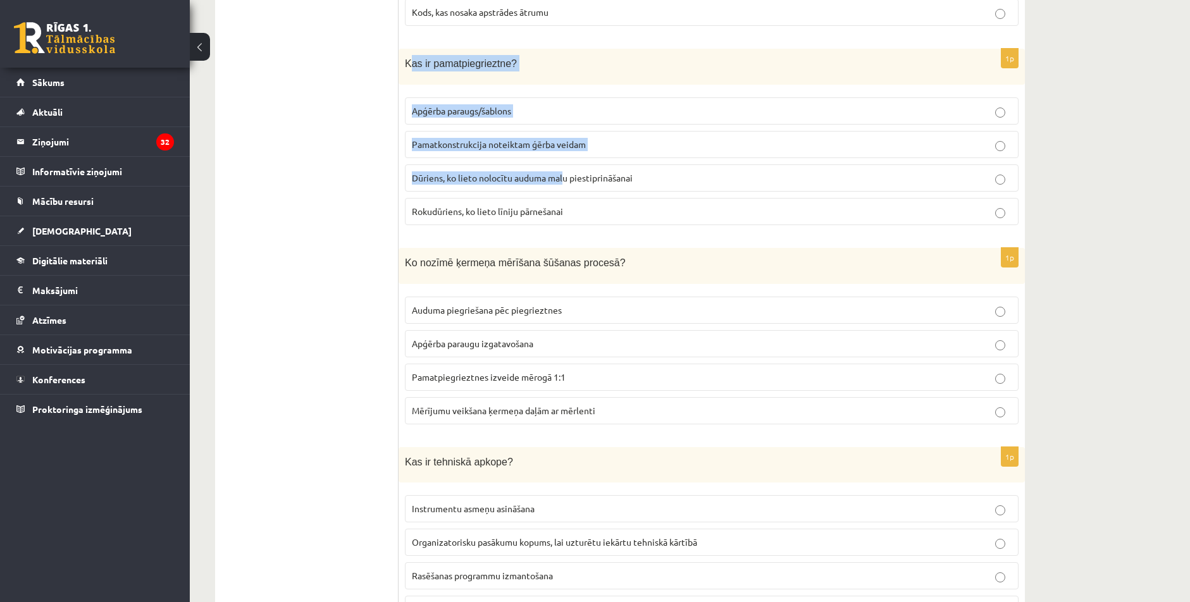
drag, startPoint x: 410, startPoint y: 61, endPoint x: 557, endPoint y: 151, distance: 172.3
click at [562, 155] on div "1p Kas ir pamatpiegrieztne? Apģērba paraugs/šablons Pamatkonstrukcija noteiktam…" at bounding box center [711, 142] width 626 height 187
drag, startPoint x: 402, startPoint y: 118, endPoint x: 428, endPoint y: 74, distance: 50.8
click at [403, 117] on div "1p Kas ir pamatpiegrieztne? Apģērba paraugs/šablons Pamatkonstrukcija noteiktam…" at bounding box center [711, 142] width 626 height 187
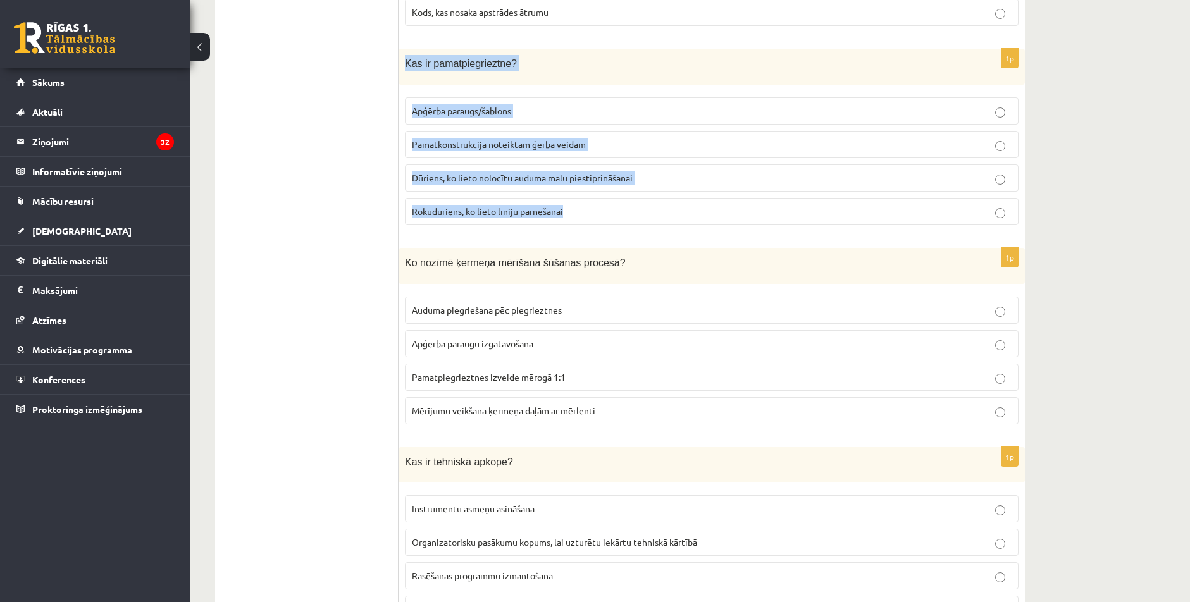
drag, startPoint x: 402, startPoint y: 63, endPoint x: 567, endPoint y: 211, distance: 221.3
click at [567, 211] on div "1p Kas ir pamatpiegrieztne? Apģērba paraugs/šablons Pamatkonstrukcija noteiktam…" at bounding box center [711, 142] width 626 height 187
copy div "Kas ir pamatpiegrieztne? Apģērba paraugs/šablons Pamatkonstrukcija noteiktam ģē…"
drag, startPoint x: 520, startPoint y: 139, endPoint x: 460, endPoint y: 495, distance: 361.0
click at [520, 141] on span "Pamatkonstrukcija noteiktam ģērba veidam" at bounding box center [499, 144] width 174 height 11
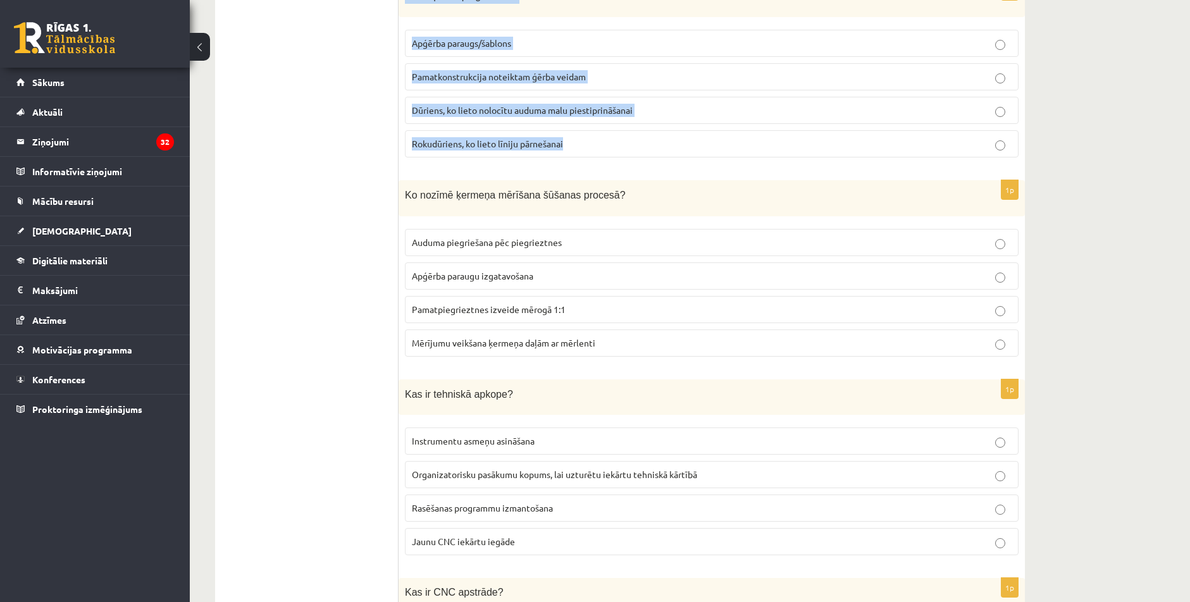
scroll to position [1708, 0]
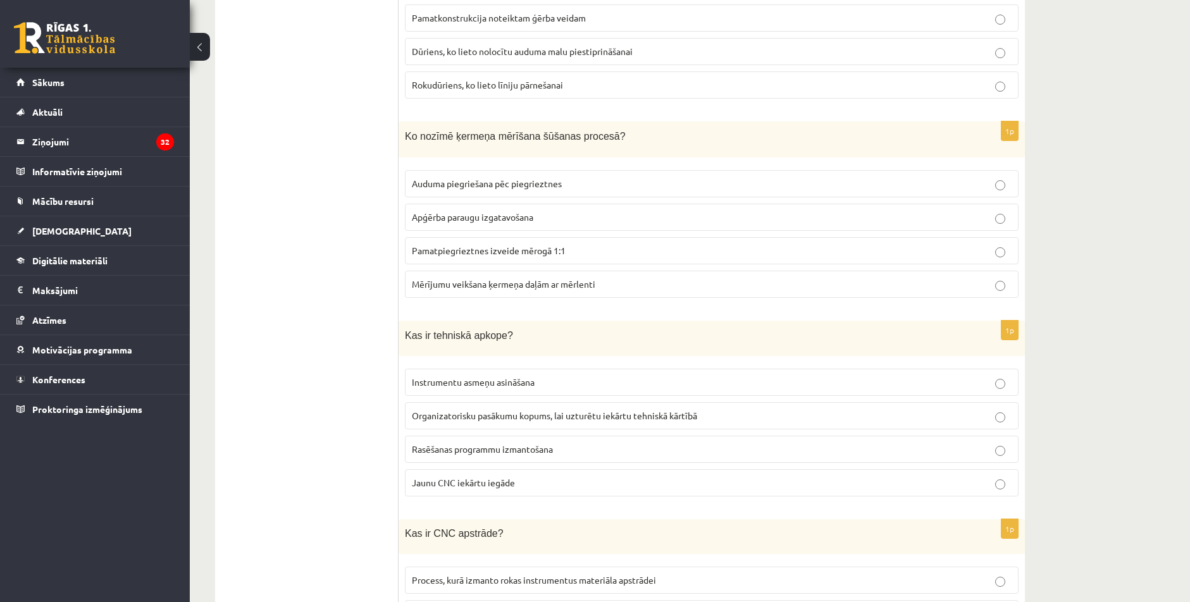
drag, startPoint x: 366, startPoint y: 480, endPoint x: 545, endPoint y: 476, distance: 178.4
click at [506, 285] on span "Mērījumu veikšana ķermeņa daļām ar mērlenti" at bounding box center [503, 283] width 183 height 11
click at [571, 283] on span "Mērījumu veikšana ķermeņa daļām ar mērlenti" at bounding box center [503, 283] width 183 height 11
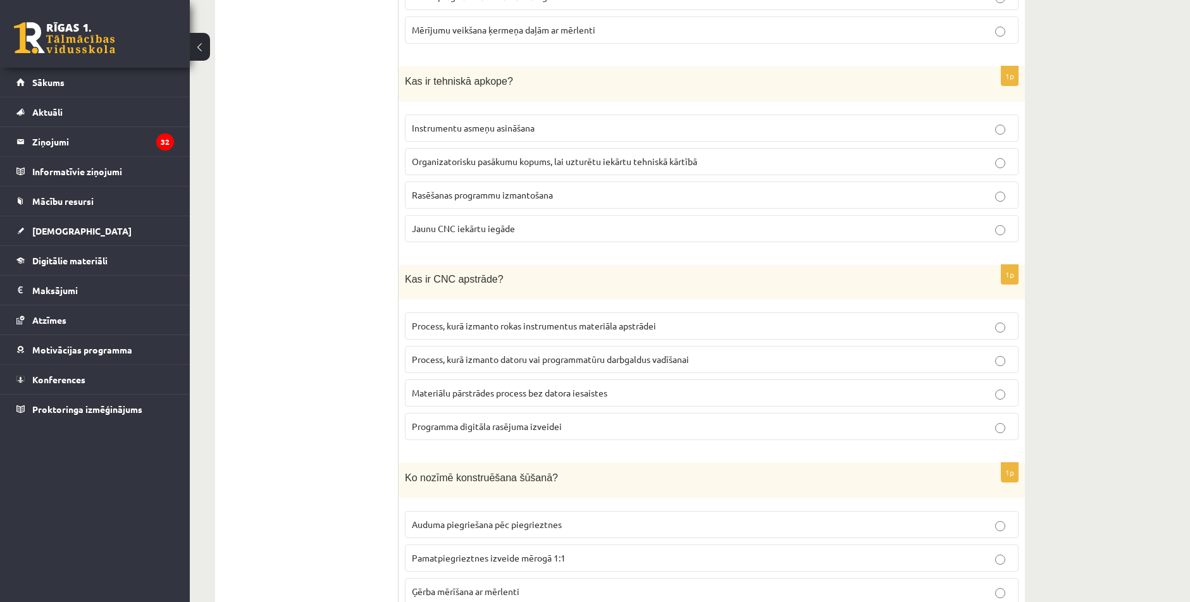
scroll to position [1961, 0]
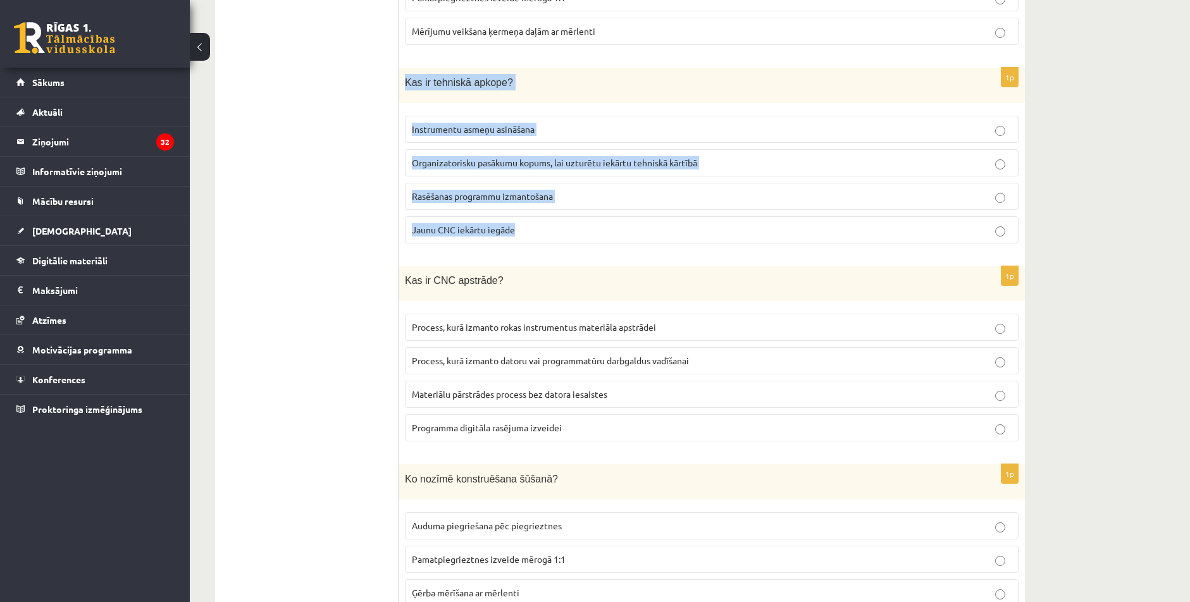
drag, startPoint x: 404, startPoint y: 75, endPoint x: 679, endPoint y: 209, distance: 306.1
click at [679, 209] on div "1p Kas ir tehniskā apkope? Instrumentu asmeņu asināšana Organizatorisku pasākum…" at bounding box center [711, 161] width 626 height 187
copy div "Kas ir tehniskā apkope? Instrumentu asmeņu asināšana Organizatorisku pasākumu k…"
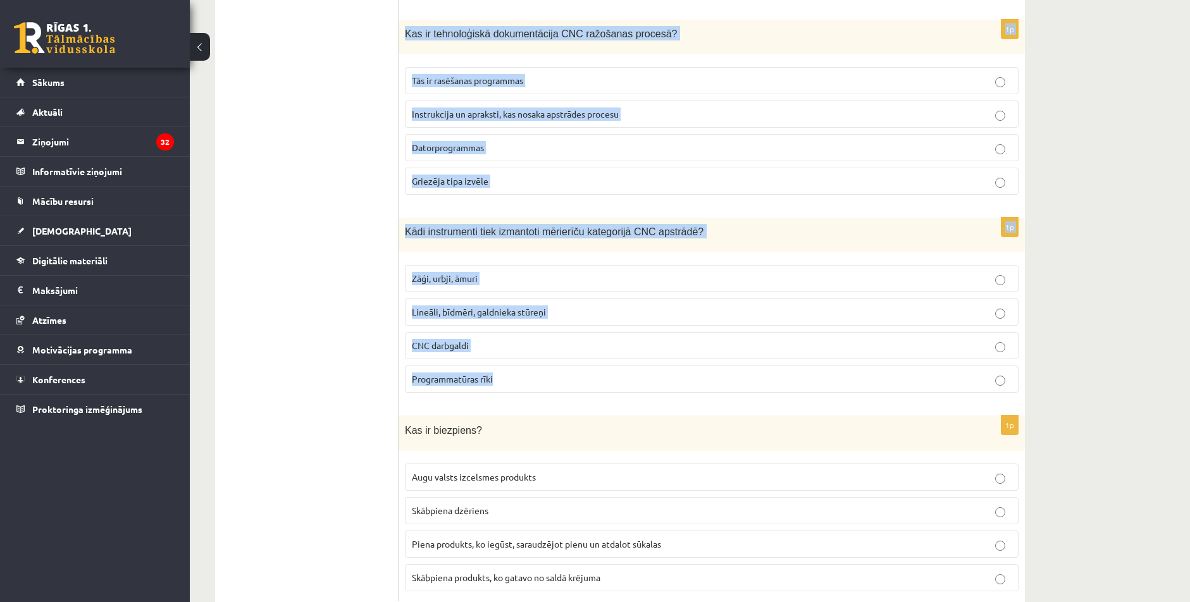
scroll to position [5612, 0]
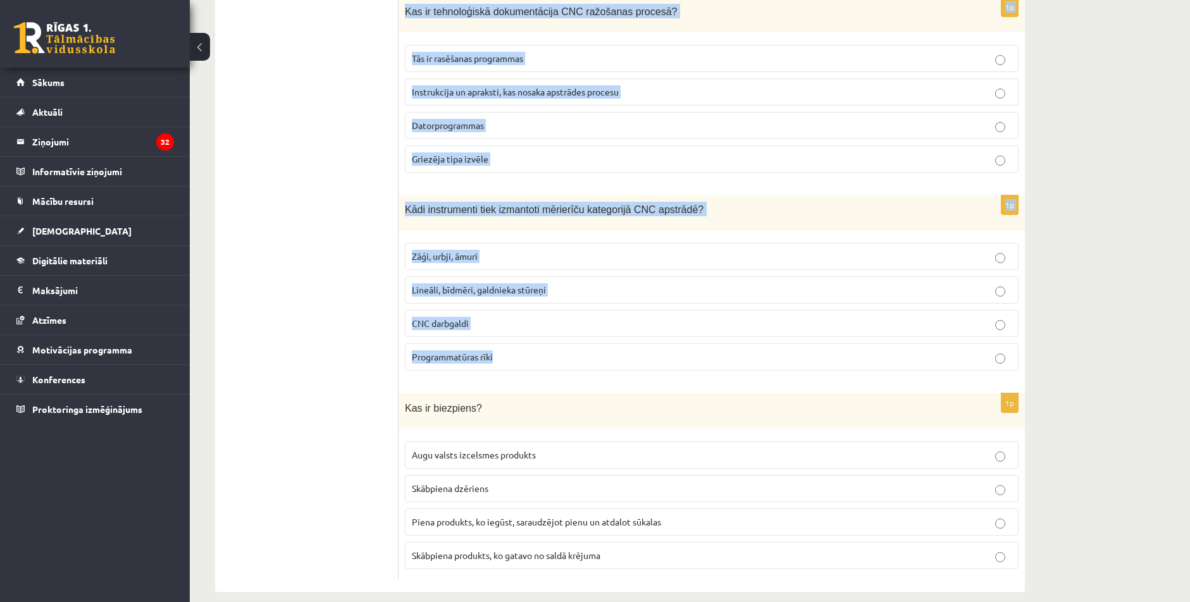
drag, startPoint x: 402, startPoint y: 275, endPoint x: 811, endPoint y: 367, distance: 419.5
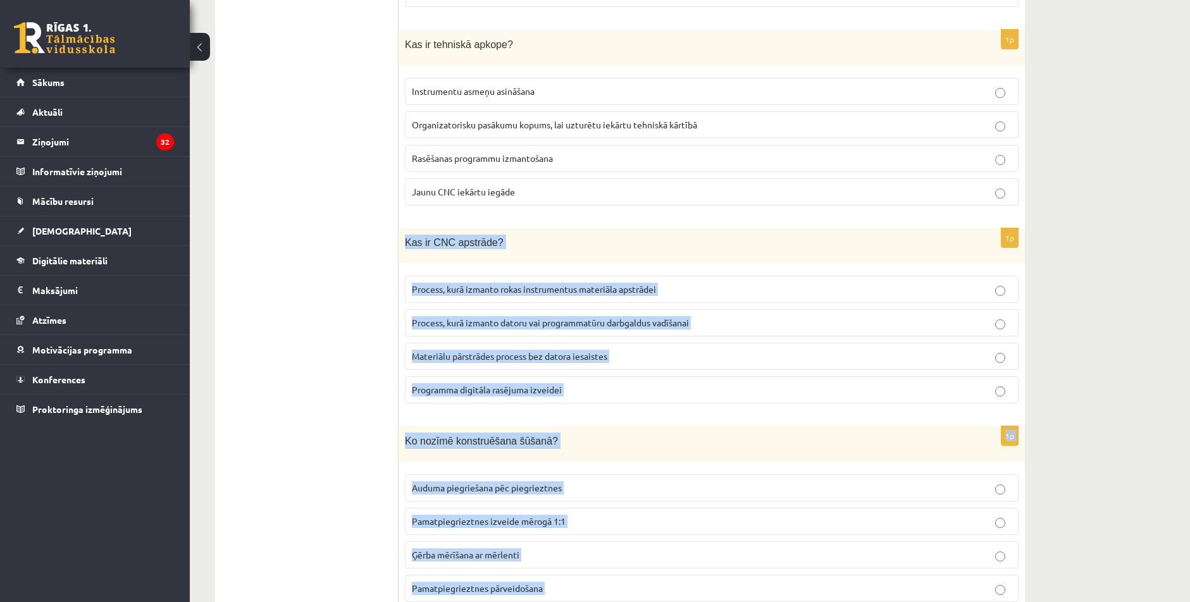
drag, startPoint x: 623, startPoint y: 545, endPoint x: 345, endPoint y: 598, distance: 282.7
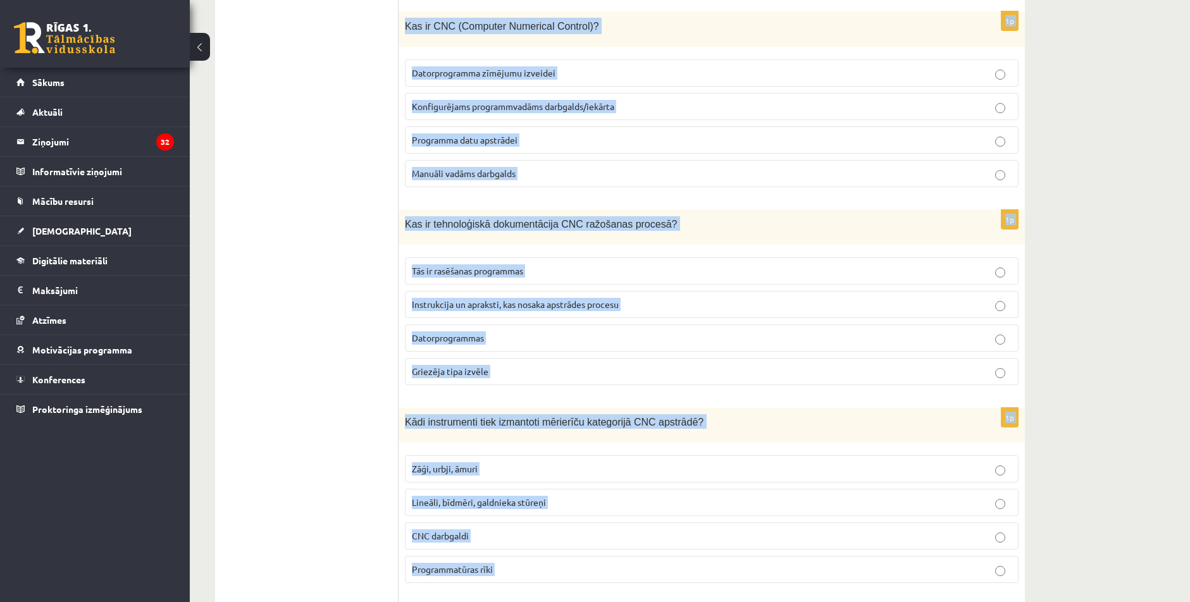
scroll to position [5612, 0]
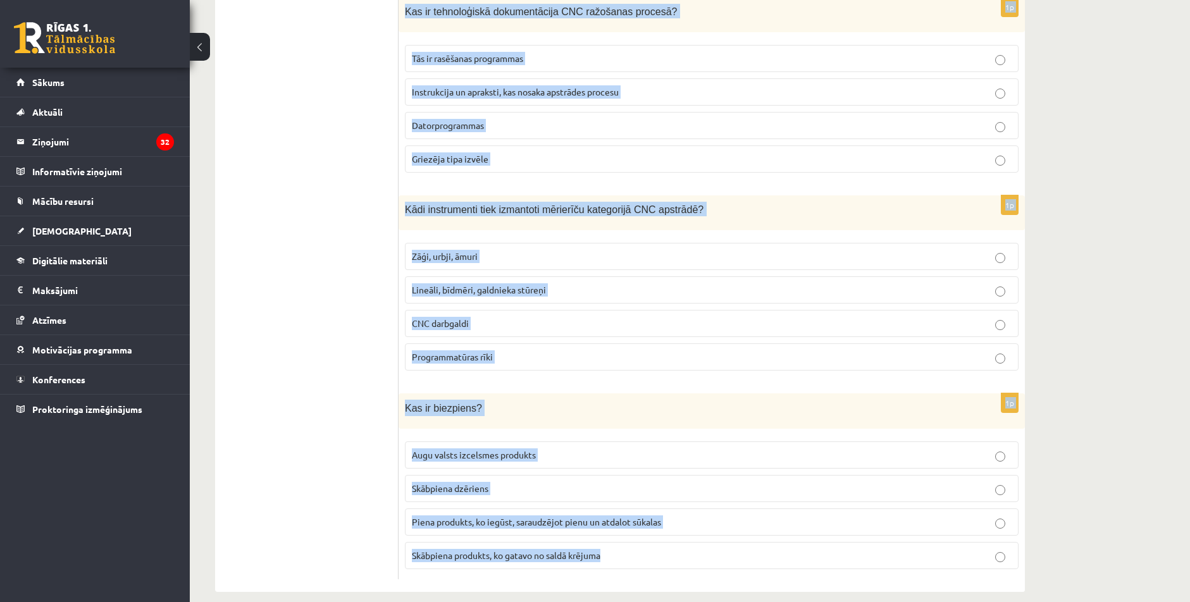
drag, startPoint x: 402, startPoint y: 163, endPoint x: 770, endPoint y: 604, distance: 574.4
copy form "Kas ir tehniskā apkope? Instrumentu asmeņu asināšana Organizatorisku pasākumu k…"
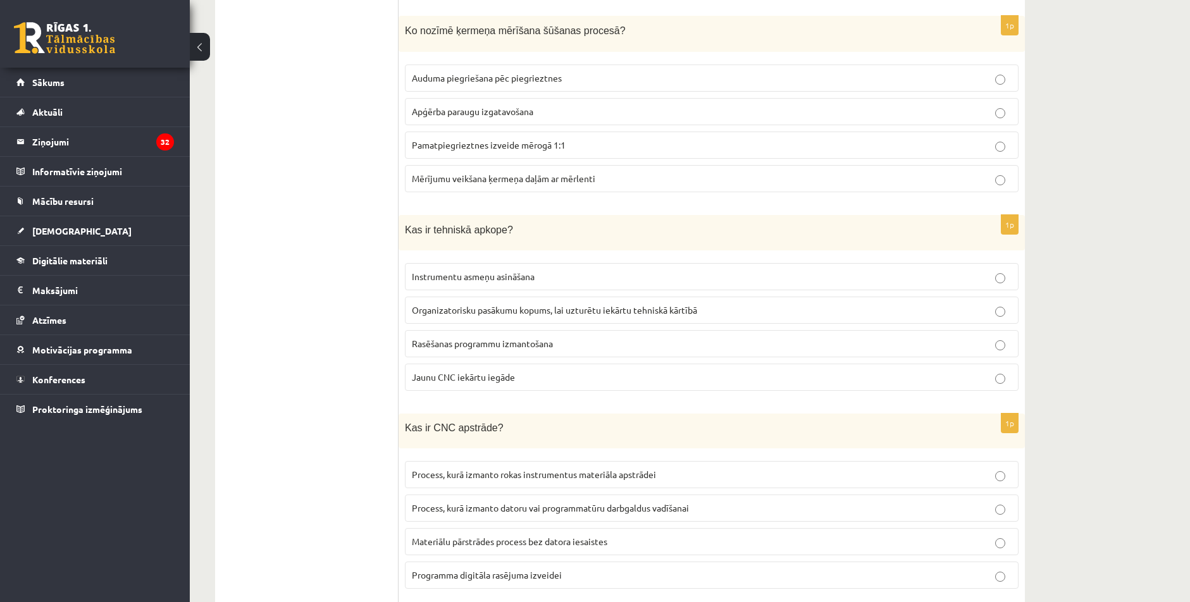
scroll to position [1817, 0]
click at [447, 300] on p "Organizatorisku pasākumu kopums, lai uzturētu iekārtu tehniskā kārtībā" at bounding box center [712, 306] width 600 height 13
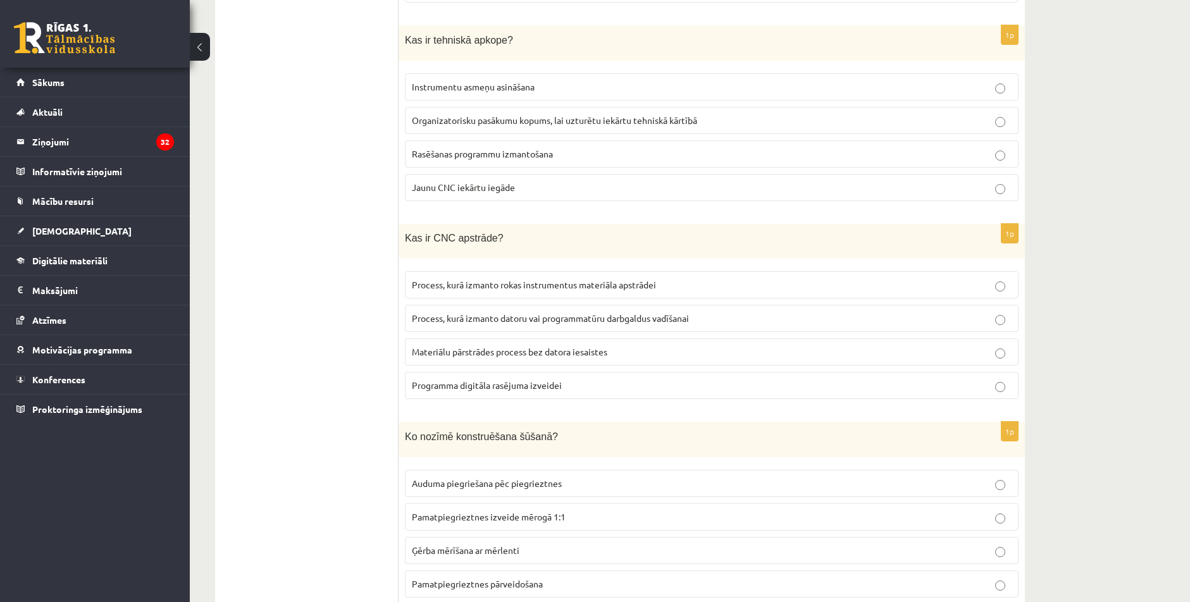
scroll to position [2006, 0]
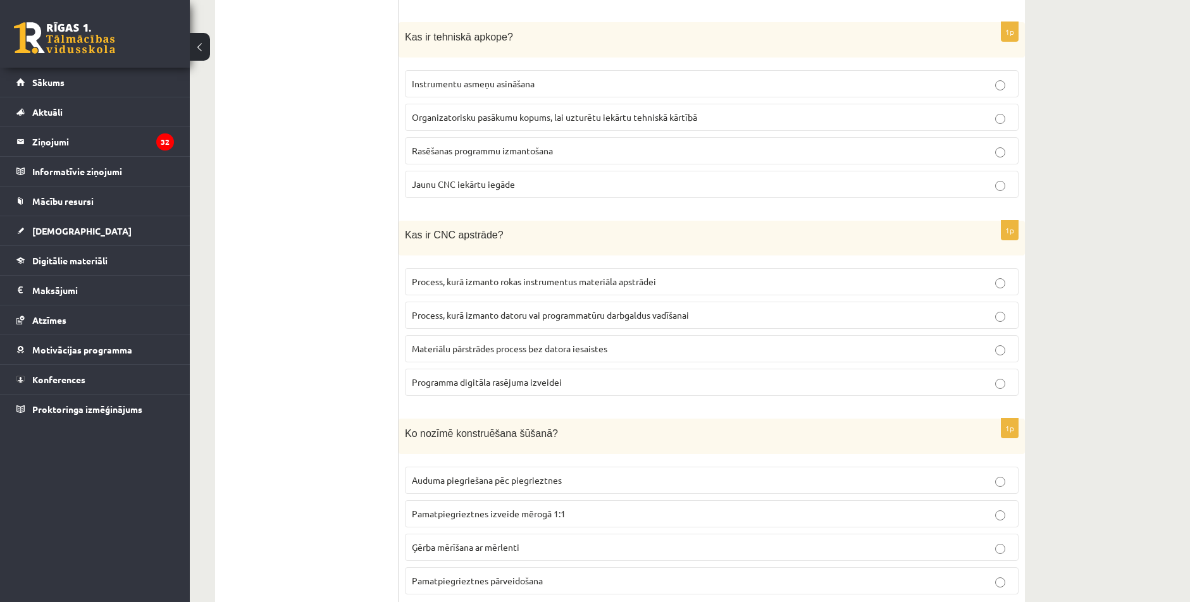
click at [447, 276] on span "Process, kurā izmanto rokas instrumentus materiāla apstrādei" at bounding box center [534, 281] width 244 height 11
drag, startPoint x: 462, startPoint y: 319, endPoint x: 454, endPoint y: 302, distance: 18.4
click at [462, 318] on label "Process, kurā izmanto datoru vai programmatūru darbgaldus vadīšanai" at bounding box center [712, 315] width 614 height 27
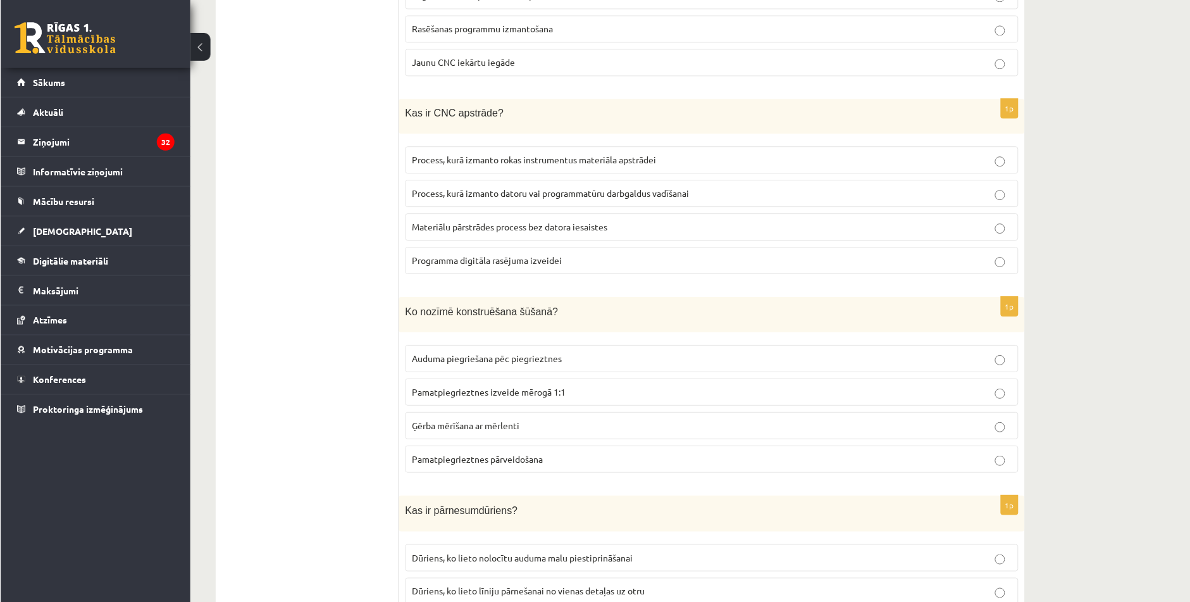
scroll to position [2133, 0]
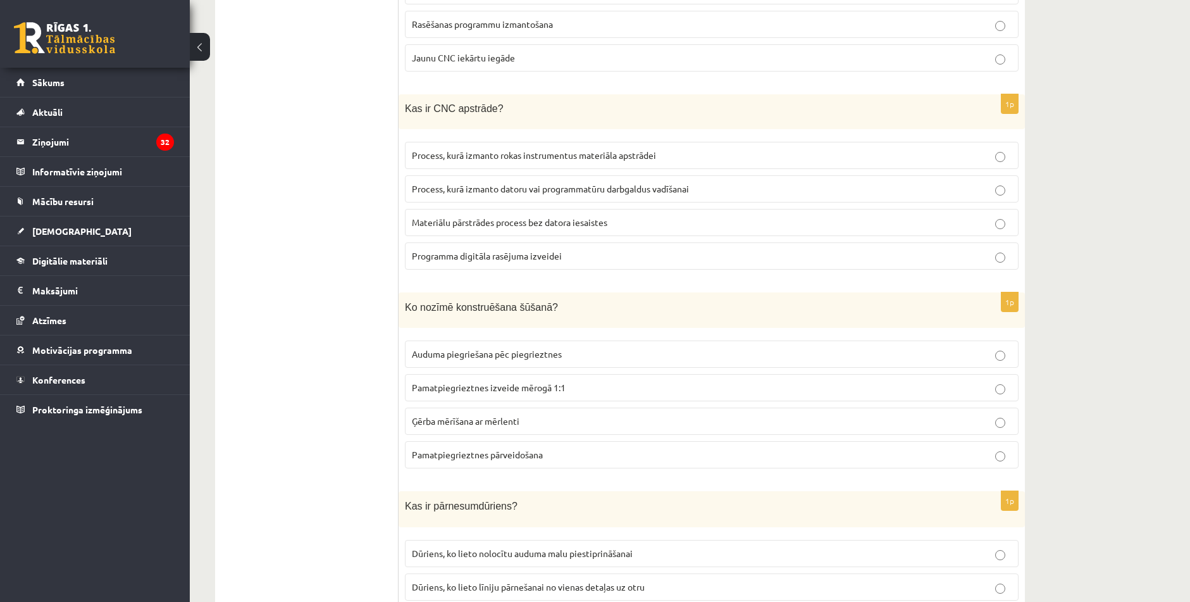
click at [480, 452] on span "Pamatpiegrieztnes pārveidošana" at bounding box center [477, 453] width 131 height 11
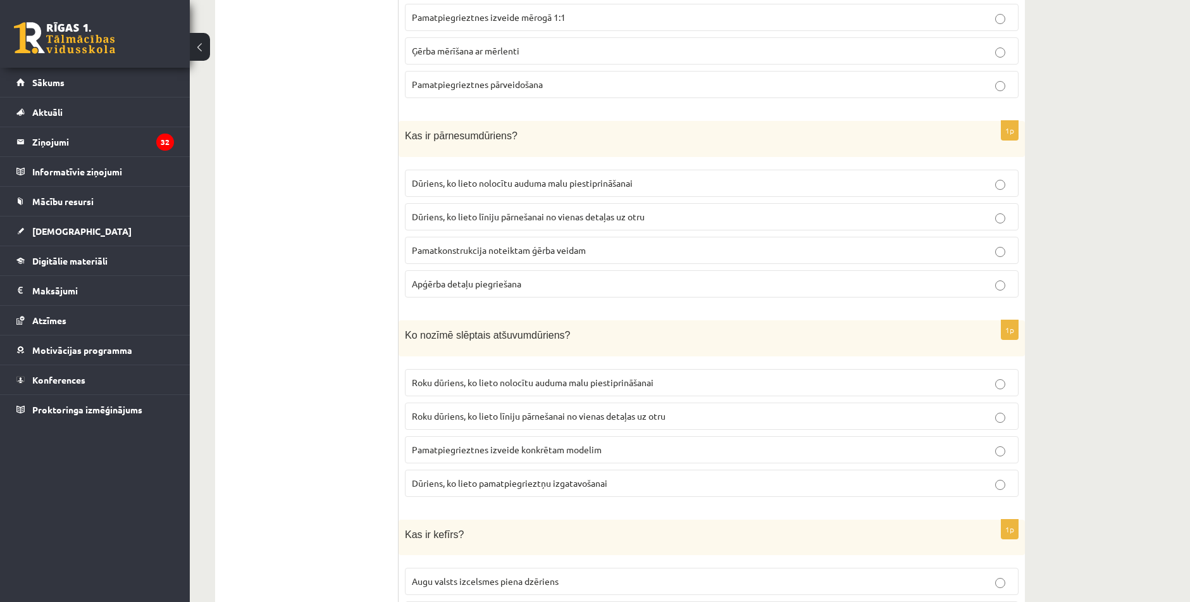
scroll to position [2512, 0]
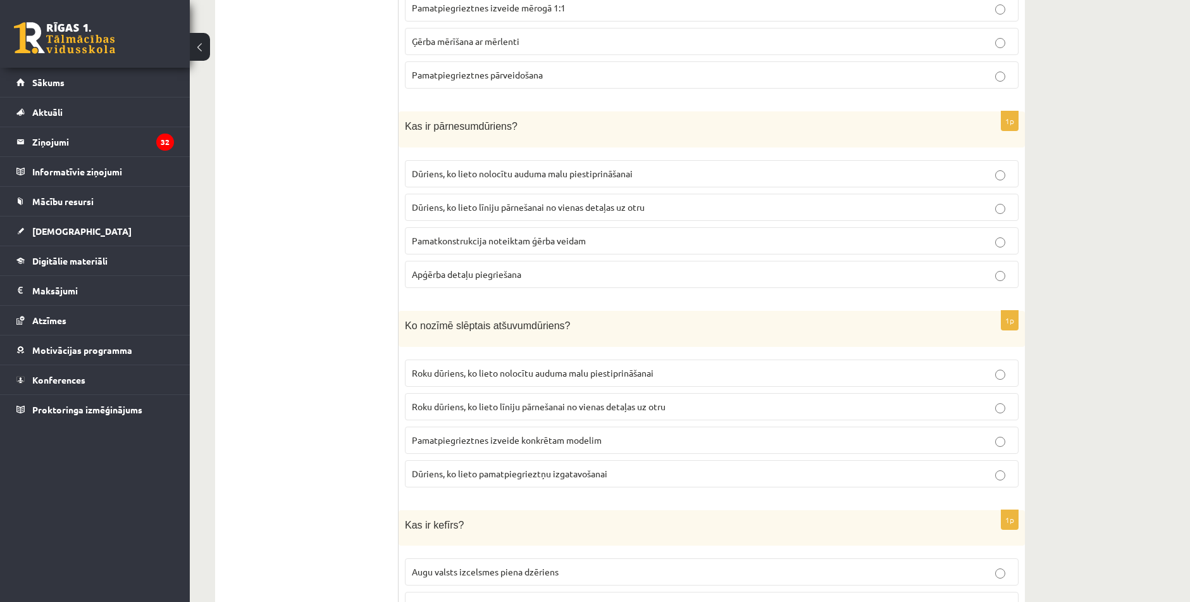
click at [443, 207] on p "Dūriens, ko lieto līniju pārnešanai no vienas detaļas uz otru" at bounding box center [712, 207] width 600 height 13
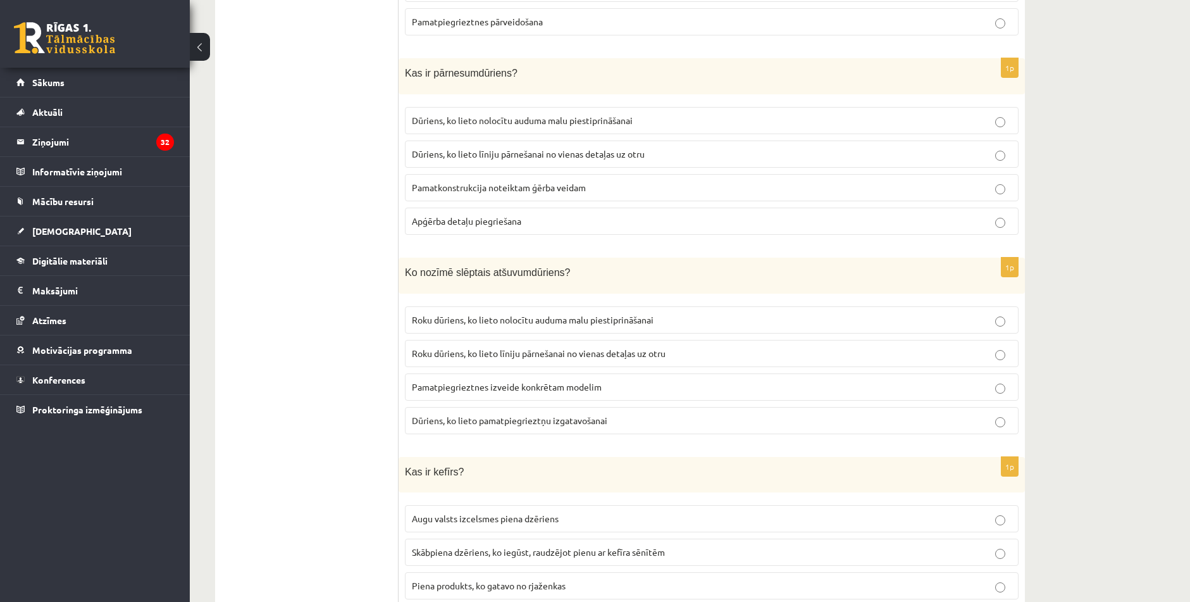
scroll to position [2576, 0]
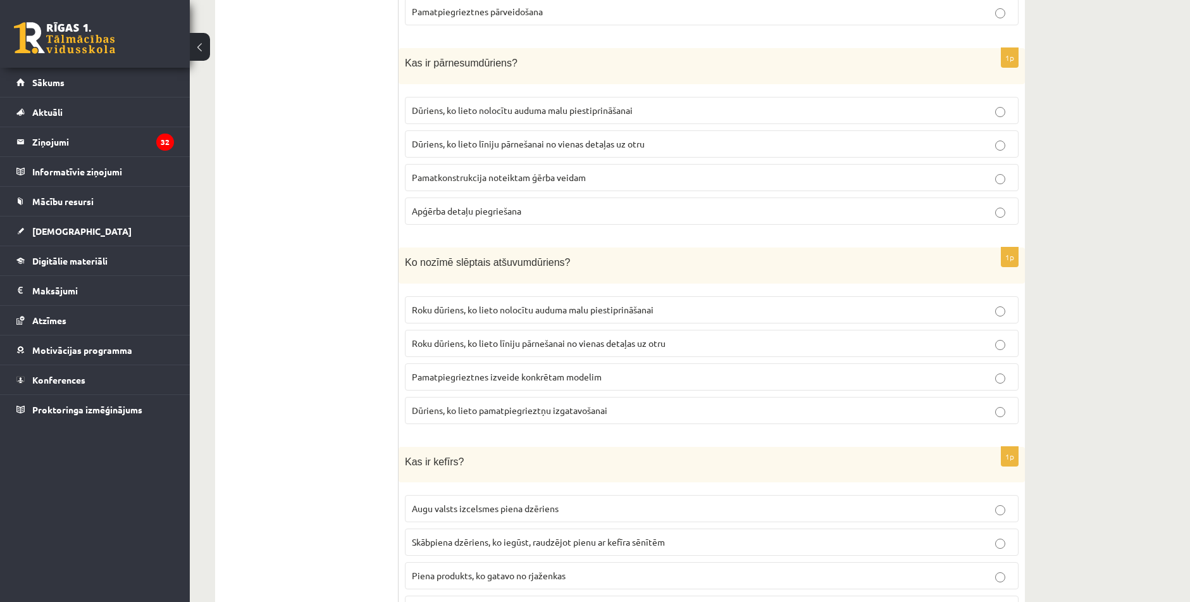
click at [522, 308] on p "Roku dūriens, ko lieto nolocītu auduma malu piestiprināšanai" at bounding box center [712, 309] width 600 height 13
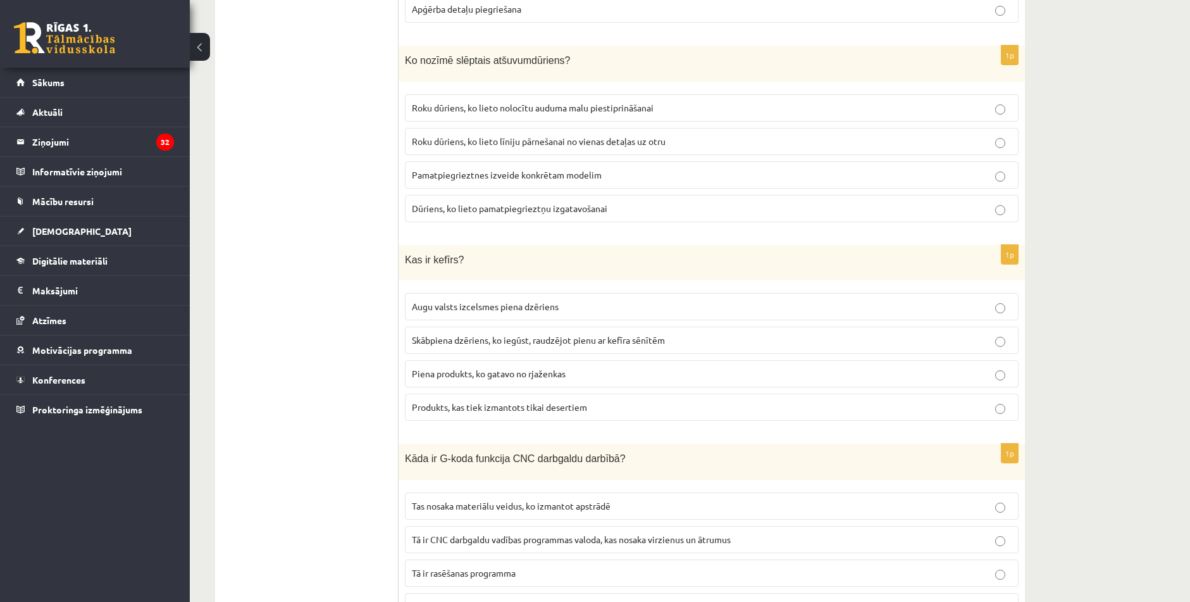
scroll to position [2829, 0]
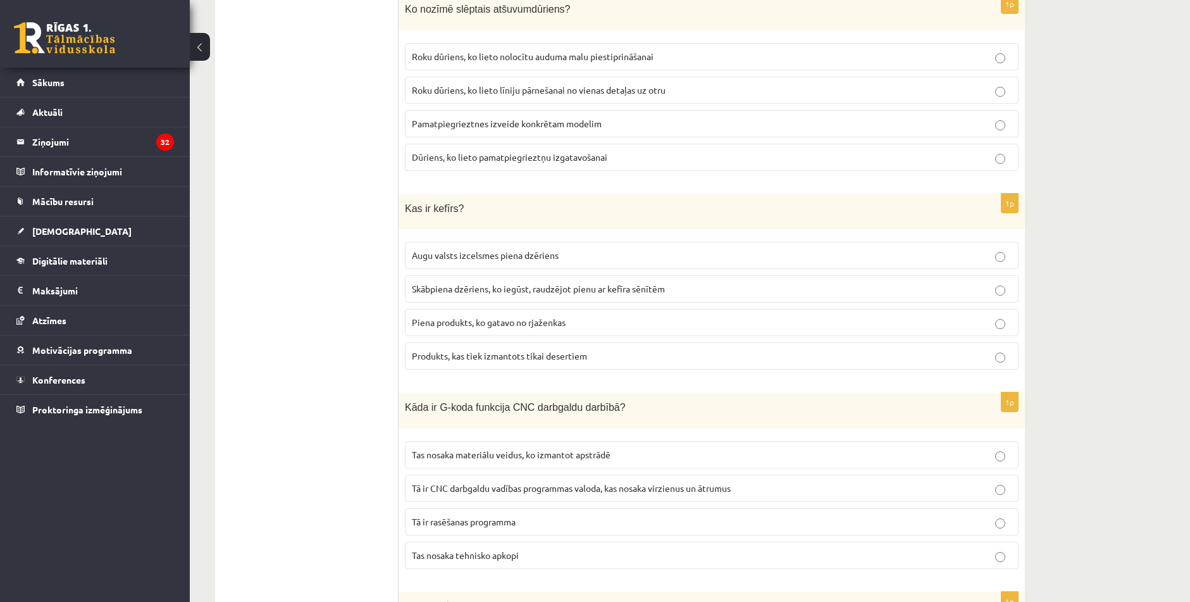
click at [458, 287] on p "Skābpiena dzēriens, ko iegūst, raudzējot pienu ar kefīra sēnītēm" at bounding box center [712, 288] width 600 height 13
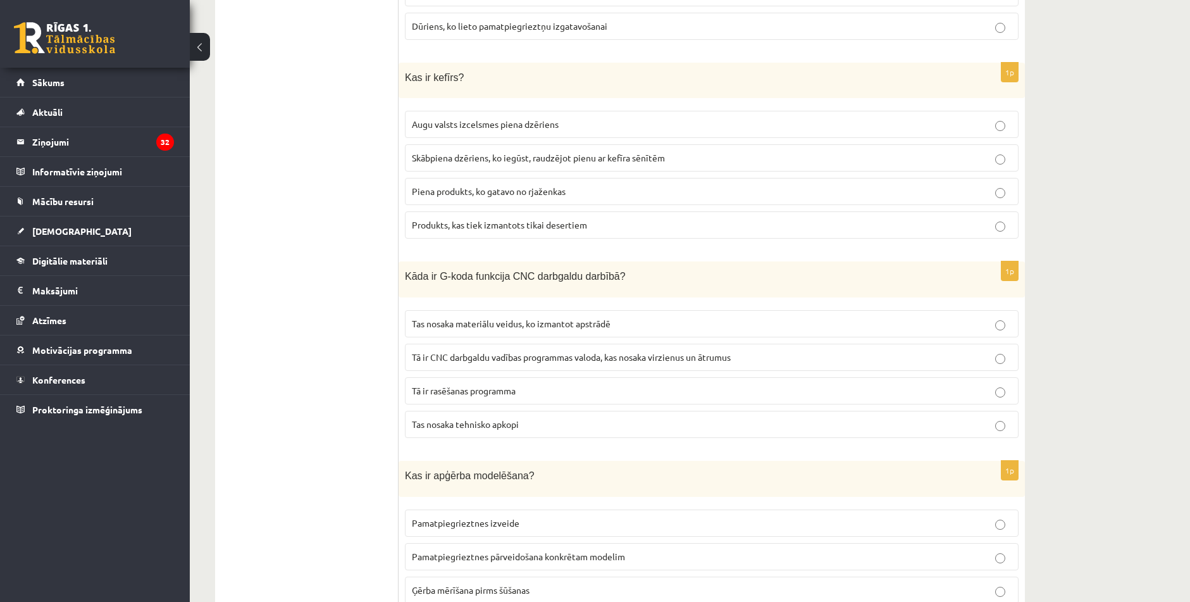
scroll to position [3018, 0]
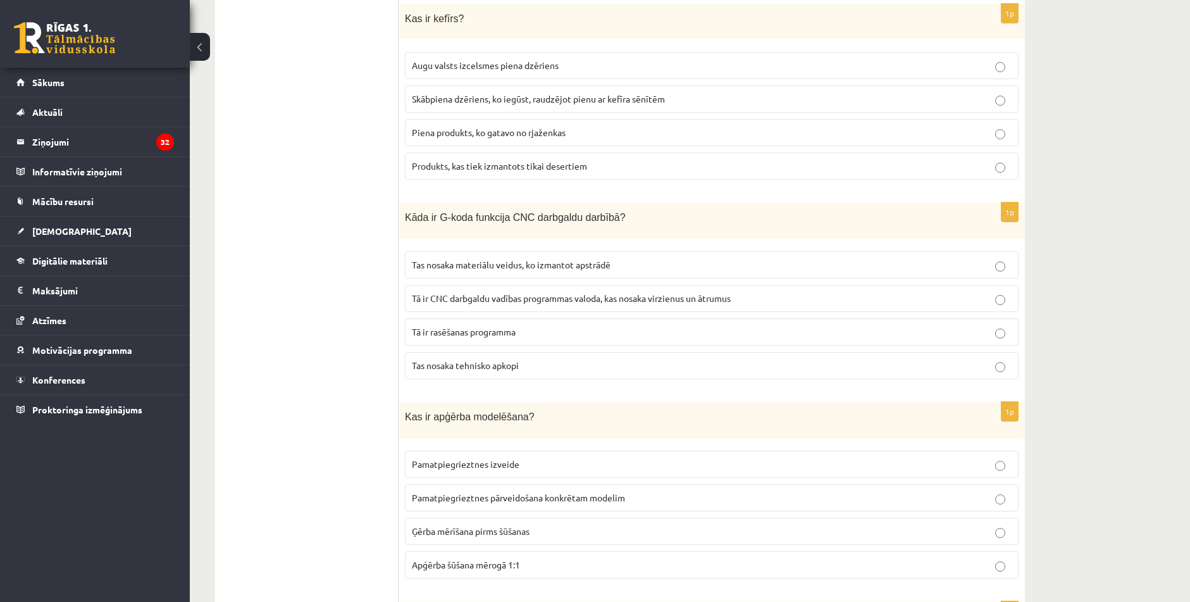
click at [540, 292] on span "Tā ir CNC darbgaldu vadības programmas valoda, kas nosaka virzienus un ātrumus" at bounding box center [571, 297] width 319 height 11
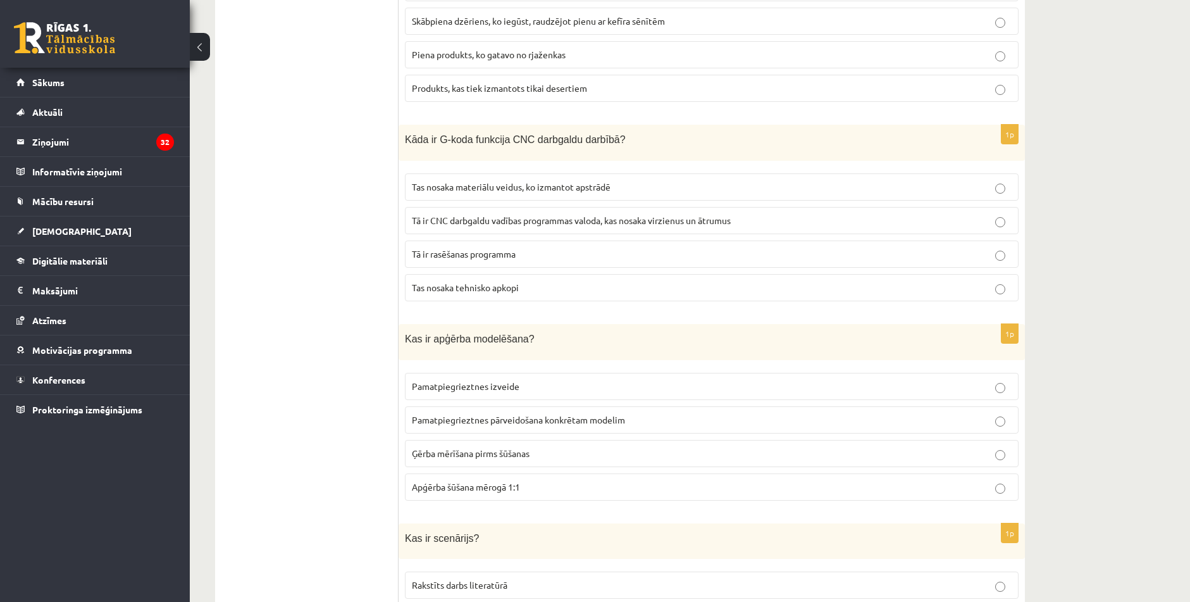
scroll to position [3145, 0]
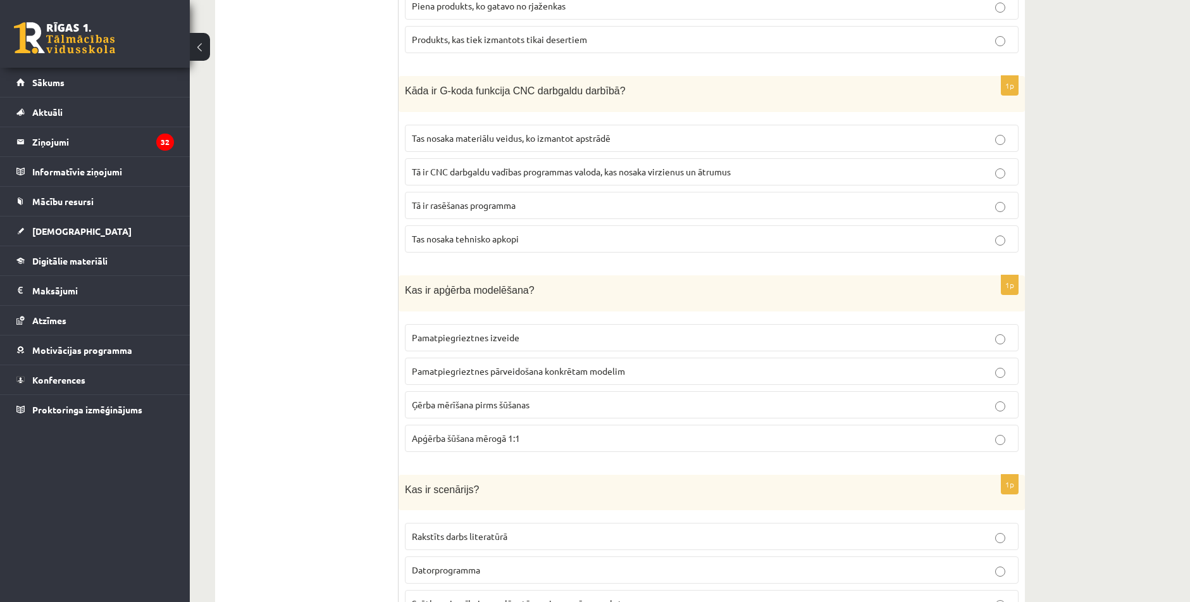
click at [521, 365] on span "Pamatpiegrieztnes pārveidošana konkrētam modelim" at bounding box center [518, 370] width 213 height 11
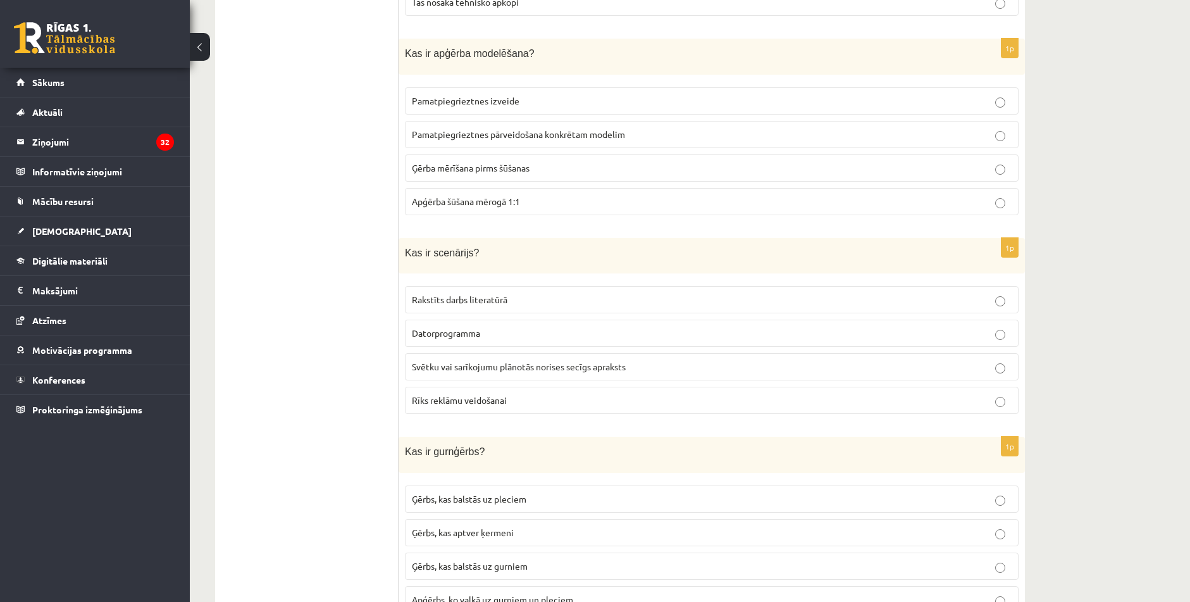
scroll to position [3398, 0]
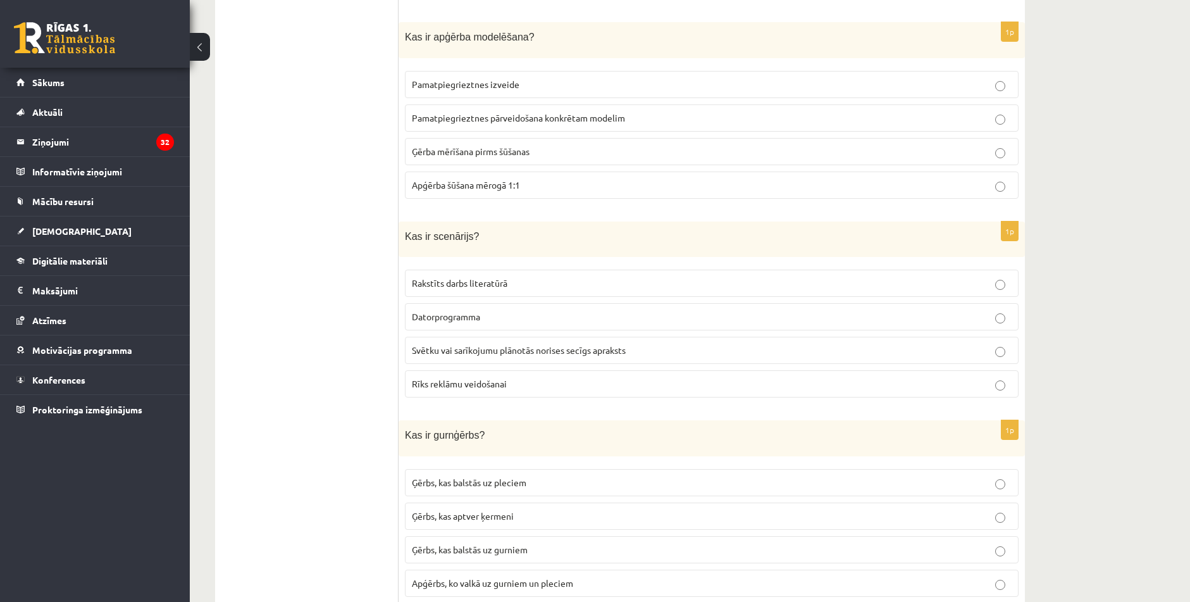
click at [454, 344] on span "Svētku vai sarīkojumu plānotās norises secīgs apraksts" at bounding box center [519, 349] width 214 height 11
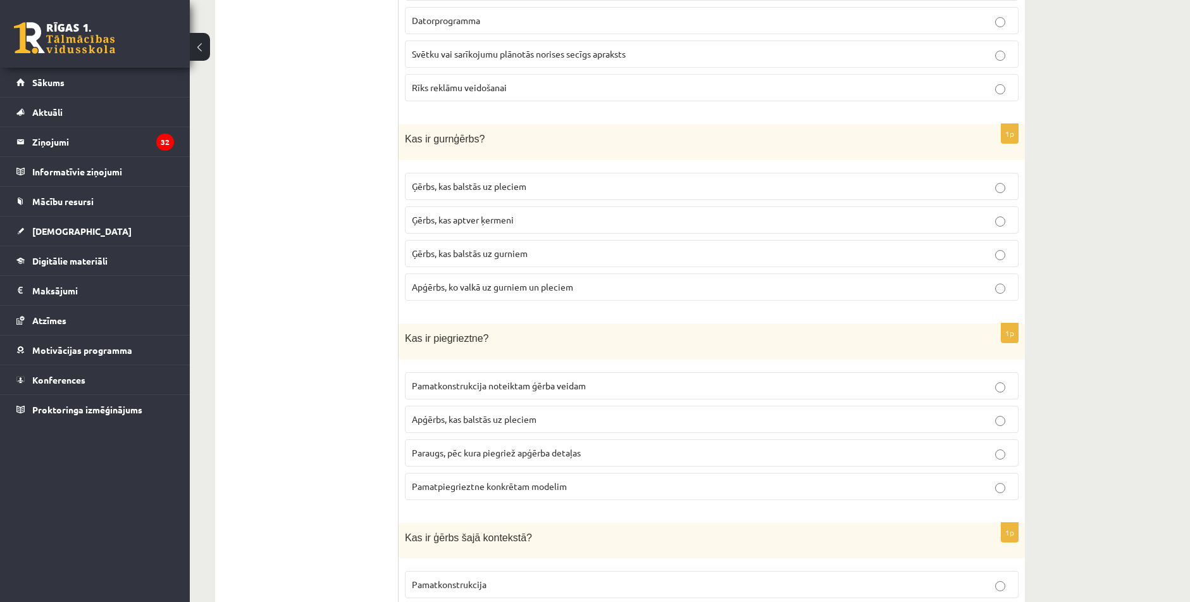
scroll to position [3714, 0]
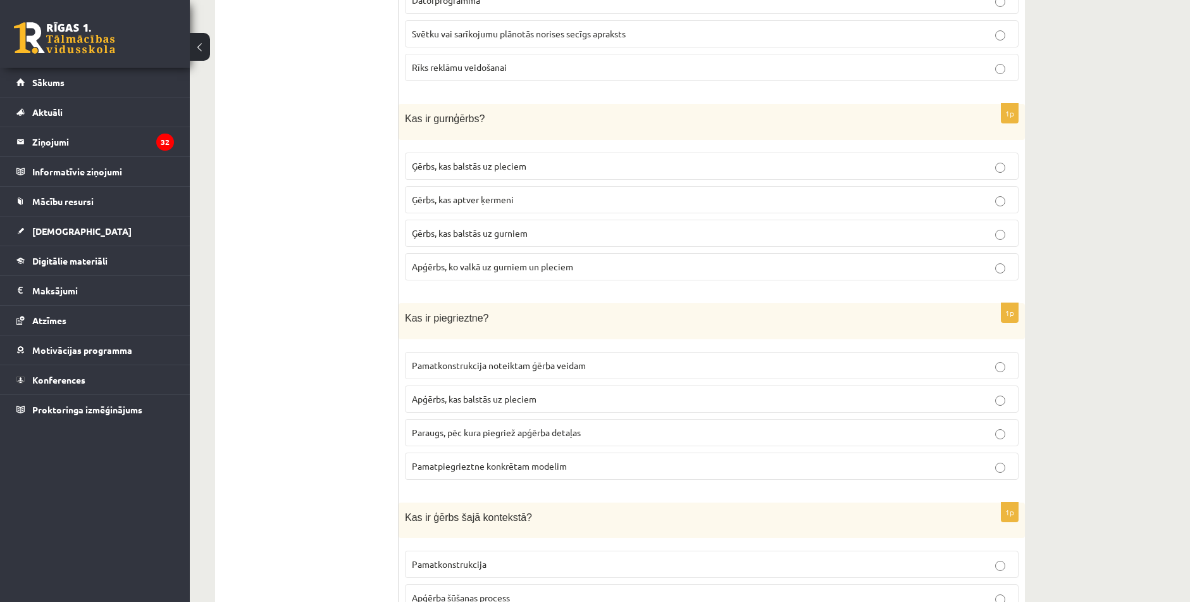
click at [459, 227] on span "Ģērbs, kas balstās uz gurniem" at bounding box center [470, 232] width 116 height 11
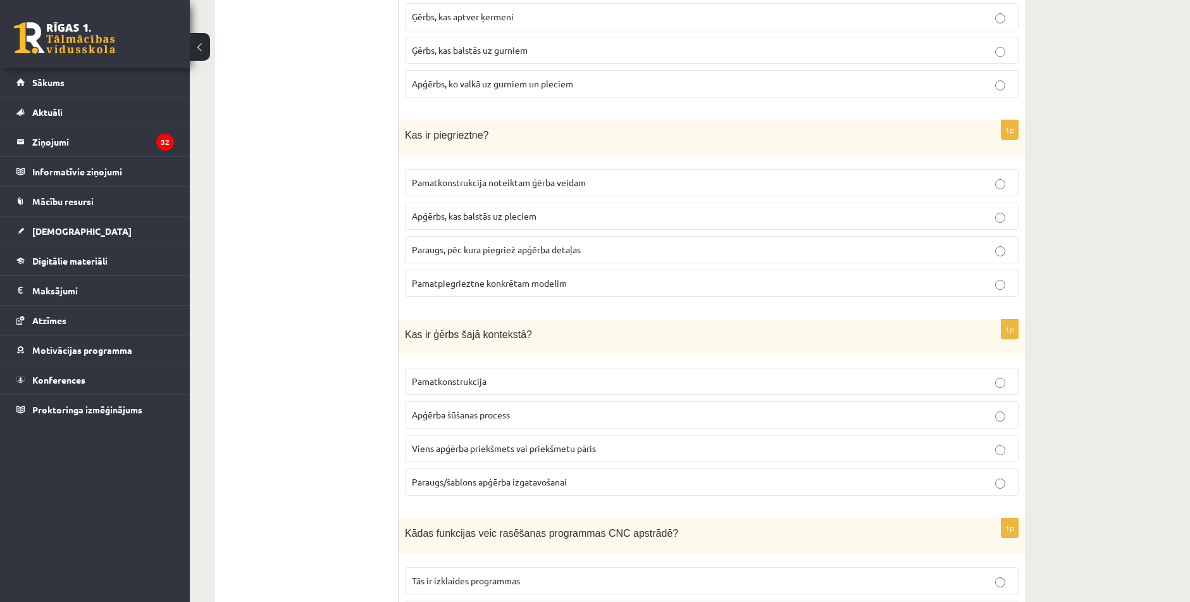
scroll to position [3904, 0]
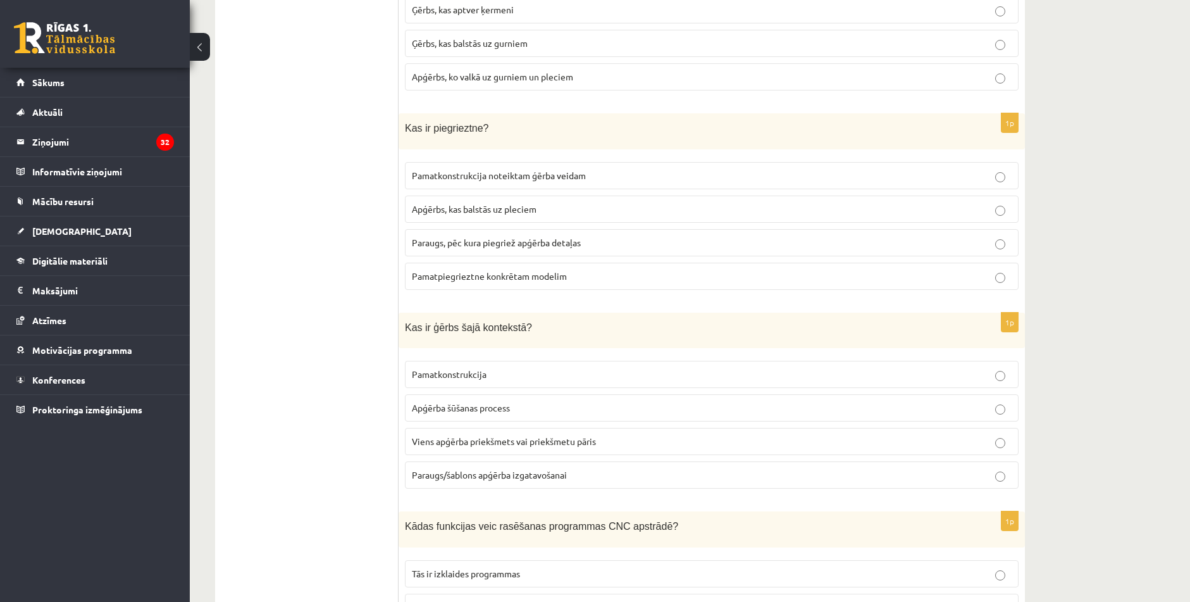
click at [450, 237] on span "Paraugs, pēc kura piegriež apģērba detaļas" at bounding box center [496, 242] width 169 height 11
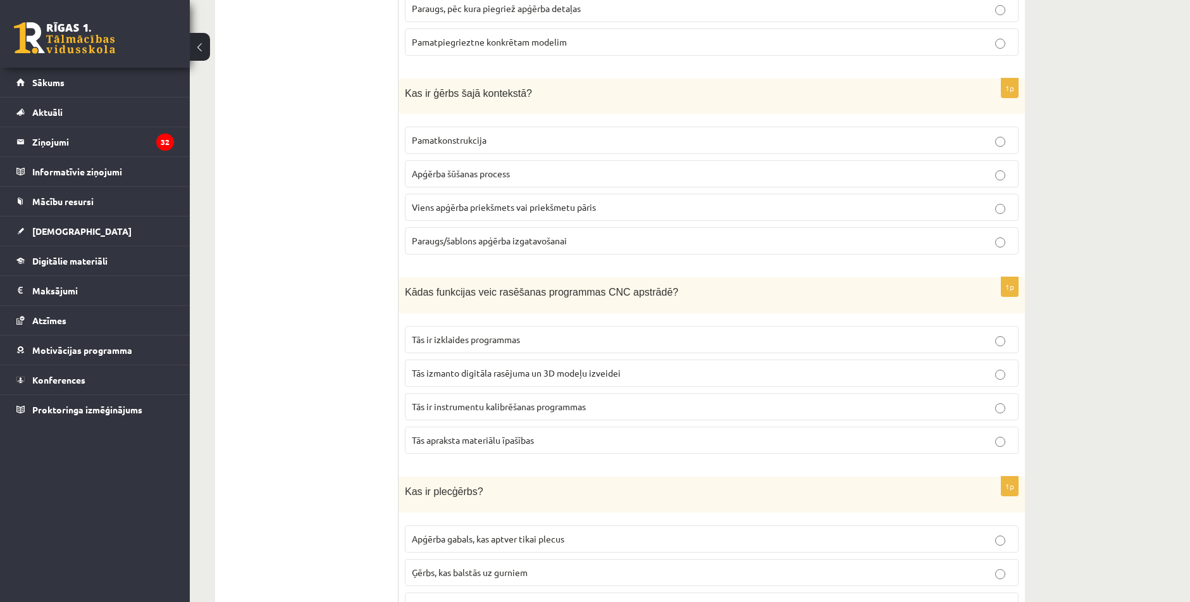
scroll to position [4157, 0]
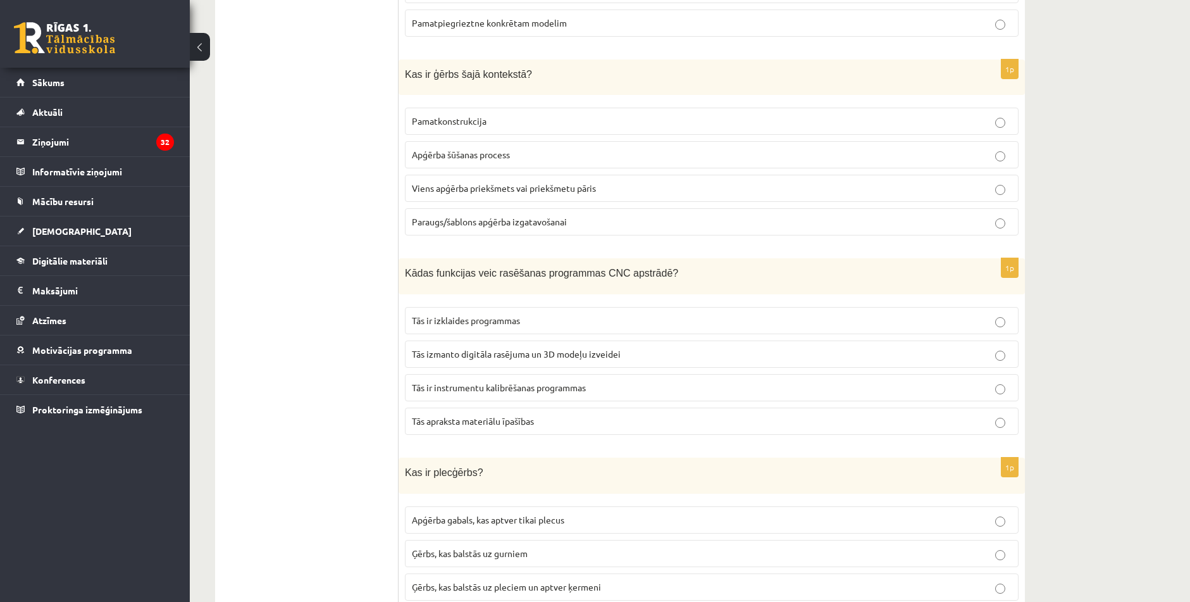
click at [538, 182] on span "Viens apģērba priekšmets vai priekšmetu pāris" at bounding box center [504, 187] width 184 height 11
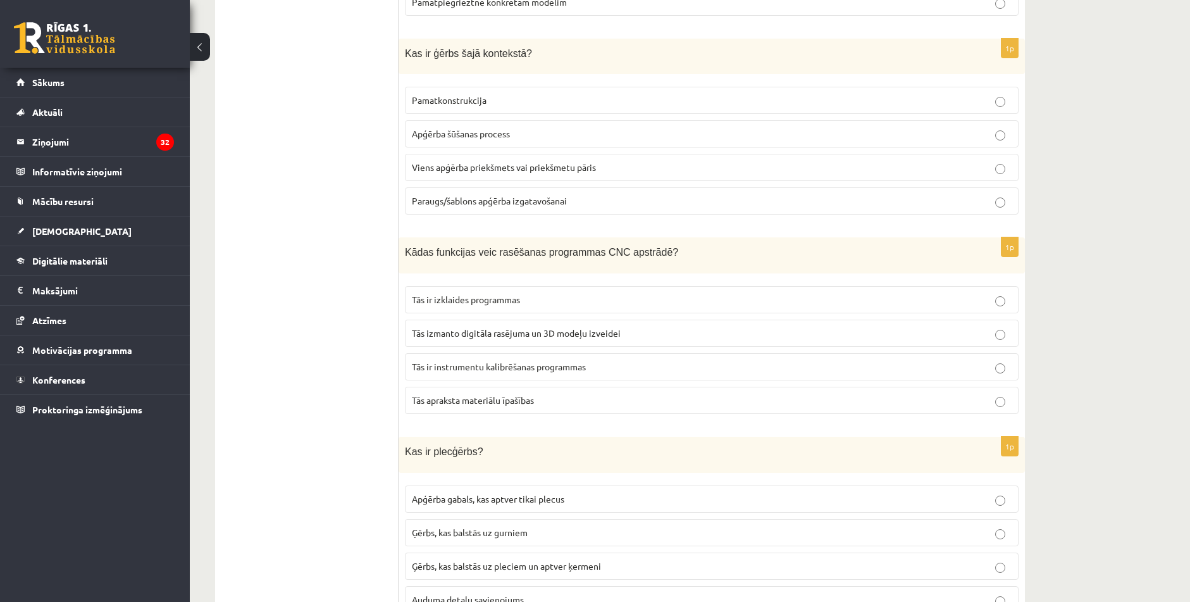
scroll to position [4220, 0]
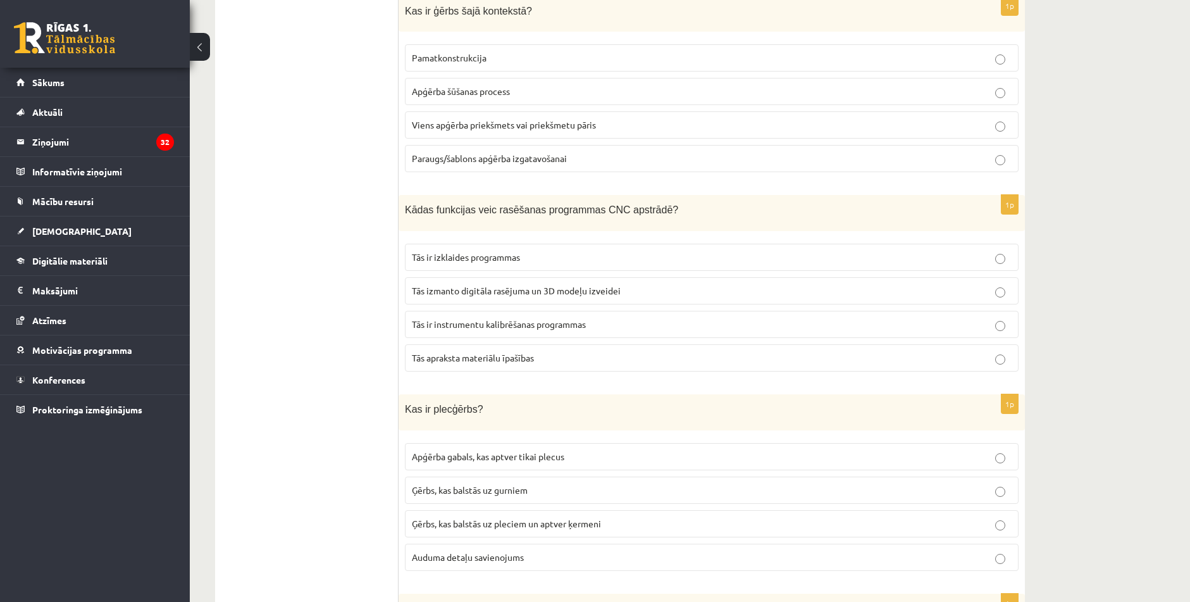
click at [445, 277] on label "Tās izmanto digitāla rasējuma un 3D modeļu izveidei" at bounding box center [712, 290] width 614 height 27
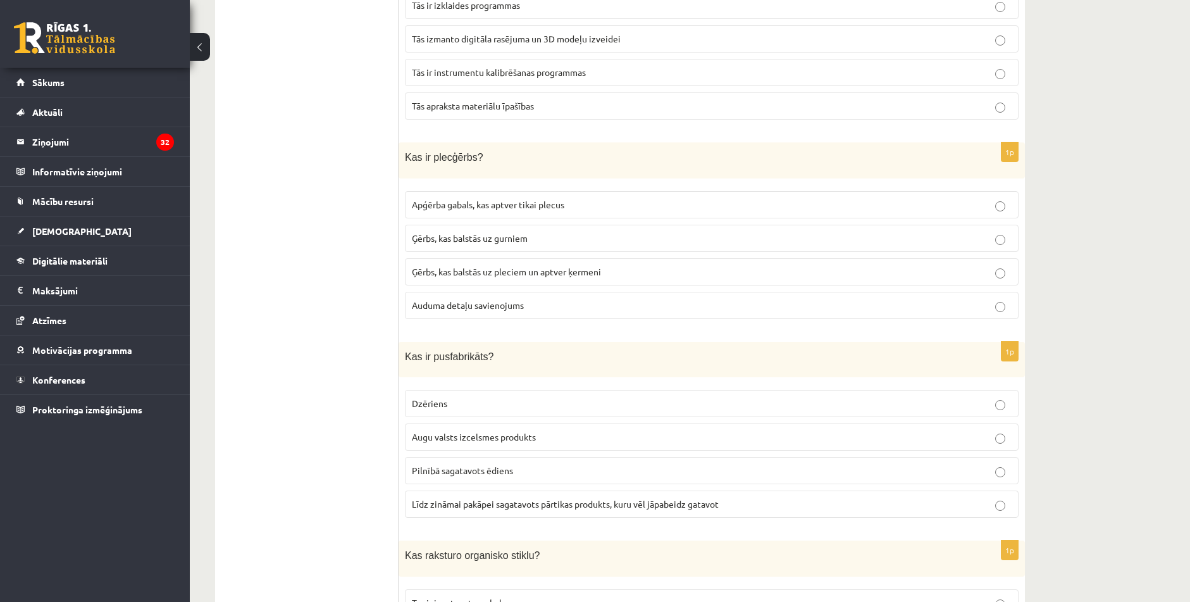
scroll to position [4473, 0]
click at [498, 264] on span "Ģērbs, kas balstās uz pleciem un aptver ķermeni" at bounding box center [506, 269] width 189 height 11
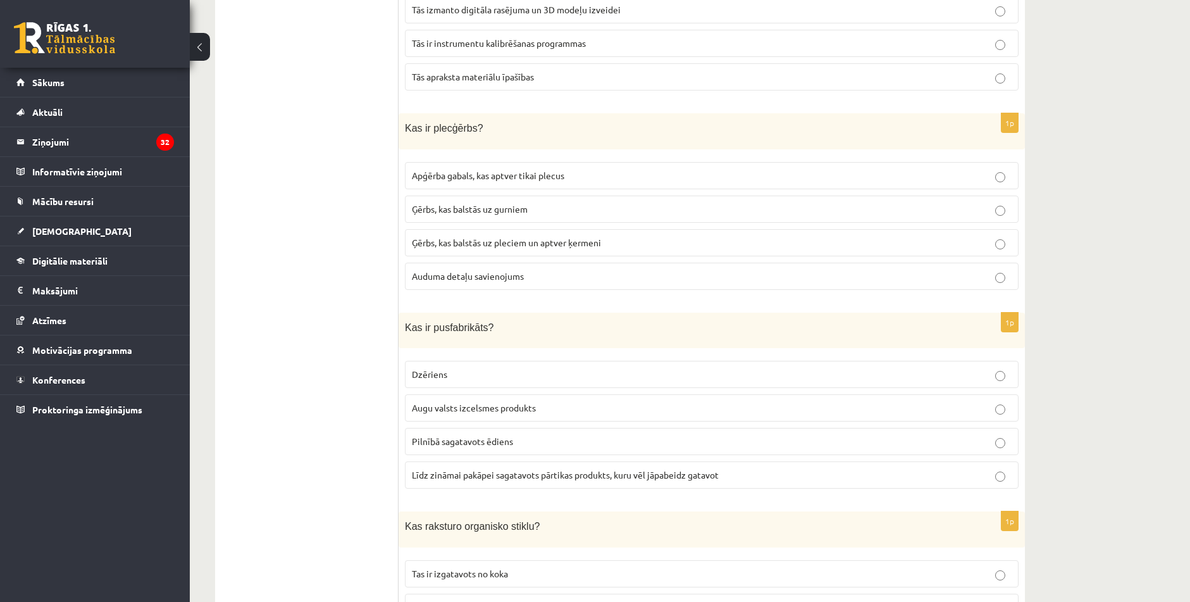
scroll to position [4663, 0]
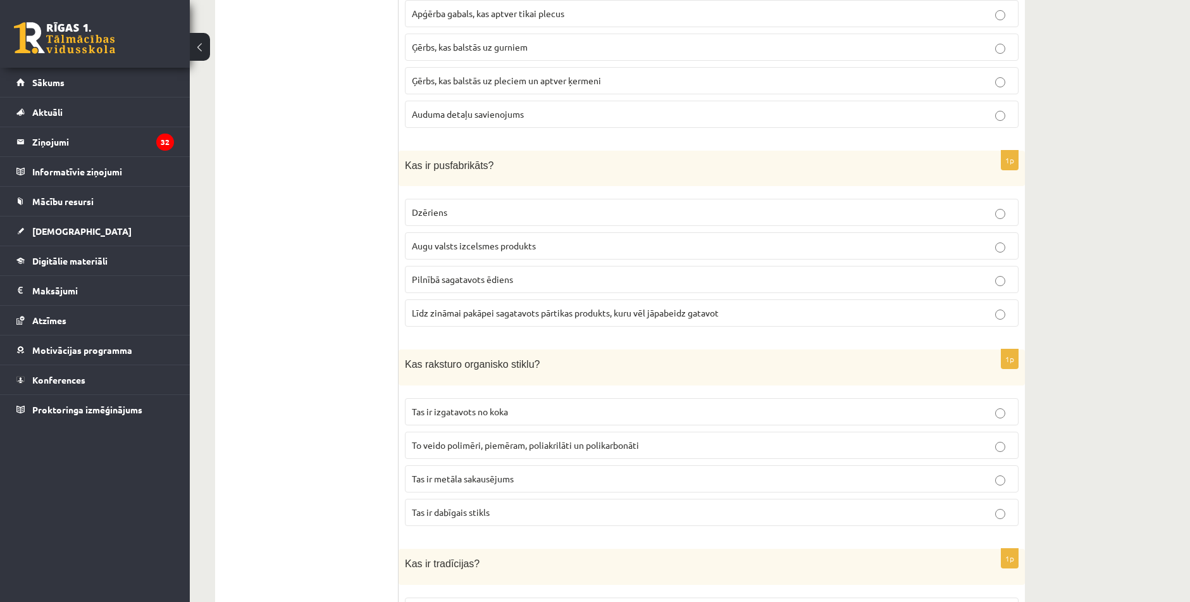
click at [472, 307] on span "Līdz zināmai pakāpei sagatavots pārtikas produkts, kuru vēl jāpabeidz gatavot" at bounding box center [565, 312] width 307 height 11
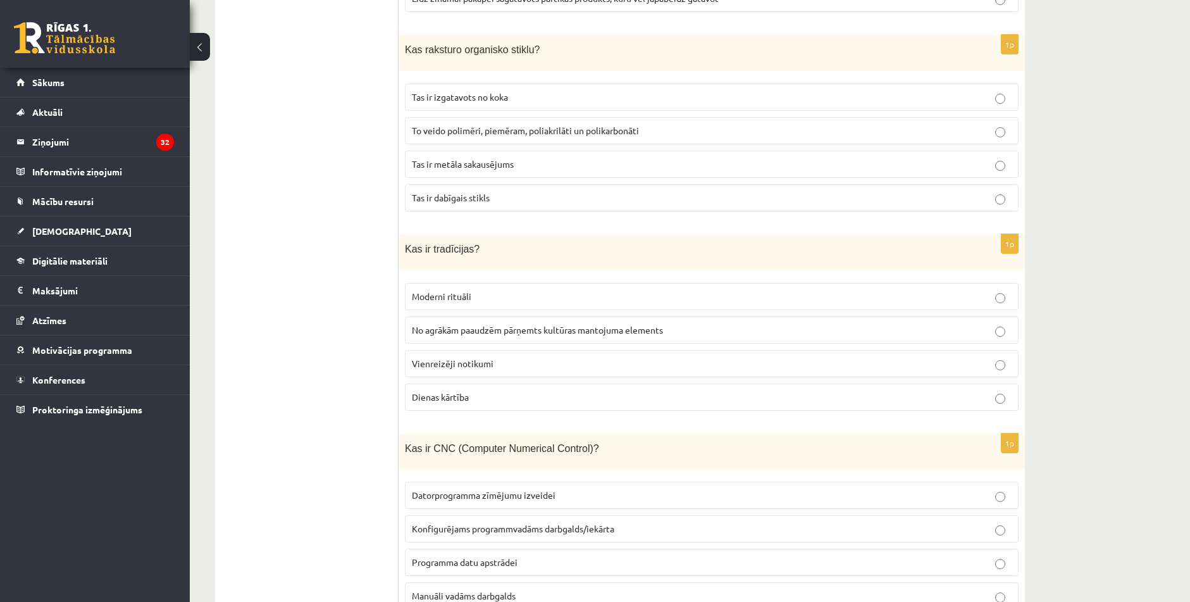
scroll to position [4979, 0]
click at [435, 123] on label "To veido polimēri, piemēram, poliakrilāti un polikarbonāti" at bounding box center [712, 128] width 614 height 27
click at [471, 322] on span "No agrākām paaudzēm pārņemts kultūras mantojuma elements" at bounding box center [537, 327] width 251 height 11
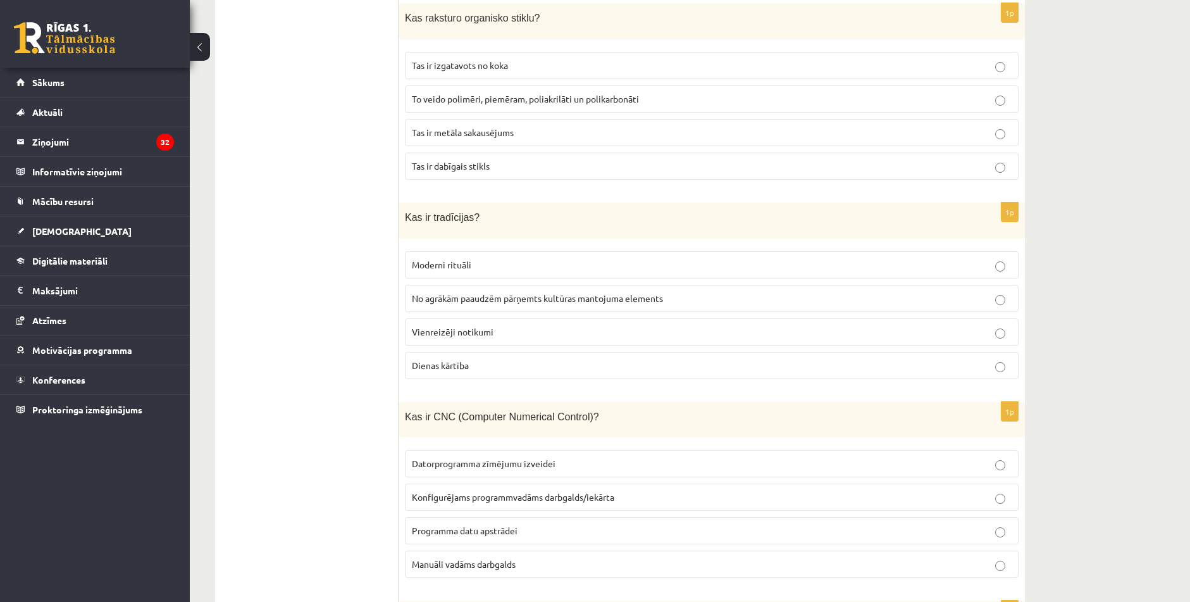
scroll to position [5106, 0]
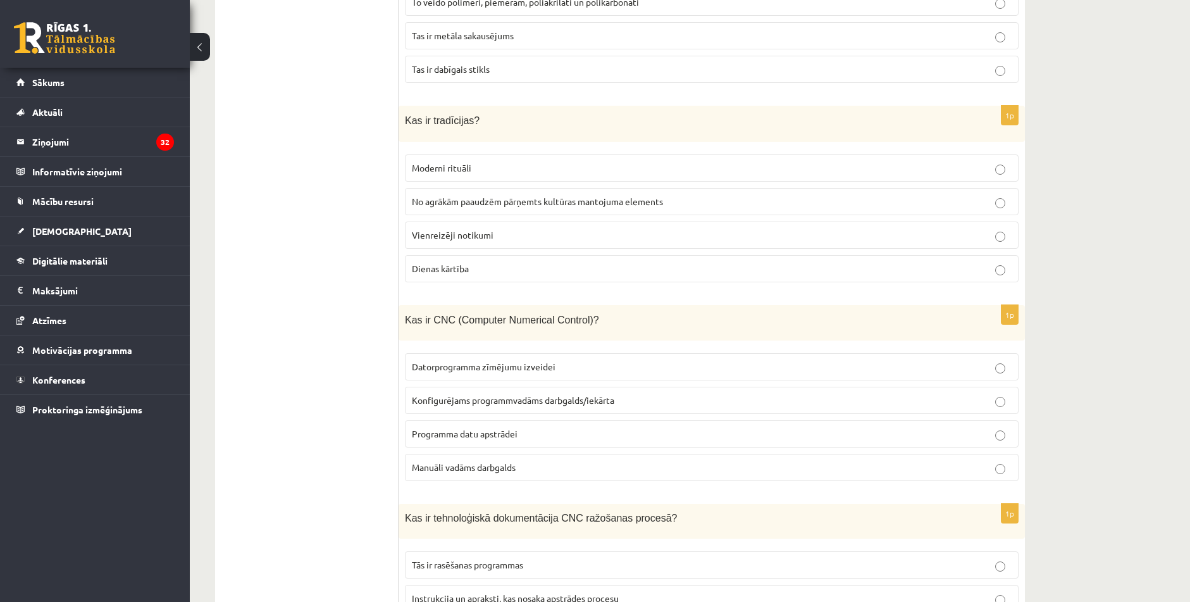
click at [528, 394] on span "Konfigurējams programmvadāms darbgalds/iekārta" at bounding box center [513, 399] width 202 height 11
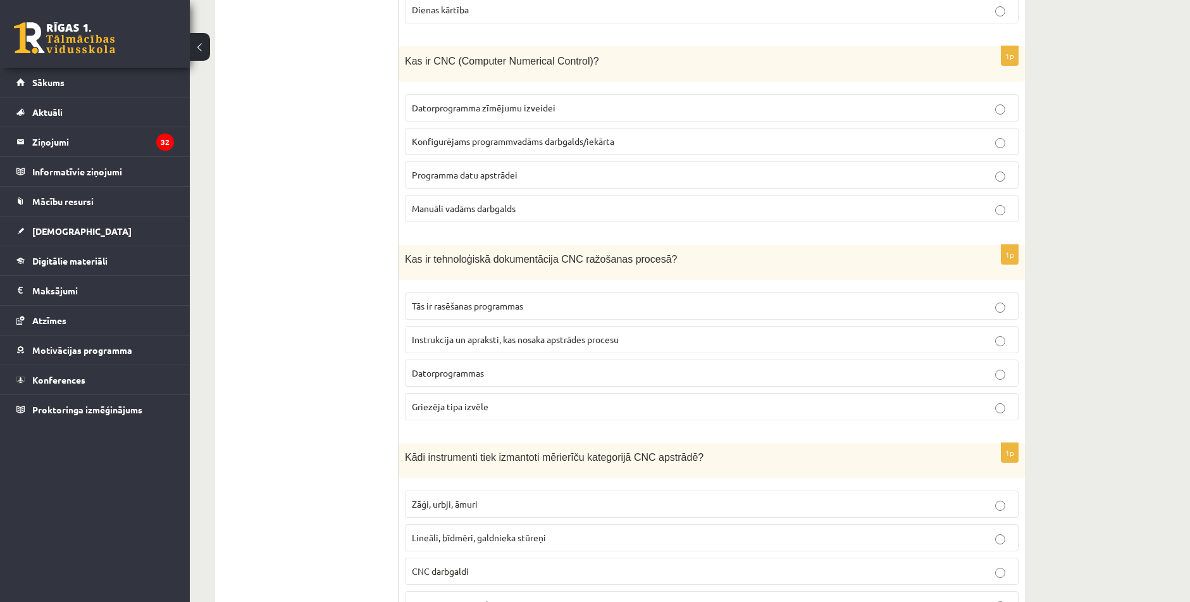
scroll to position [5422, 0]
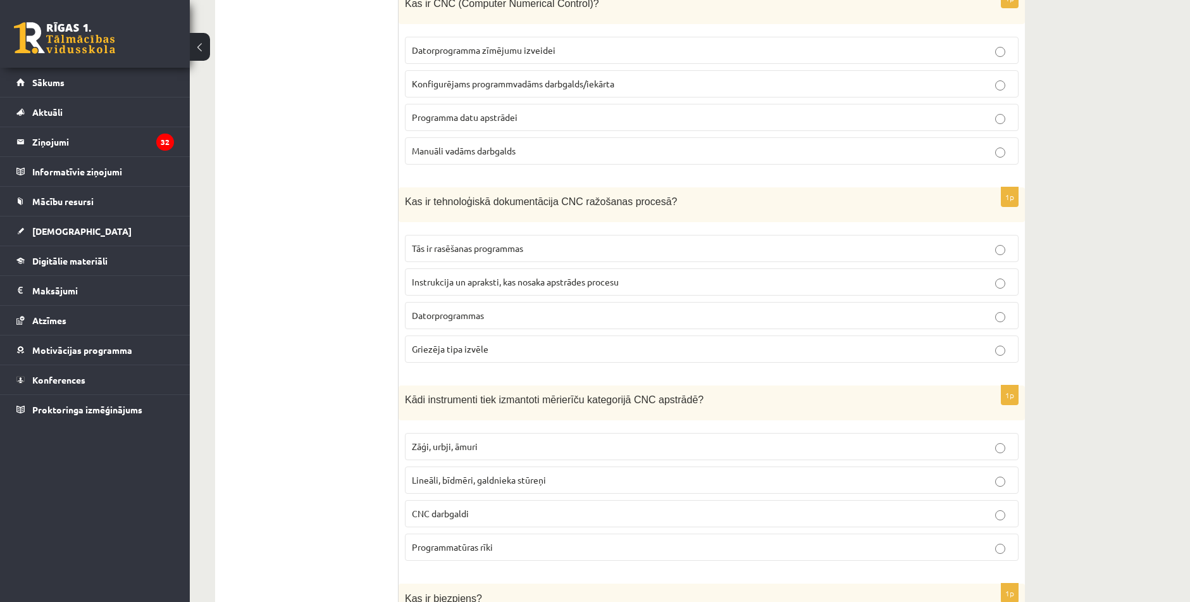
click at [474, 276] on span "Instrukcija un apraksti, kas nosaka apstrādes procesu" at bounding box center [515, 281] width 207 height 11
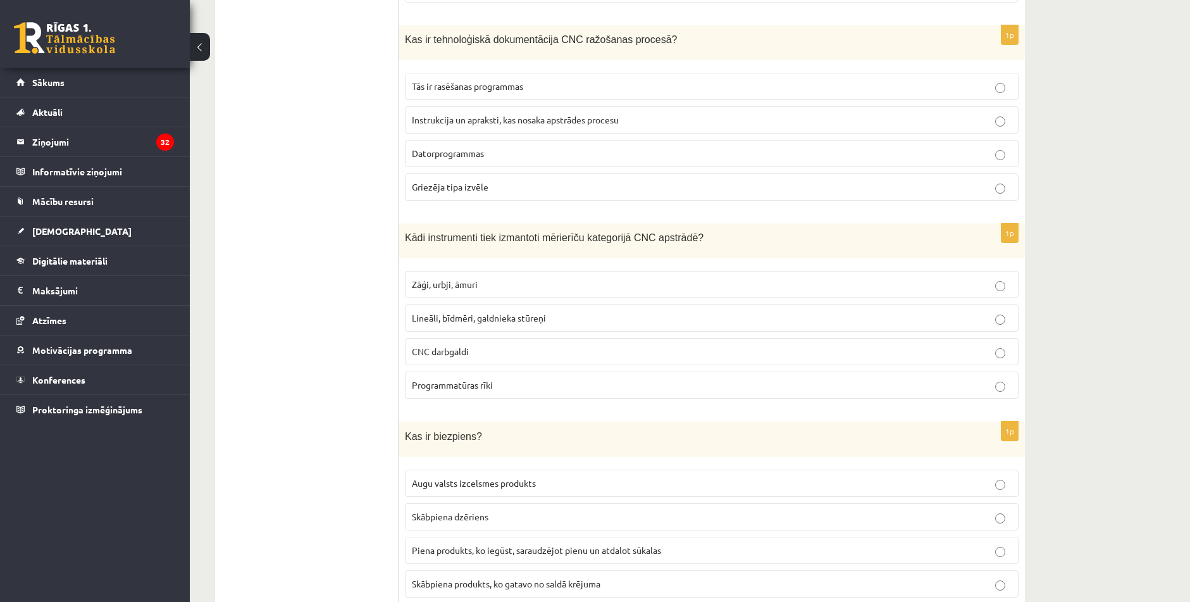
scroll to position [5612, 0]
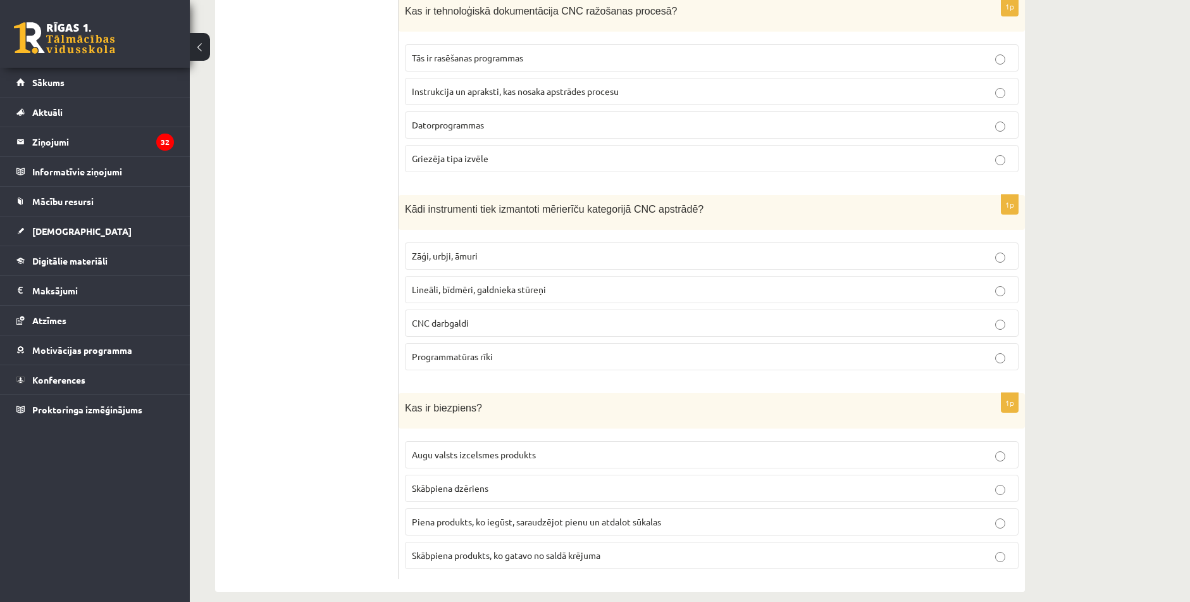
click at [473, 276] on label "Lineāli, bīdmēri, galdnieka stūreņi" at bounding box center [712, 289] width 614 height 27
click at [521, 515] on span "Piena produkts, ko iegūst, saraudzējot pienu un atdalot sūkalas" at bounding box center [536, 520] width 249 height 11
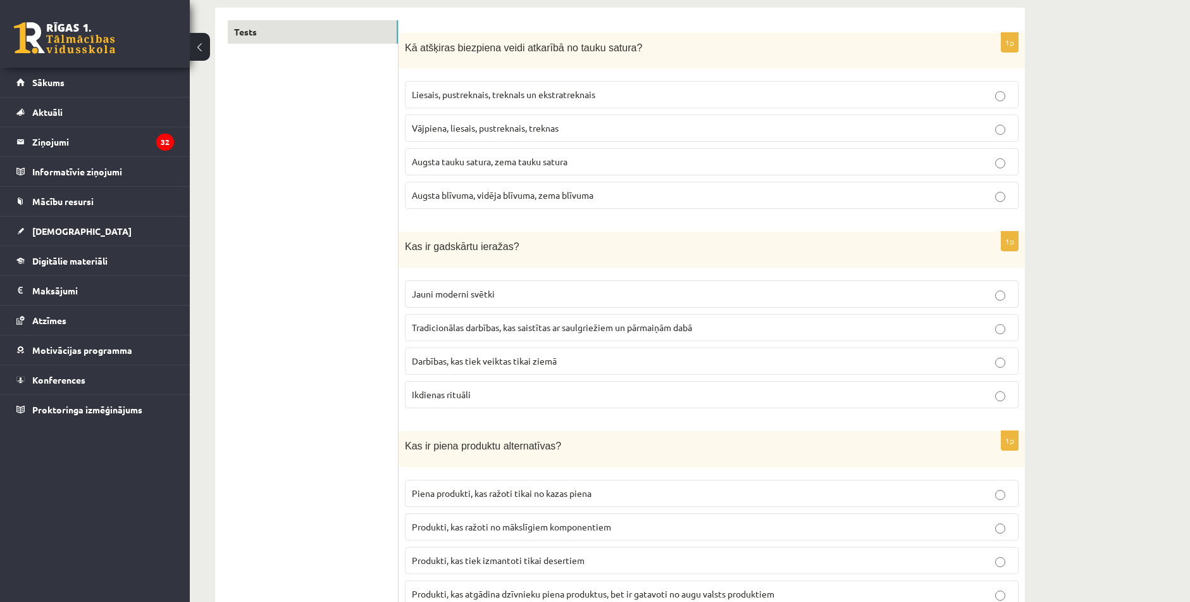
scroll to position [0, 0]
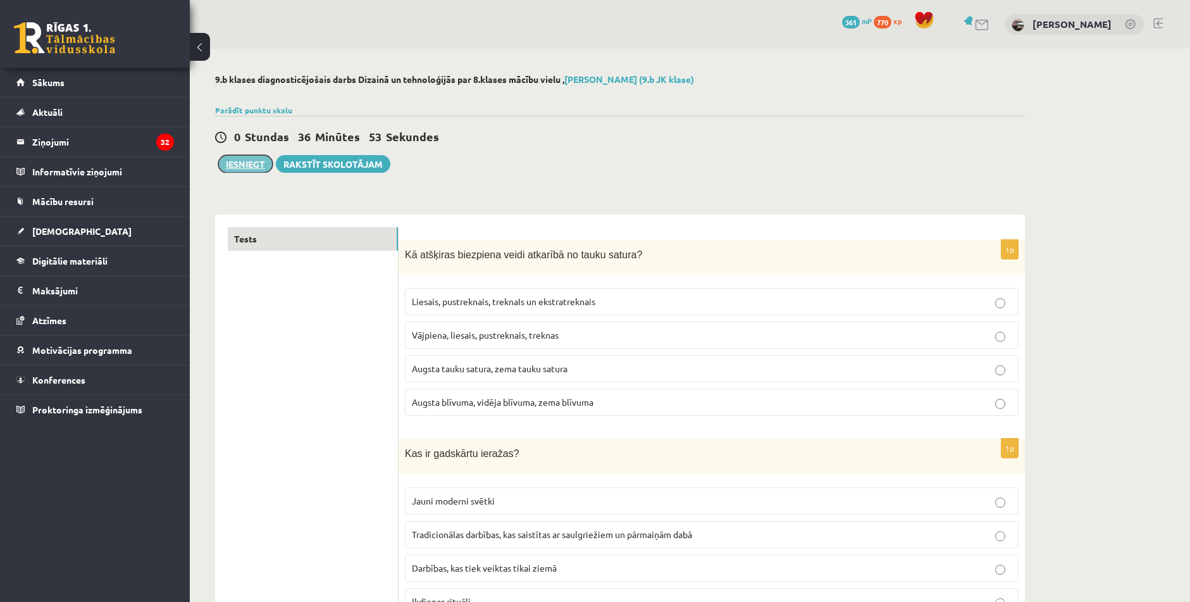
click at [241, 159] on button "Iesniegt" at bounding box center [245, 164] width 54 height 18
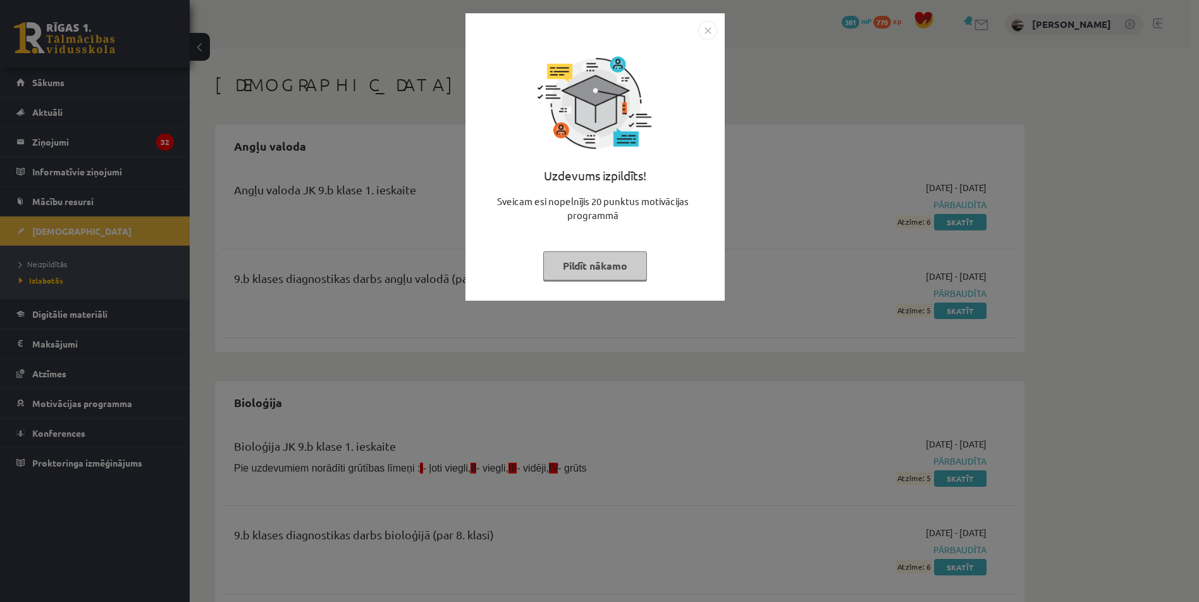
click at [712, 32] on img "Close" at bounding box center [707, 30] width 19 height 19
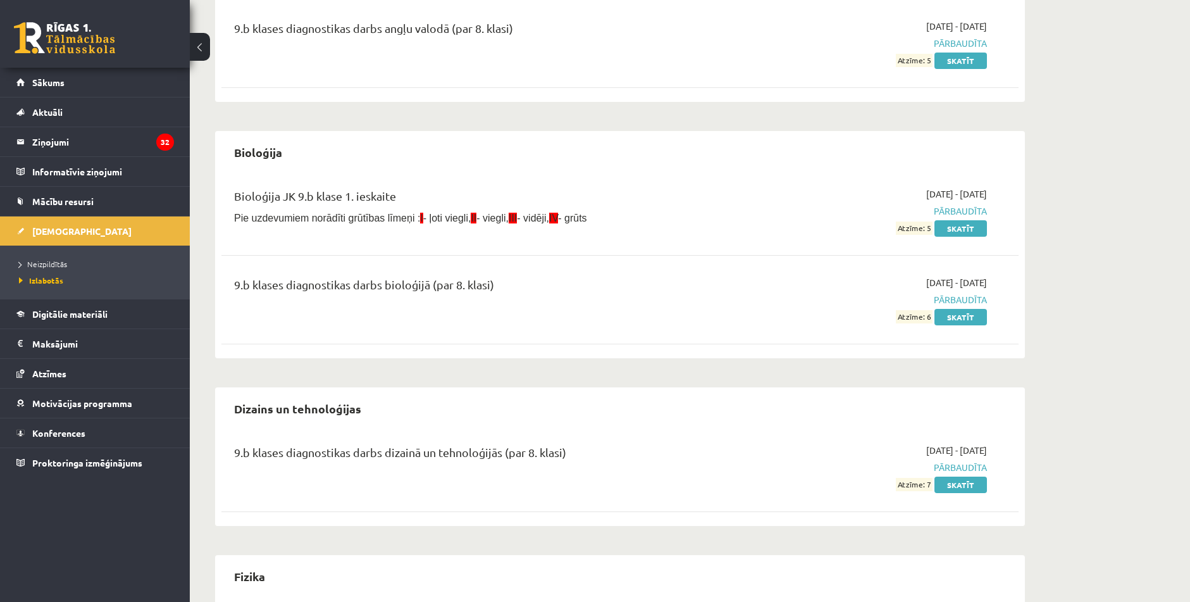
scroll to position [253, 0]
